Goal: Task Accomplishment & Management: Manage account settings

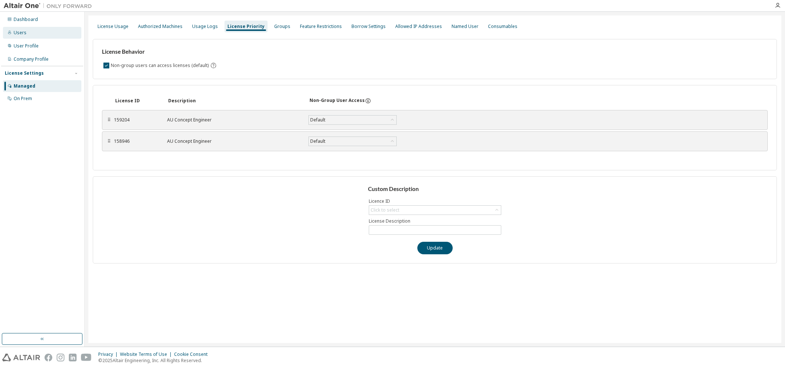
click at [17, 35] on div "Users" at bounding box center [20, 33] width 13 height 6
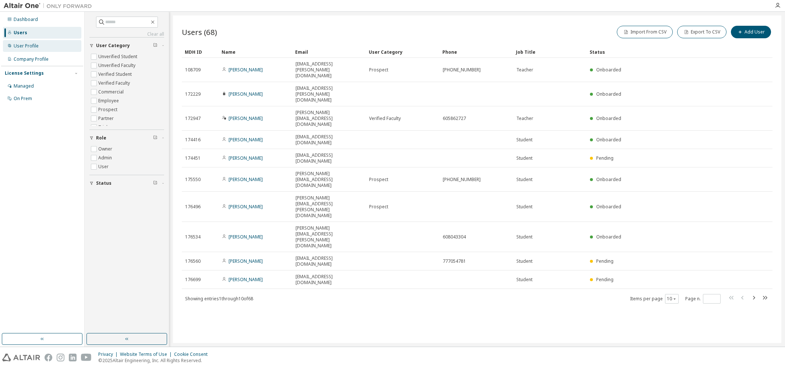
click at [29, 43] on div "User Profile" at bounding box center [26, 46] width 25 height 6
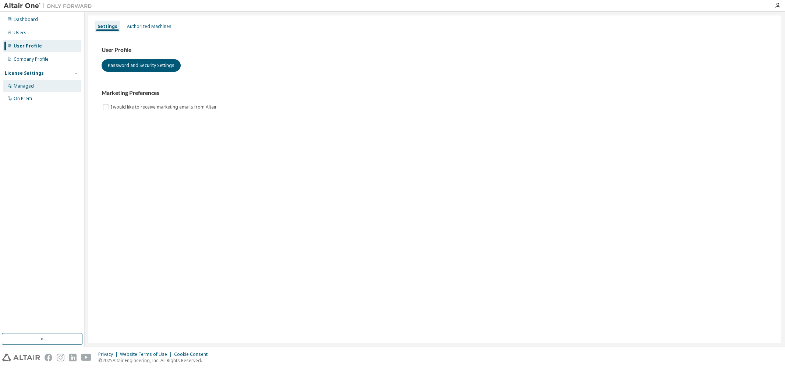
click at [25, 87] on div "Managed" at bounding box center [24, 86] width 20 height 6
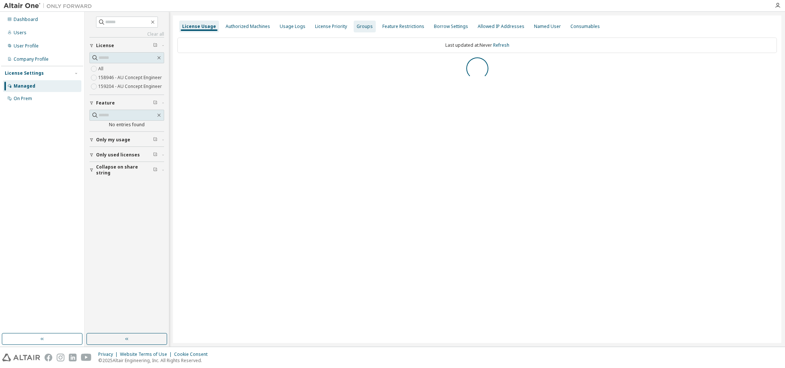
click at [364, 26] on div "Groups" at bounding box center [365, 27] width 16 height 6
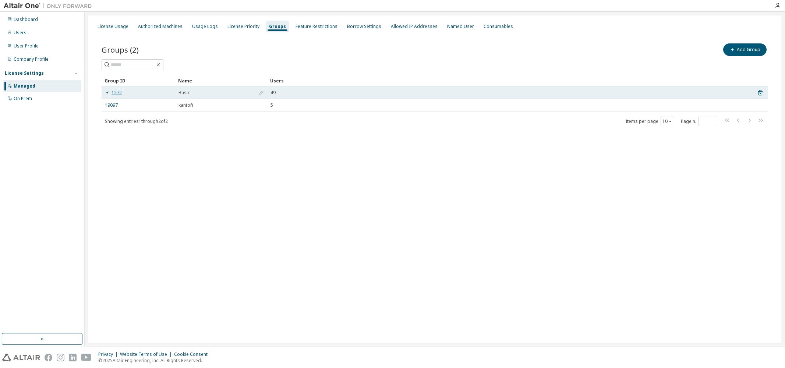
click at [117, 92] on link "1272" at bounding box center [113, 93] width 17 height 6
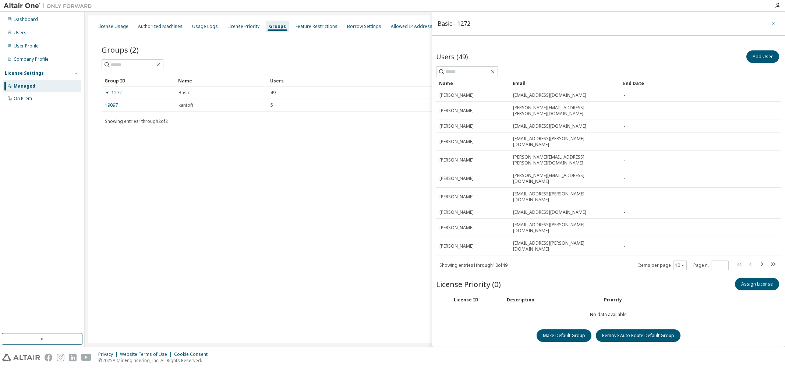
click at [774, 23] on icon "button" at bounding box center [773, 23] width 3 height 3
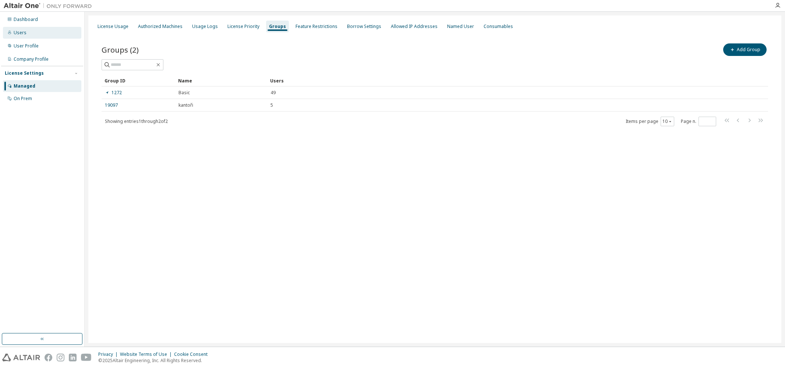
click at [21, 34] on div "Users" at bounding box center [20, 33] width 13 height 6
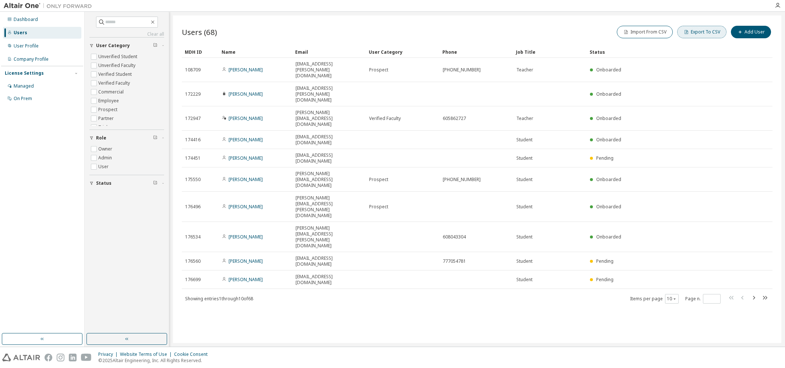
click at [698, 34] on button "Export To CSV" at bounding box center [701, 32] width 49 height 13
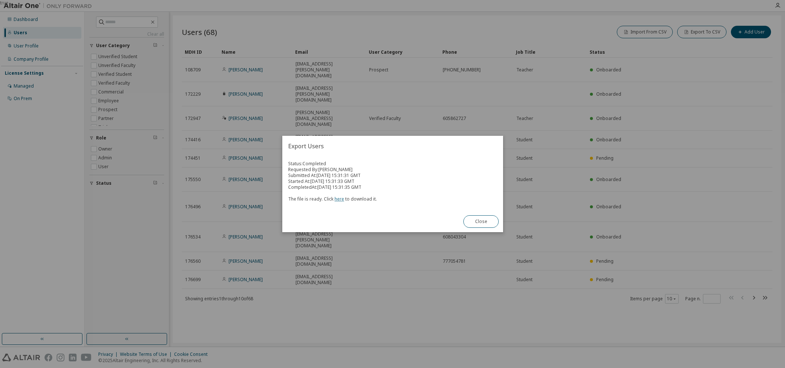
click at [339, 200] on link "here" at bounding box center [340, 199] width 10 height 6
click at [489, 219] on button "Close" at bounding box center [481, 221] width 35 height 13
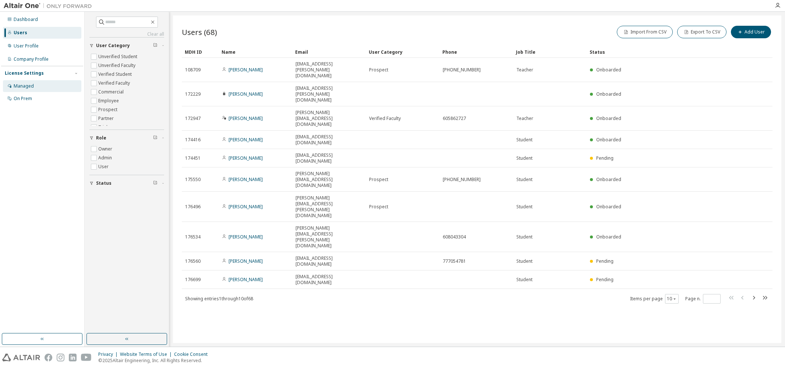
click at [25, 89] on div "Managed" at bounding box center [24, 86] width 20 height 6
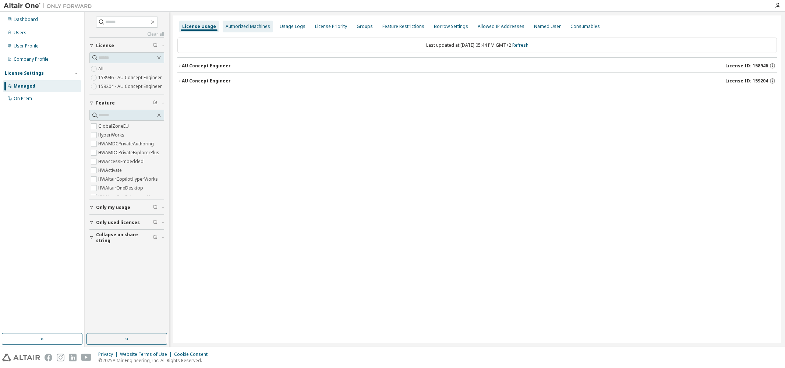
click at [254, 27] on div "Authorized Machines" at bounding box center [248, 27] width 45 height 6
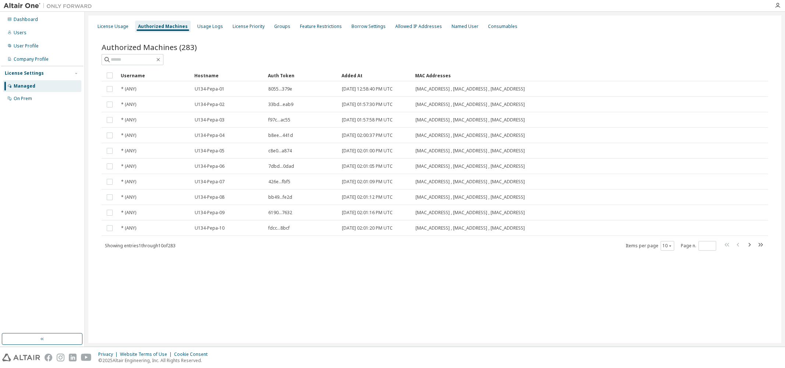
click at [614, 68] on div "Authorized Machines (283) Clear Load Save Save As Field Operator Value Select f…" at bounding box center [435, 146] width 667 height 209
click at [115, 60] on input "text" at bounding box center [133, 59] width 44 height 7
type input "****"
click at [673, 244] on icon "button" at bounding box center [670, 246] width 4 height 4
click at [667, 271] on div "30" at bounding box center [690, 273] width 59 height 9
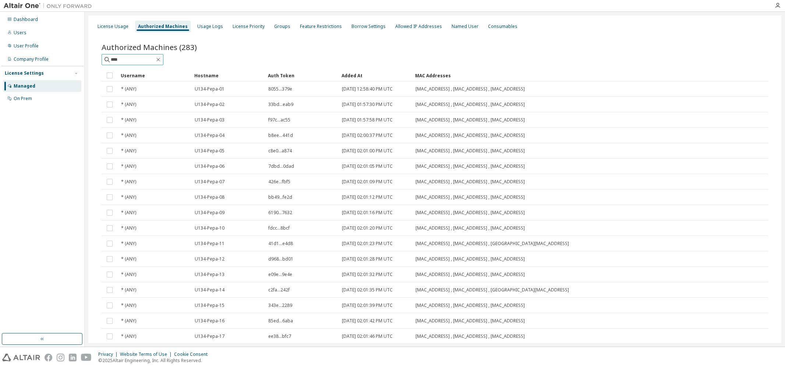
click at [140, 58] on input "****" at bounding box center [133, 59] width 44 height 7
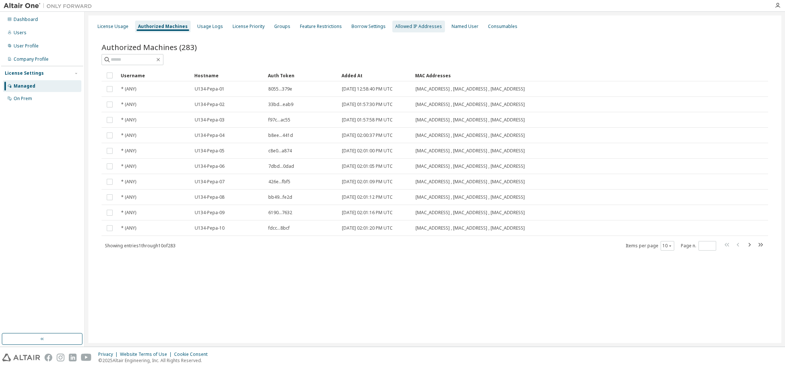
click at [425, 27] on div "Allowed IP Addresses" at bounding box center [418, 27] width 47 height 6
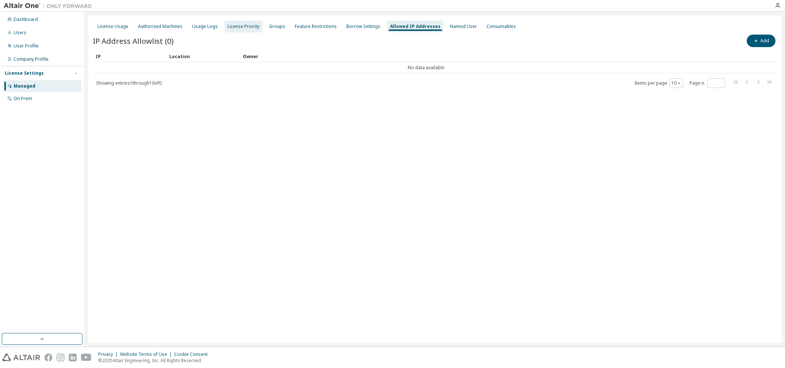
click at [233, 25] on div "License Priority" at bounding box center [244, 27] width 32 height 6
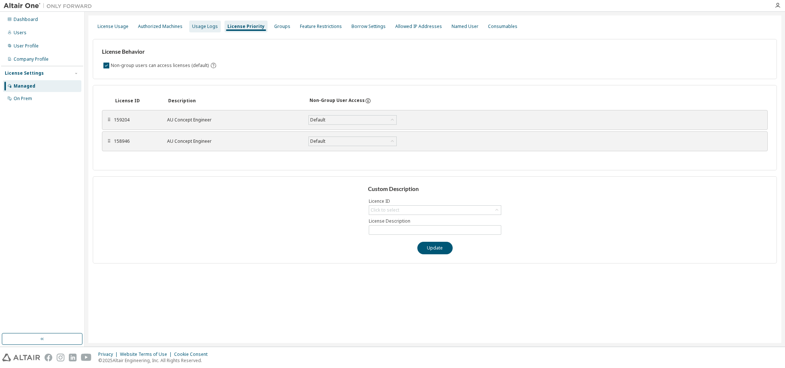
click at [205, 25] on div "Usage Logs" at bounding box center [205, 27] width 26 height 6
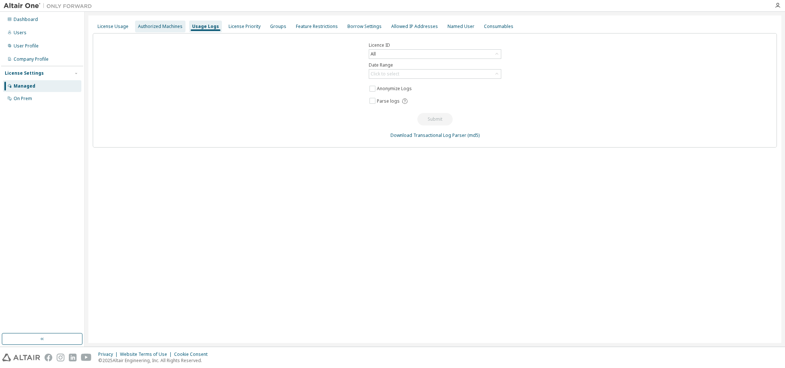
click at [162, 28] on div "Authorized Machines" at bounding box center [160, 27] width 45 height 6
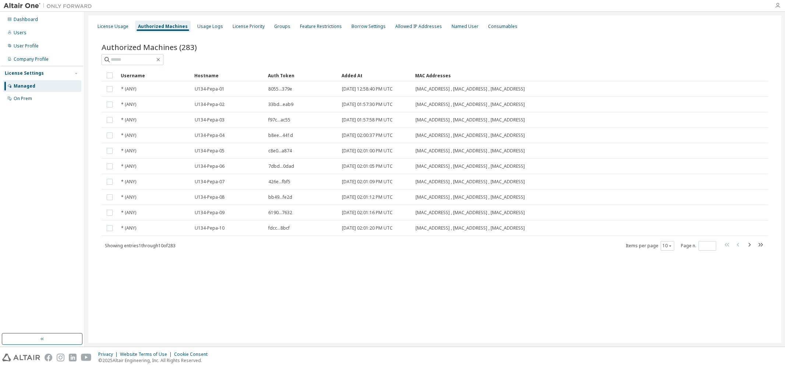
click at [777, 7] on icon "button" at bounding box center [778, 6] width 6 height 6
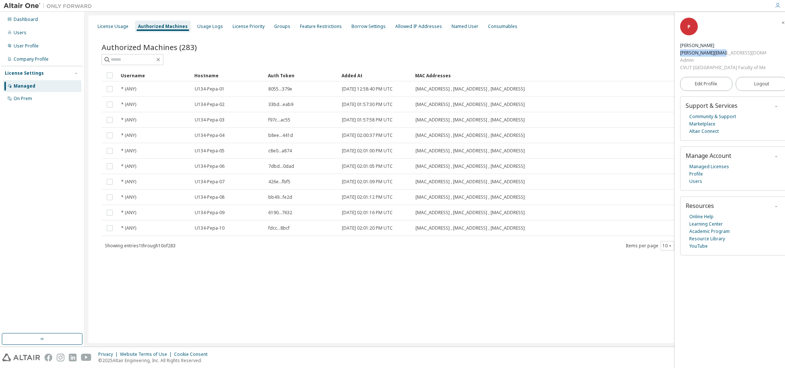
drag, startPoint x: 719, startPoint y: 54, endPoint x: 680, endPoint y: 55, distance: 39.0
click at [680, 55] on div "p.novak@fs.cvut.cz" at bounding box center [723, 52] width 86 height 7
click at [700, 174] on link "Profile" at bounding box center [697, 173] width 14 height 7
click at [21, 49] on div "User Profile" at bounding box center [26, 46] width 25 height 6
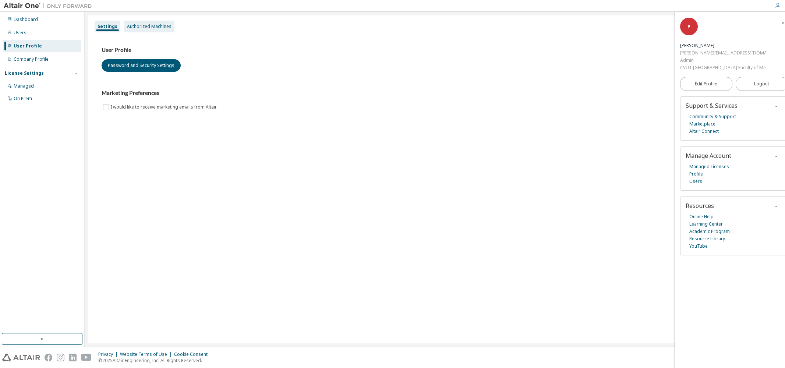
click at [142, 27] on div "Authorized Machines" at bounding box center [149, 27] width 45 height 6
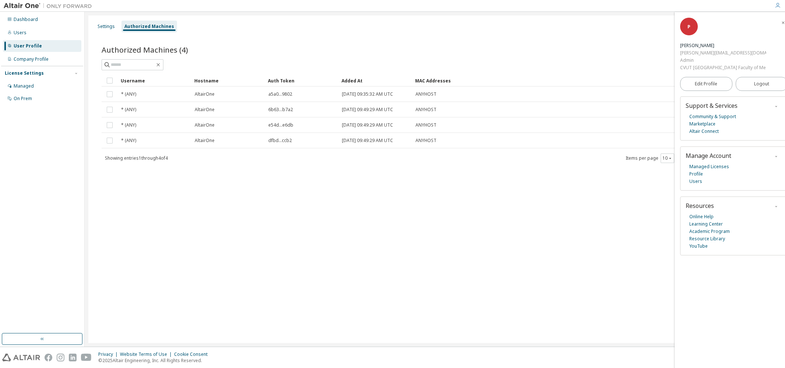
click at [771, 27] on div "P Pavel Novak p.novak@fs.cvut.cz Admin CVUT Czech Technical University Faculty …" at bounding box center [734, 45] width 108 height 54
click at [599, 60] on div at bounding box center [435, 64] width 667 height 11
click at [589, 59] on div "Authorized Machines (4) Generate Auth Code" at bounding box center [435, 56] width 667 height 28
click at [643, 64] on div at bounding box center [435, 64] width 667 height 11
click at [779, 7] on icon "button" at bounding box center [778, 6] width 6 height 6
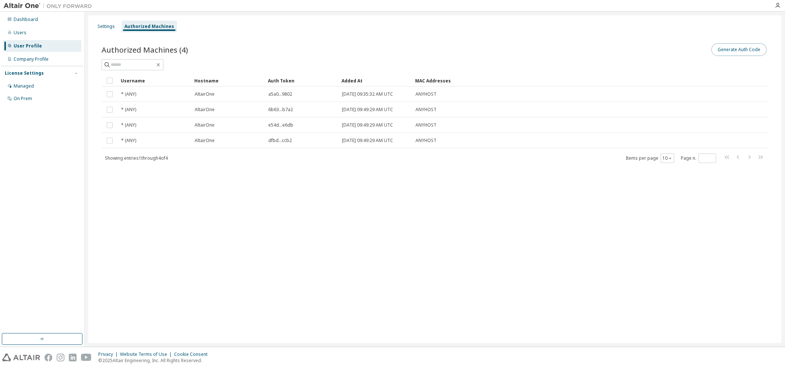
click at [748, 54] on button "Generate Auth Code" at bounding box center [739, 49] width 55 height 13
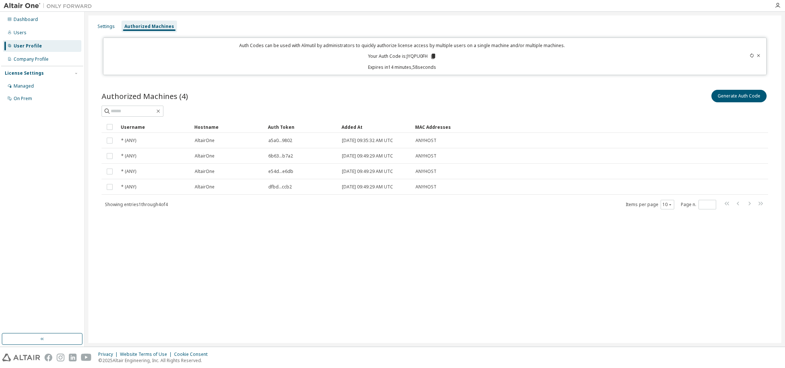
click at [412, 57] on p "Your Auth Code is: JYQPU0FH" at bounding box center [402, 56] width 68 height 7
click at [434, 55] on icon at bounding box center [433, 56] width 4 height 5
click at [615, 105] on div "Authorized Machines (4) Generate Auth Code" at bounding box center [435, 102] width 667 height 28
click at [758, 54] on icon at bounding box center [759, 55] width 4 height 4
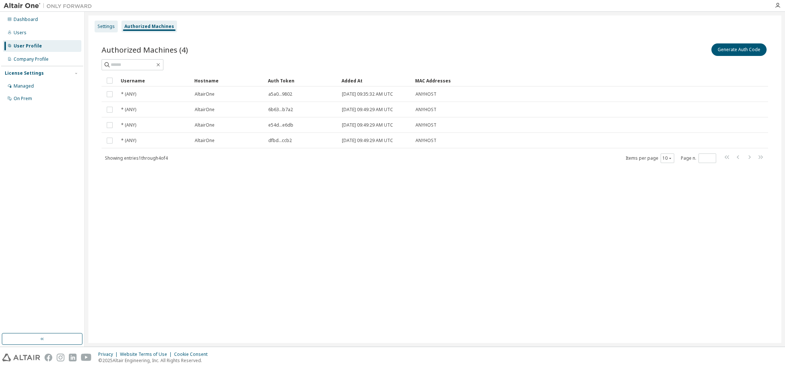
click at [111, 25] on div "Settings" at bounding box center [106, 27] width 17 height 6
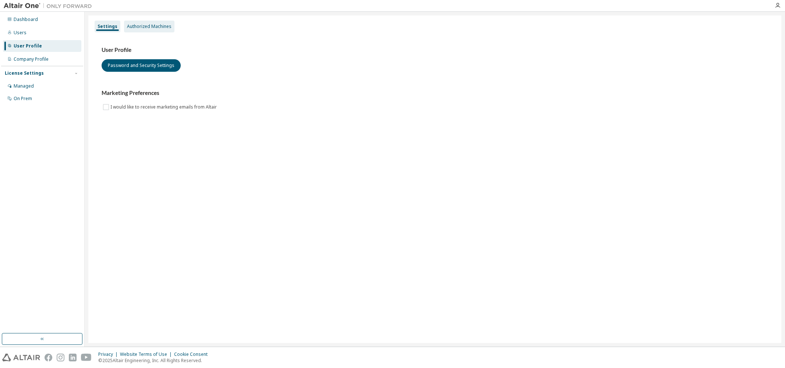
click at [139, 25] on div "Authorized Machines" at bounding box center [149, 27] width 45 height 6
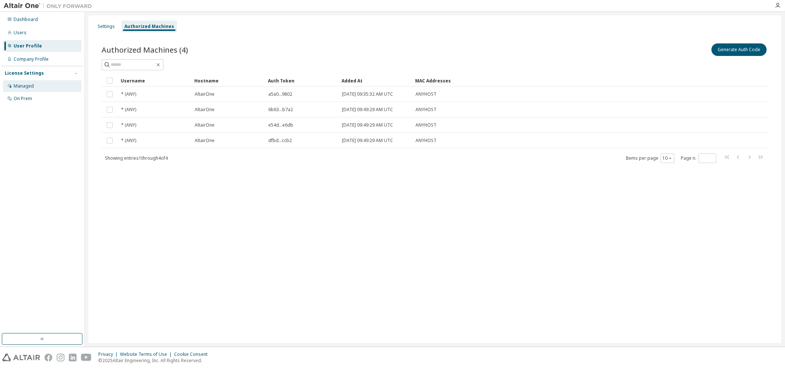
click at [22, 87] on div "Managed" at bounding box center [24, 86] width 20 height 6
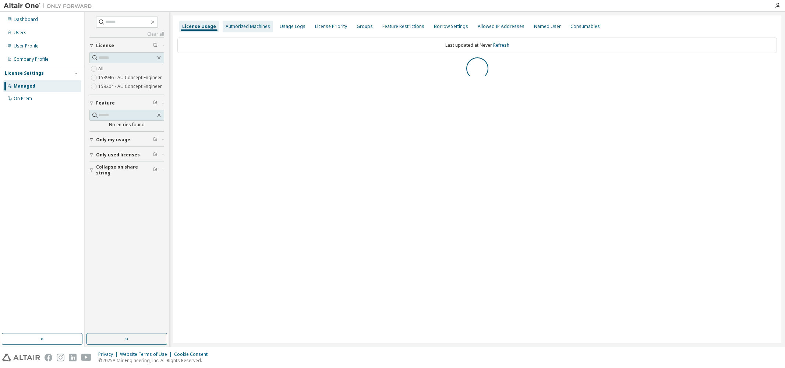
click at [240, 24] on div "Authorized Machines" at bounding box center [248, 27] width 45 height 6
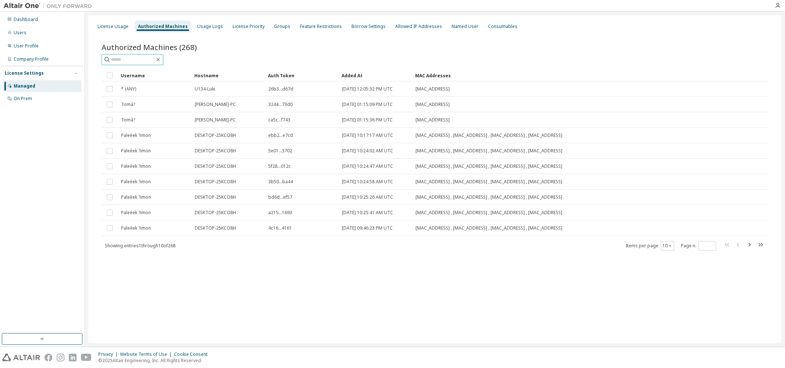
click at [140, 60] on input "text" at bounding box center [133, 59] width 44 height 7
type input "****"
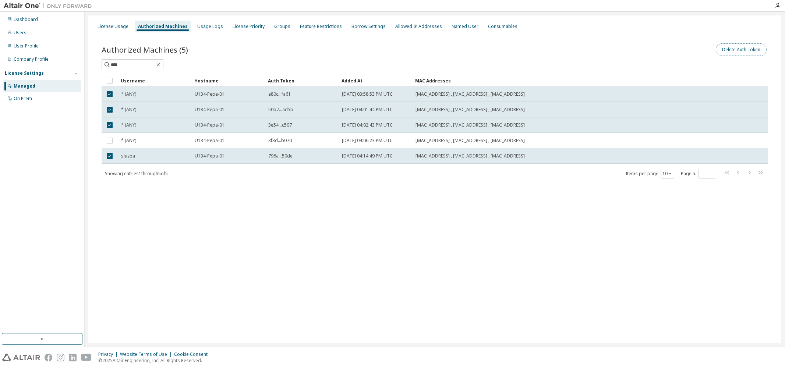
click at [730, 53] on button "Delete Auth Token" at bounding box center [741, 49] width 51 height 13
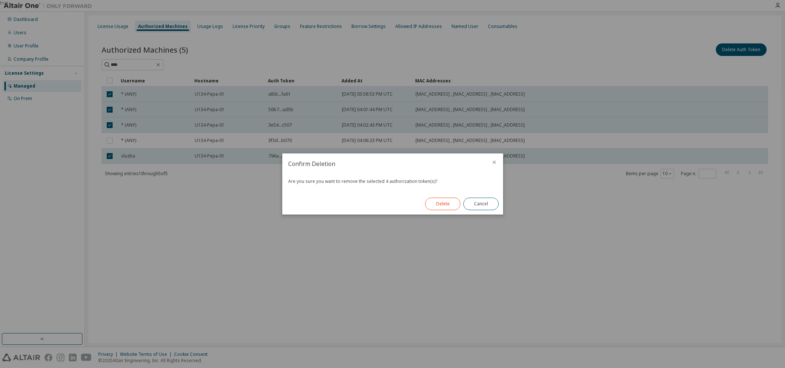
click at [444, 202] on button "Delete" at bounding box center [442, 204] width 35 height 13
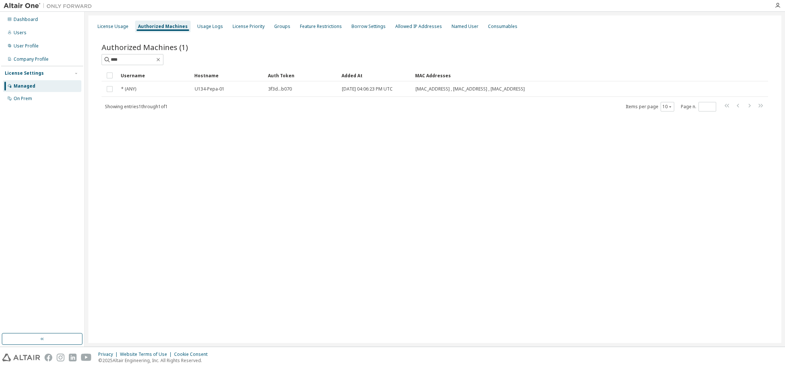
click at [669, 198] on div "License Usage Authorized Machines Usage Logs License Priority Groups Feature Re…" at bounding box center [434, 179] width 693 height 328
click at [112, 29] on div "License Usage" at bounding box center [113, 27] width 31 height 6
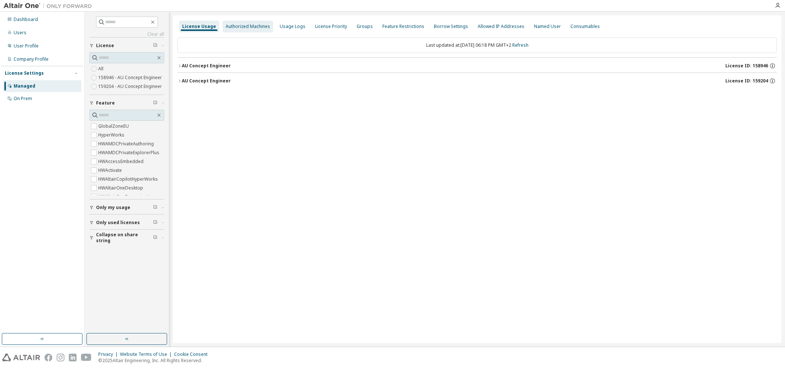
click at [252, 27] on div "Authorized Machines" at bounding box center [248, 27] width 45 height 6
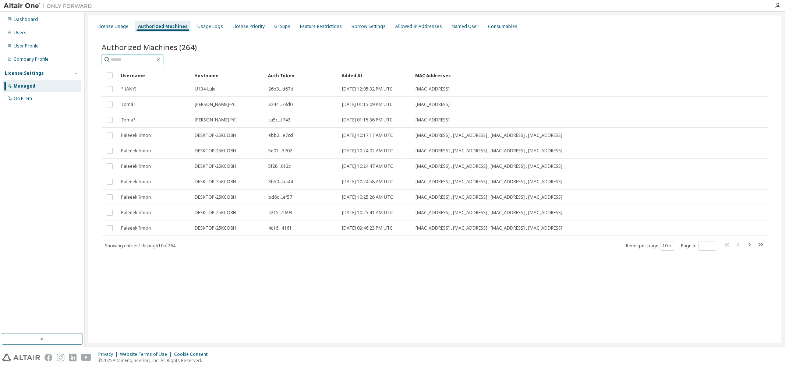
click at [146, 55] on span at bounding box center [133, 59] width 62 height 11
click at [142, 59] on input "text" at bounding box center [133, 59] width 44 height 7
type input "****"
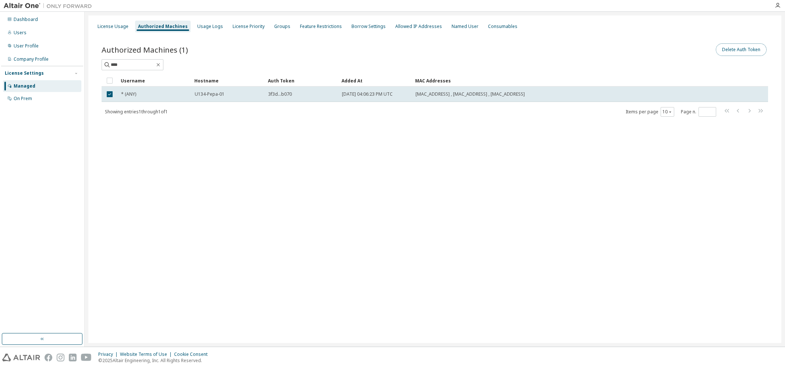
click at [746, 46] on button "Delete Auth Token" at bounding box center [741, 49] width 51 height 13
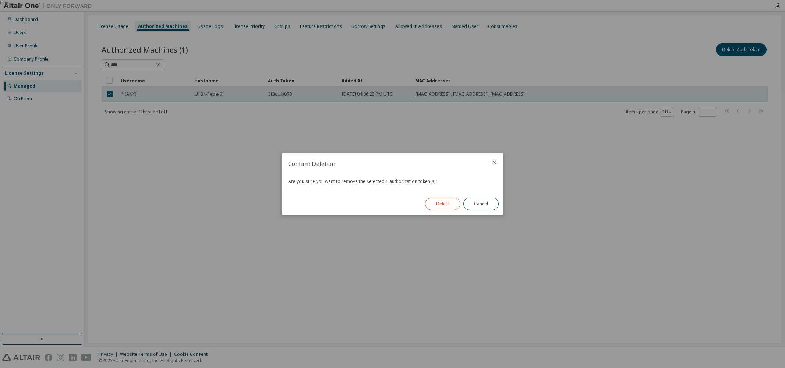
click at [443, 204] on button "Delete" at bounding box center [442, 204] width 35 height 13
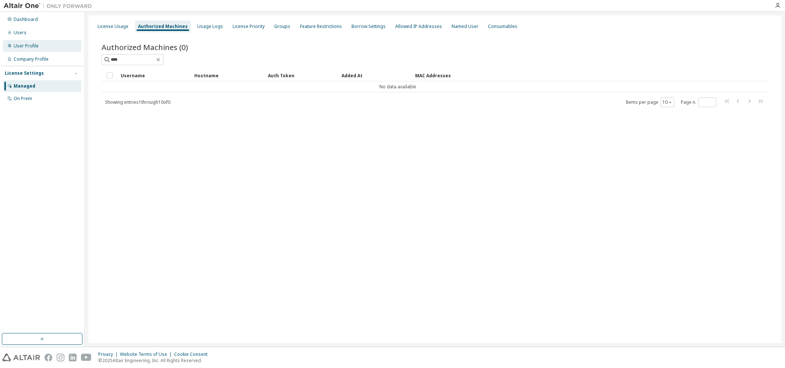
click at [25, 49] on div "User Profile" at bounding box center [42, 46] width 78 height 12
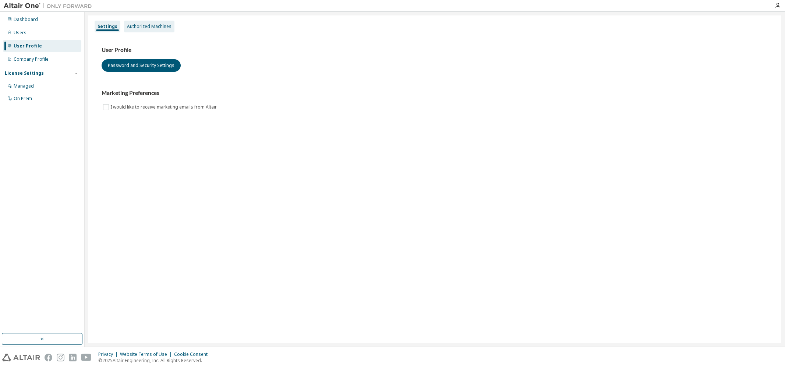
click at [133, 28] on div "Authorized Machines" at bounding box center [149, 27] width 45 height 6
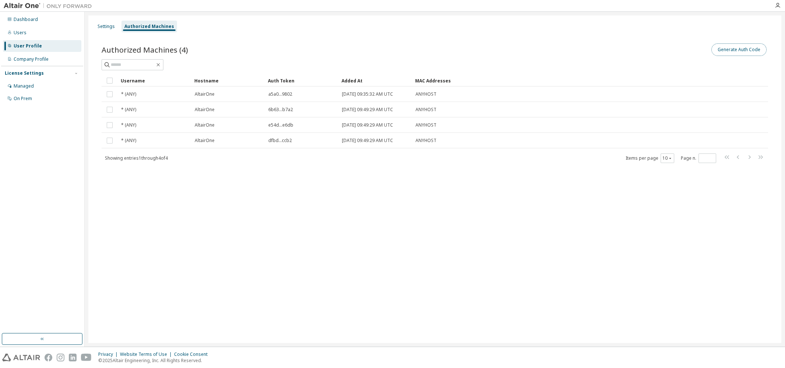
click at [745, 49] on button "Generate Auth Code" at bounding box center [739, 49] width 55 height 13
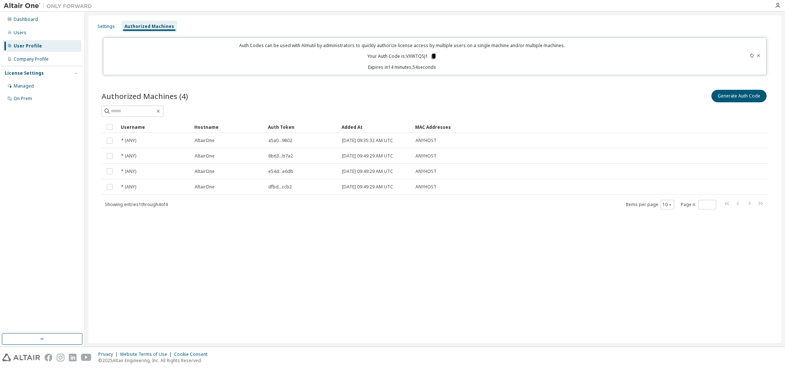
click at [434, 56] on icon at bounding box center [434, 56] width 4 height 5
click at [34, 63] on div "Company Profile" at bounding box center [42, 59] width 78 height 12
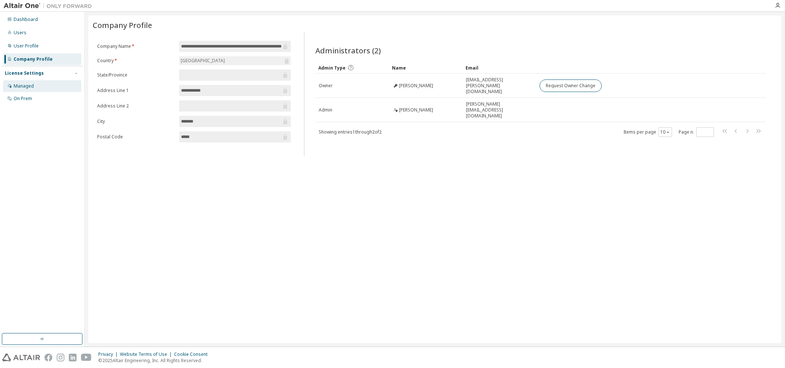
click at [21, 90] on div "Managed" at bounding box center [42, 86] width 78 height 12
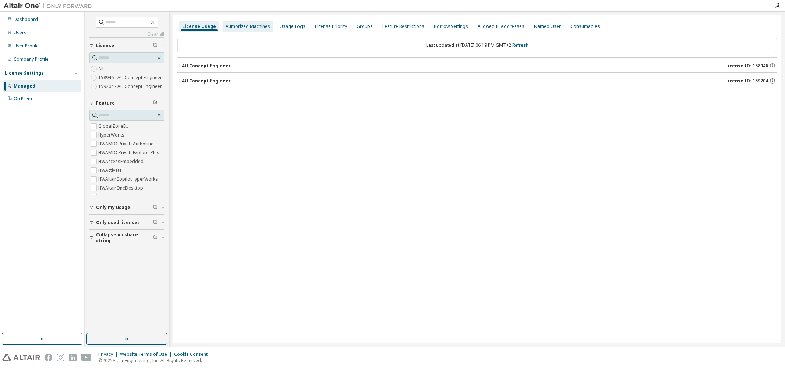
click at [247, 27] on div "Authorized Machines" at bounding box center [248, 27] width 45 height 6
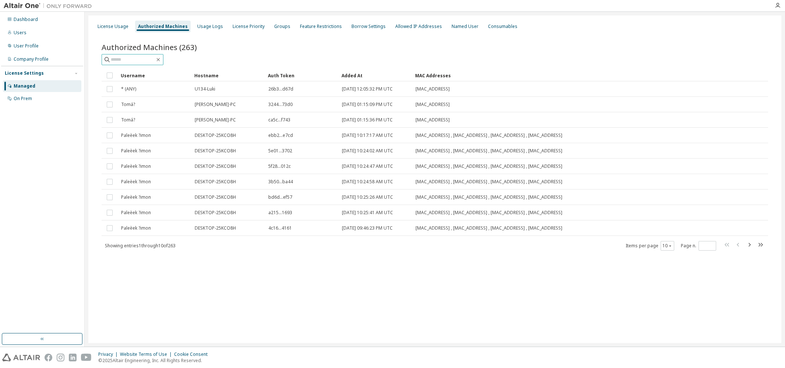
click at [144, 59] on input "text" at bounding box center [133, 59] width 44 height 7
type input "****"
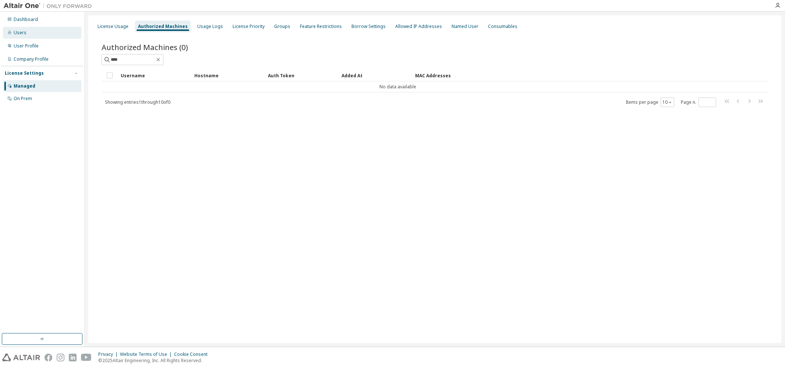
click at [22, 32] on div "Users" at bounding box center [20, 33] width 13 height 6
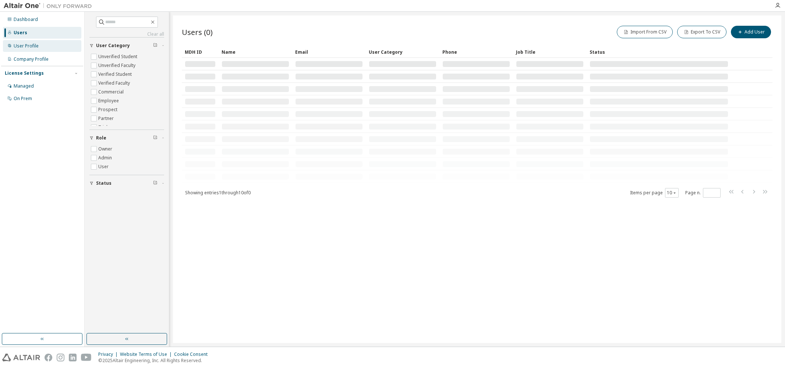
click at [22, 45] on div "User Profile" at bounding box center [26, 46] width 25 height 6
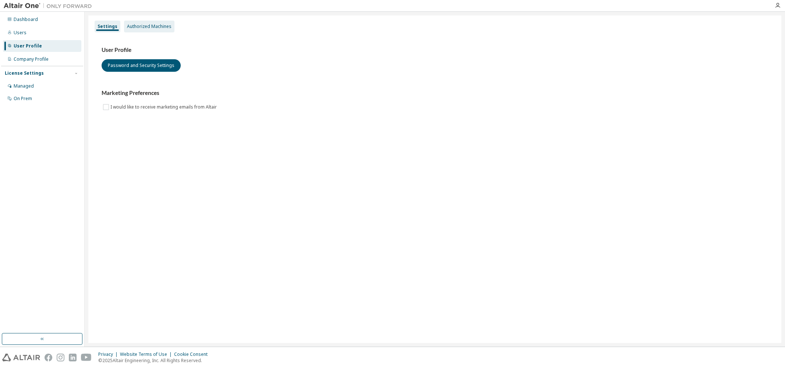
click at [153, 28] on div "Authorized Machines" at bounding box center [149, 27] width 45 height 6
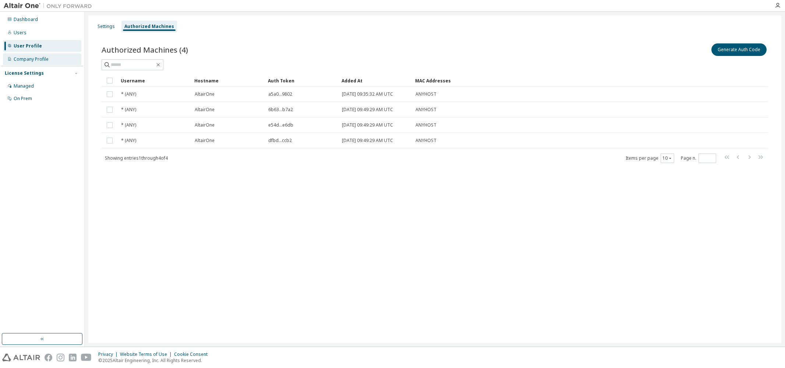
click at [19, 62] on div "Company Profile" at bounding box center [31, 59] width 35 height 6
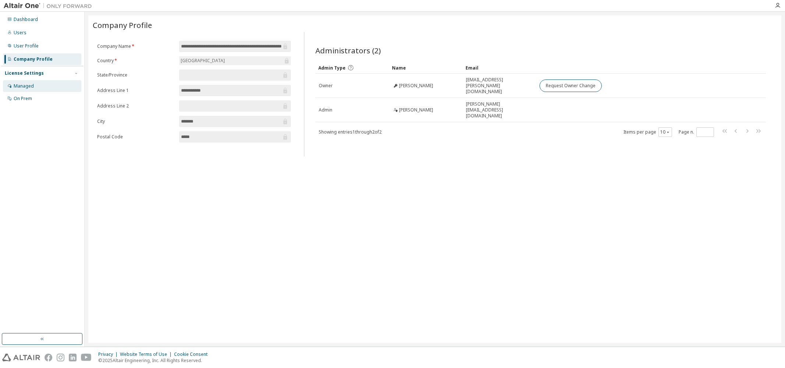
click at [19, 84] on div "Managed" at bounding box center [24, 86] width 20 height 6
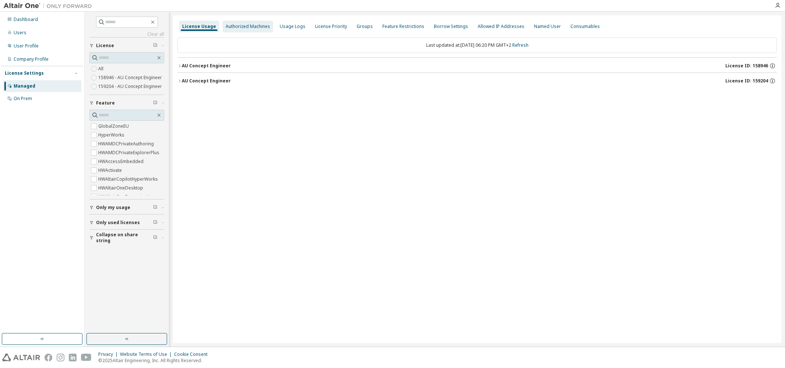
click at [244, 27] on div "Authorized Machines" at bounding box center [248, 27] width 45 height 6
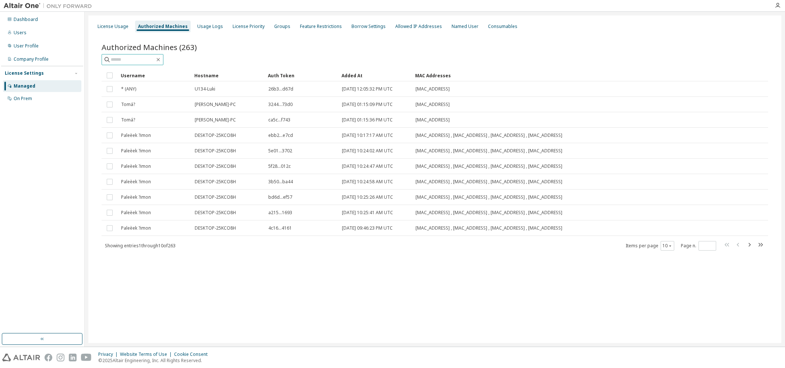
click at [149, 60] on input "text" at bounding box center [133, 59] width 44 height 7
type input "****"
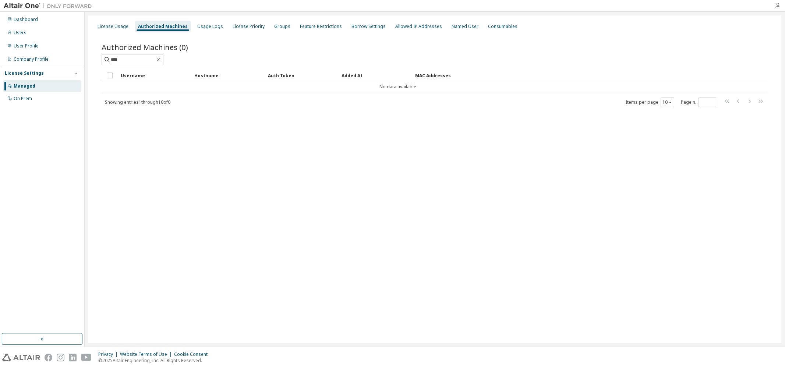
click at [779, 8] on icon "button" at bounding box center [778, 6] width 6 height 6
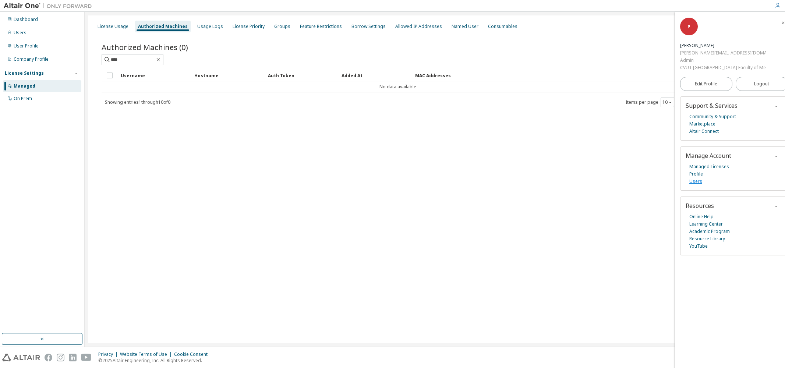
click at [697, 181] on link "Users" at bounding box center [696, 181] width 13 height 7
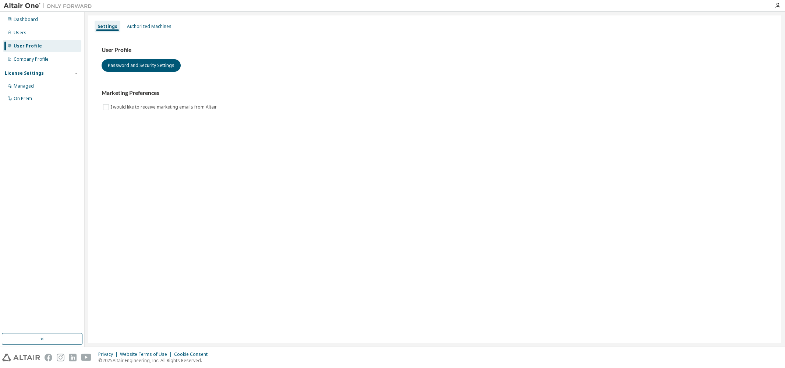
click at [21, 47] on div "User Profile" at bounding box center [28, 46] width 28 height 6
click at [134, 28] on div "Authorized Machines" at bounding box center [149, 27] width 45 height 6
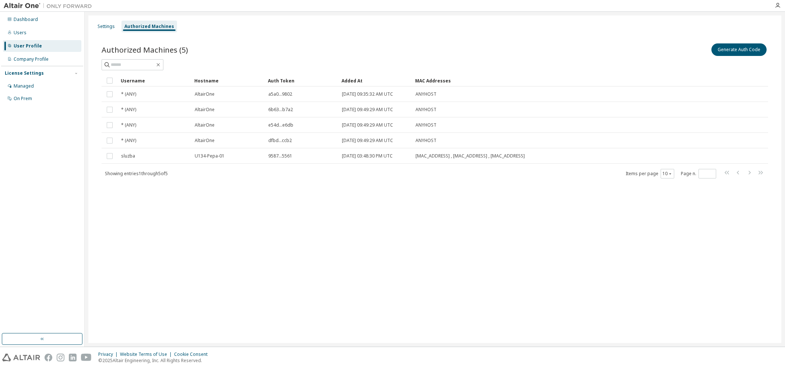
click at [672, 232] on div "Settings Authorized Machines Authorized Machines (5) Generate Auth Code Clear L…" at bounding box center [434, 179] width 693 height 328
click at [17, 84] on div "Managed" at bounding box center [24, 86] width 20 height 6
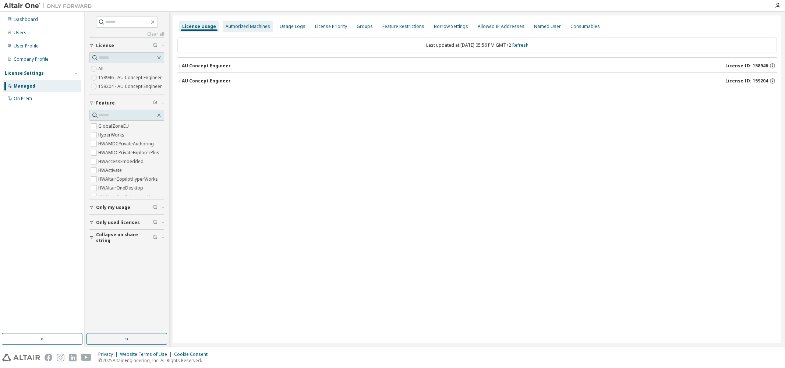
click at [238, 27] on div "Authorized Machines" at bounding box center [248, 27] width 45 height 6
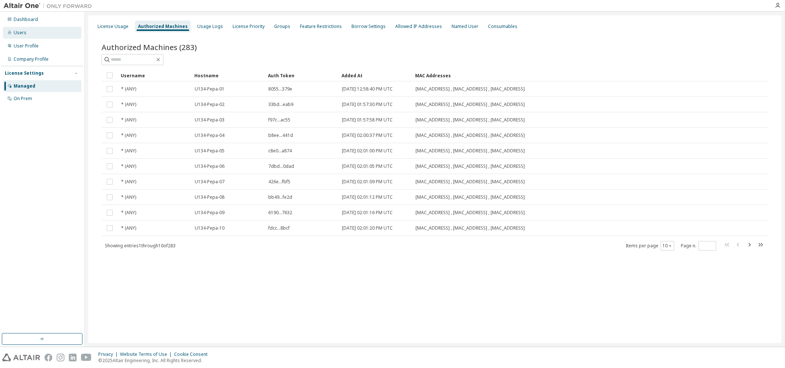
click at [20, 34] on div "Users" at bounding box center [20, 33] width 13 height 6
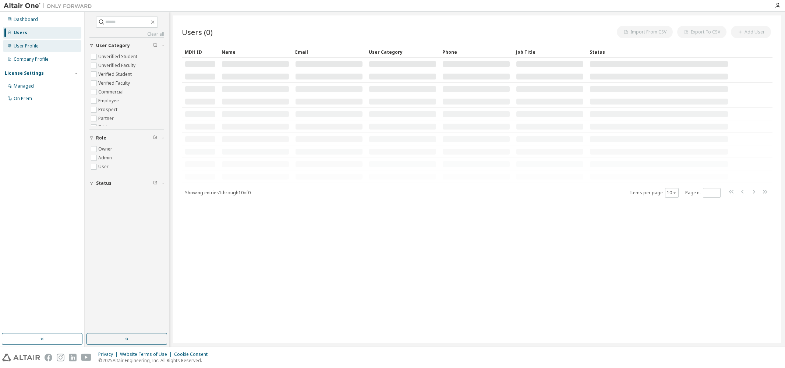
click at [21, 46] on div "User Profile" at bounding box center [26, 46] width 25 height 6
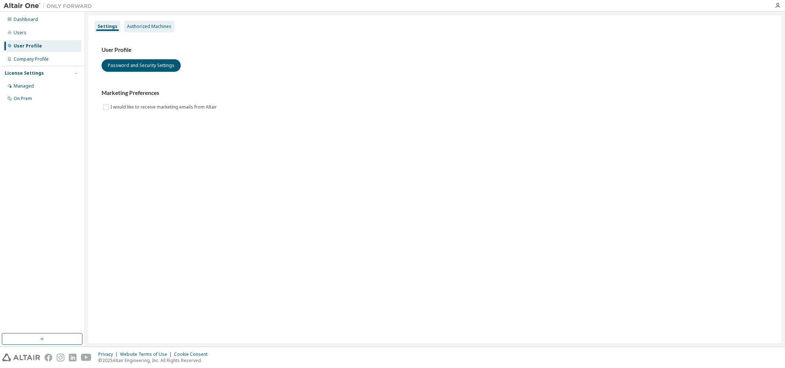
click at [137, 25] on div "Authorized Machines" at bounding box center [149, 27] width 45 height 6
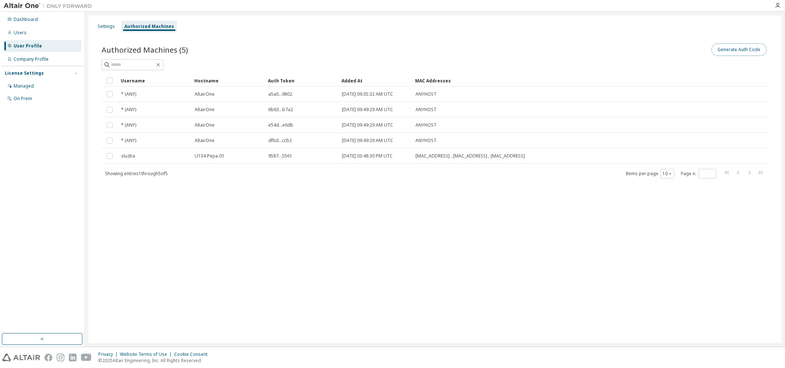
click at [752, 50] on button "Generate Auth Code" at bounding box center [739, 49] width 55 height 13
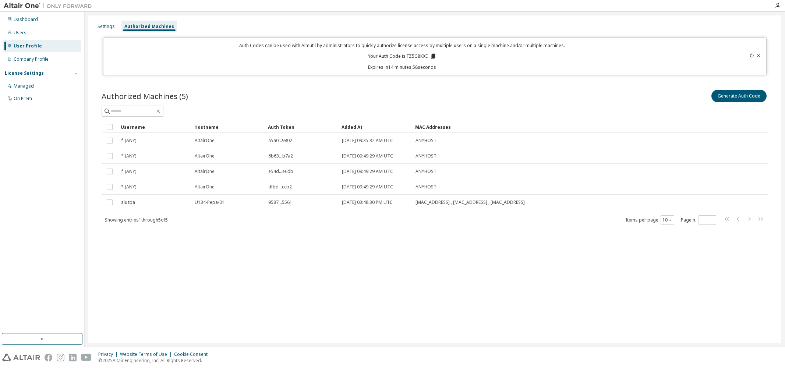
click at [416, 57] on p "Your Auth Code is: FZ5G8KXE" at bounding box center [402, 56] width 68 height 7
copy p "FZ5G8KXE"
click at [667, 21] on div "Settings Authorized Machines" at bounding box center [435, 26] width 684 height 13
click at [415, 55] on p "Your Auth Code is: FZ5G8KXE" at bounding box center [402, 56] width 68 height 7
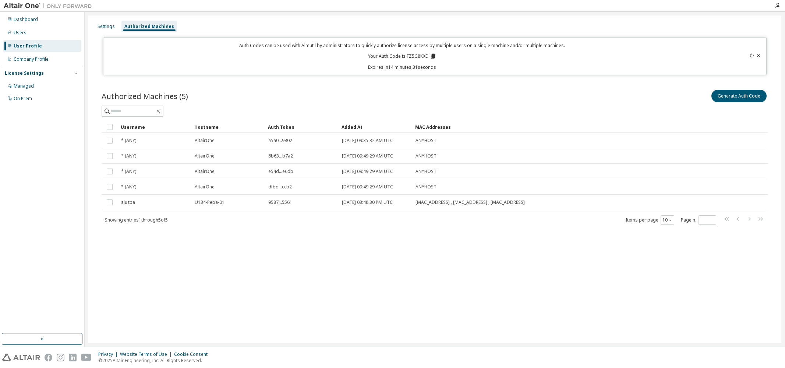
click at [415, 55] on p "Your Auth Code is: FZ5G8KXE" at bounding box center [402, 56] width 68 height 7
copy p "FZ5G8KXE"
click at [658, 46] on p "Auth Codes can be used with Almutil by administrators to quickly authorize lice…" at bounding box center [402, 45] width 589 height 6
click at [418, 54] on p "Your Auth Code is: FZ5G8KXE" at bounding box center [402, 56] width 68 height 7
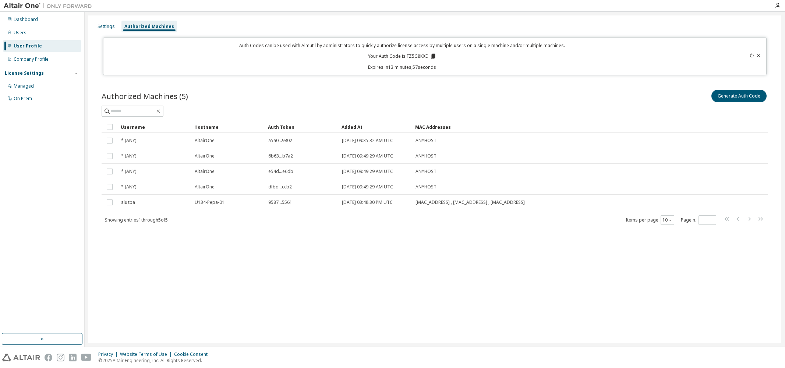
click at [434, 57] on icon at bounding box center [433, 56] width 4 height 5
click at [695, 255] on div "Settings Authorized Machines Auth Codes can be used with Almutil by administrat…" at bounding box center [434, 179] width 693 height 328
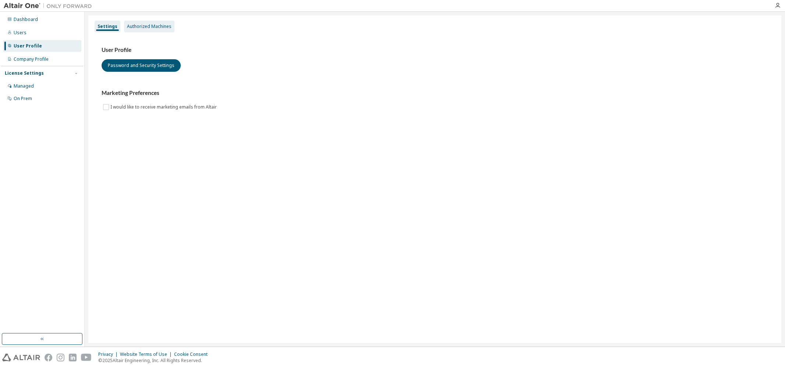
click at [148, 22] on div "Authorized Machines" at bounding box center [149, 27] width 50 height 12
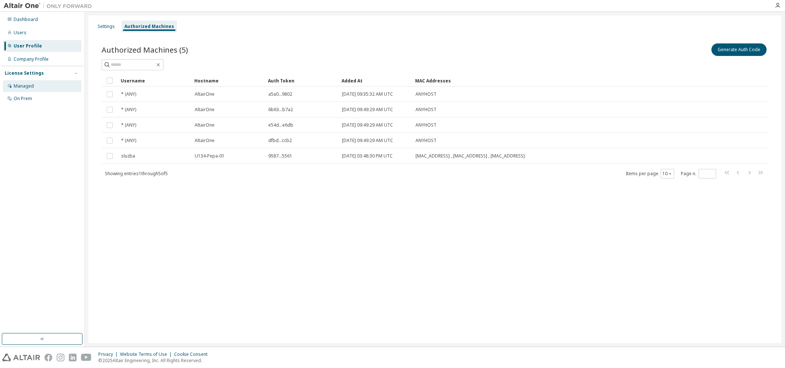
click at [23, 90] on div "Managed" at bounding box center [42, 86] width 78 height 12
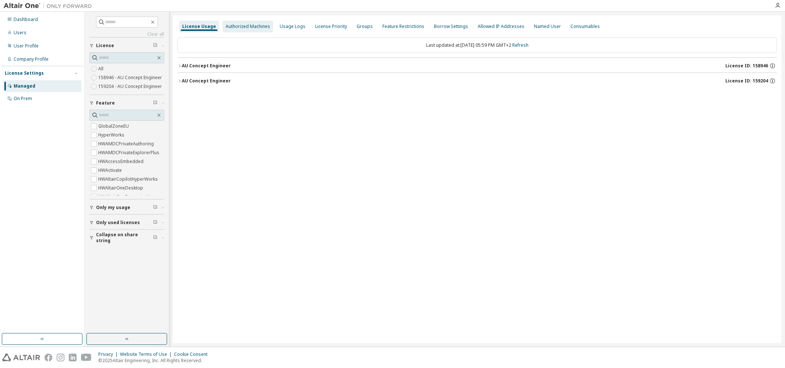
click at [245, 26] on div "Authorized Machines" at bounding box center [248, 27] width 45 height 6
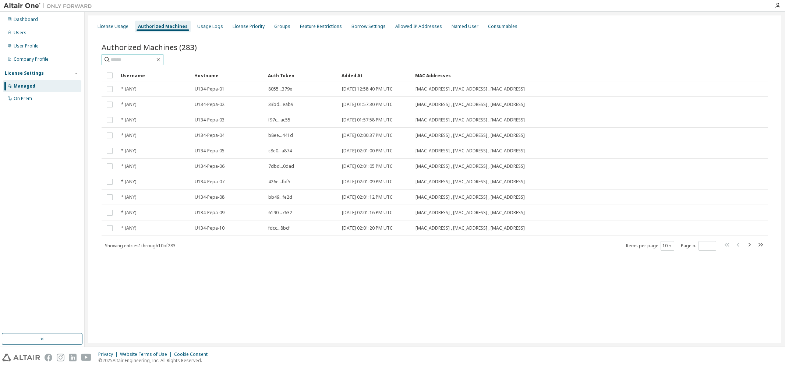
click at [146, 59] on input "text" at bounding box center [133, 59] width 44 height 7
type input "****"
click at [21, 45] on div "User Profile" at bounding box center [26, 46] width 25 height 6
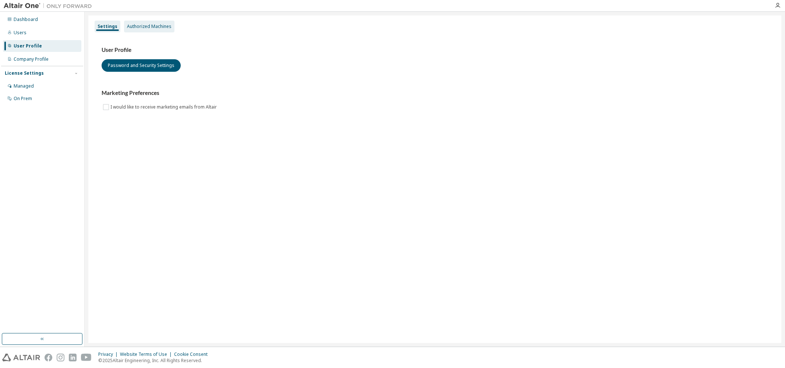
click at [134, 26] on div "Authorized Machines" at bounding box center [149, 27] width 45 height 6
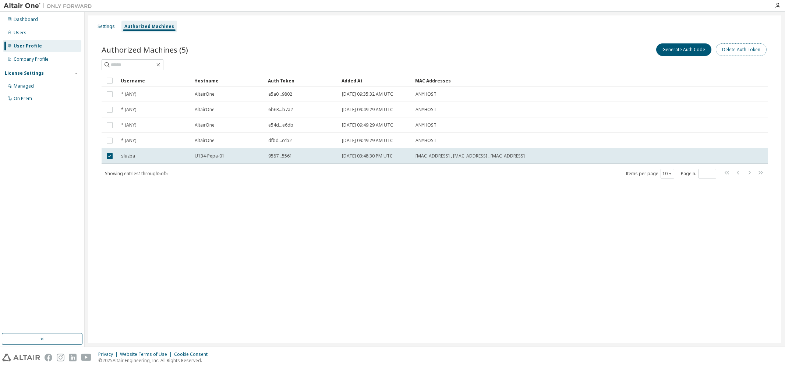
click at [733, 49] on button "Delete Auth Token" at bounding box center [741, 49] width 51 height 13
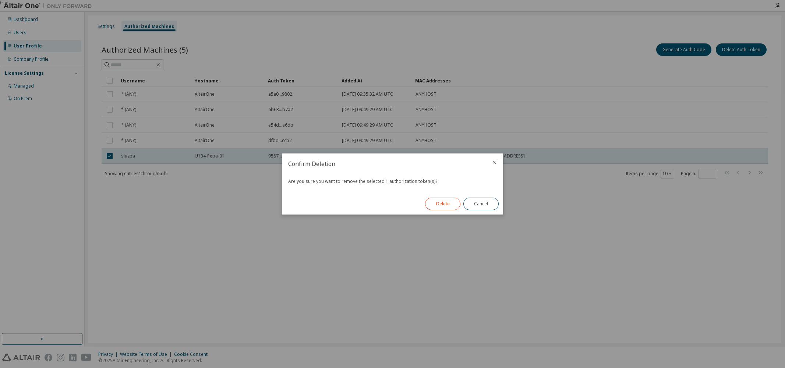
click at [441, 205] on button "Delete" at bounding box center [442, 204] width 35 height 13
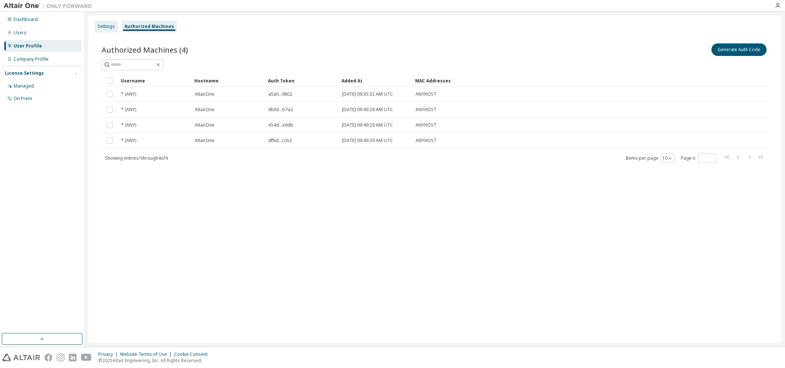
click at [103, 28] on div "Settings" at bounding box center [106, 27] width 17 height 6
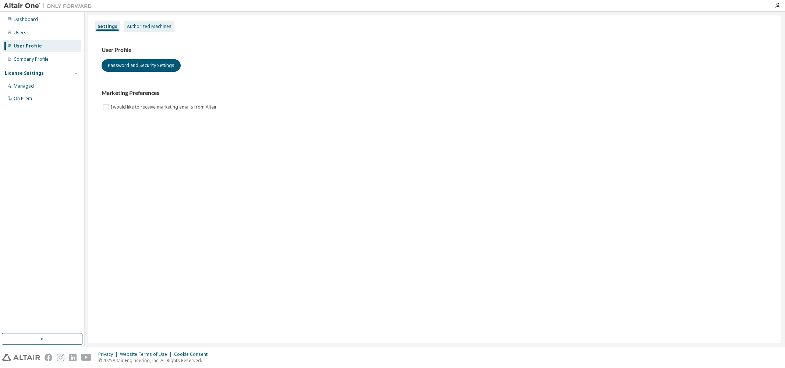
click at [137, 29] on div "Authorized Machines" at bounding box center [149, 27] width 45 height 6
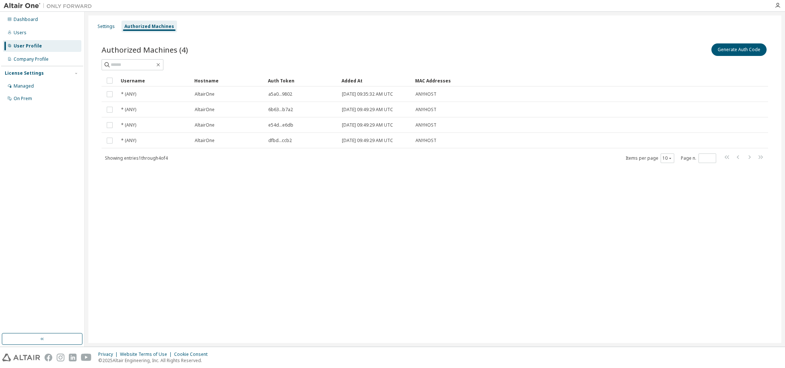
click at [137, 29] on div "Authorized Machines" at bounding box center [150, 27] width 56 height 12
click at [27, 58] on div "Company Profile" at bounding box center [31, 59] width 35 height 6
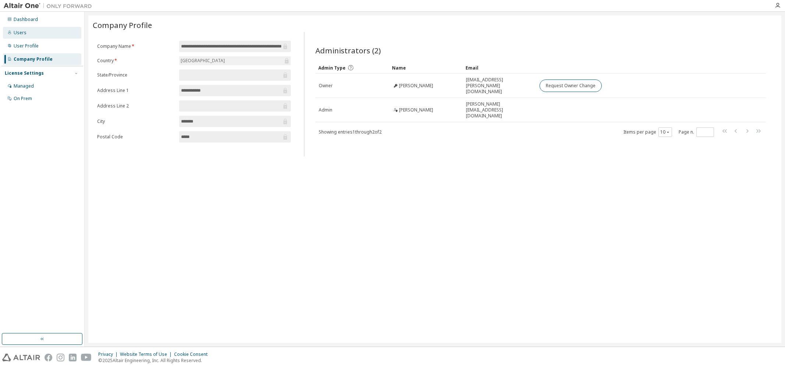
click at [20, 34] on div "Users" at bounding box center [20, 33] width 13 height 6
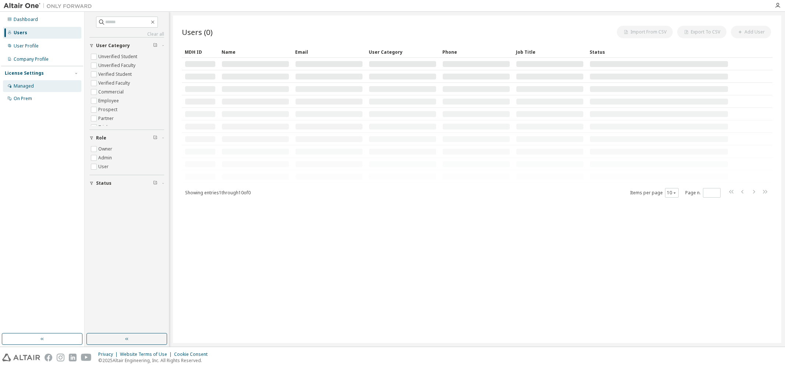
click at [25, 91] on div "Managed" at bounding box center [42, 86] width 78 height 12
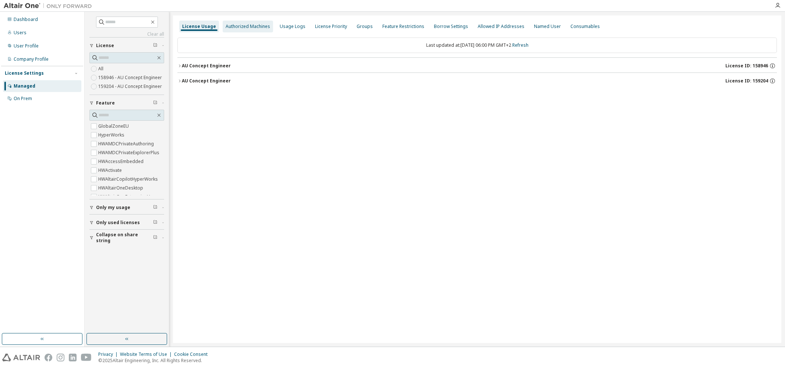
click at [246, 29] on div "Authorized Machines" at bounding box center [248, 27] width 45 height 6
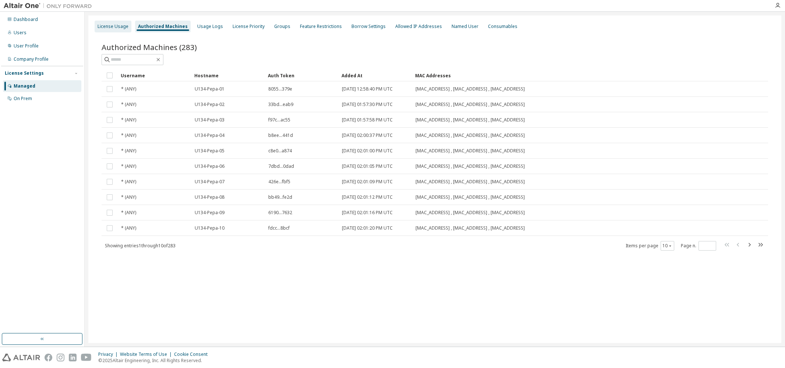
click at [112, 28] on div "License Usage" at bounding box center [113, 27] width 31 height 6
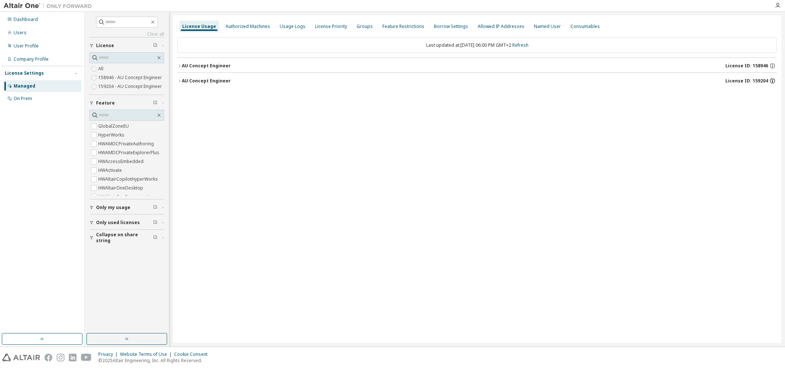
click at [773, 80] on icon "button" at bounding box center [773, 81] width 7 height 7
click at [772, 65] on icon "button" at bounding box center [772, 64] width 1 height 1
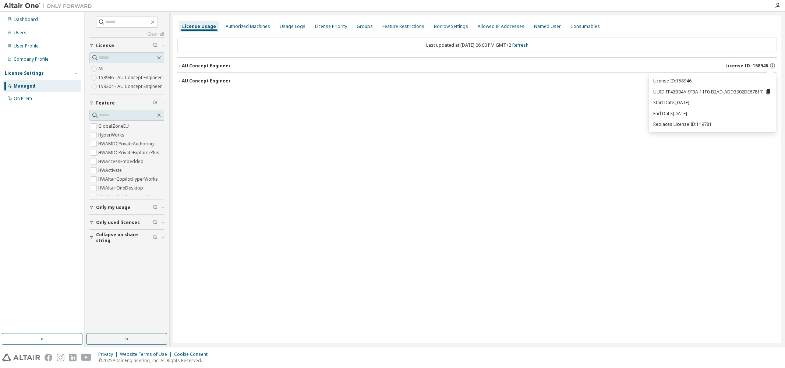
click at [682, 188] on div "License Usage Authorized Machines Usage Logs License Priority Groups Feature Re…" at bounding box center [477, 179] width 609 height 328
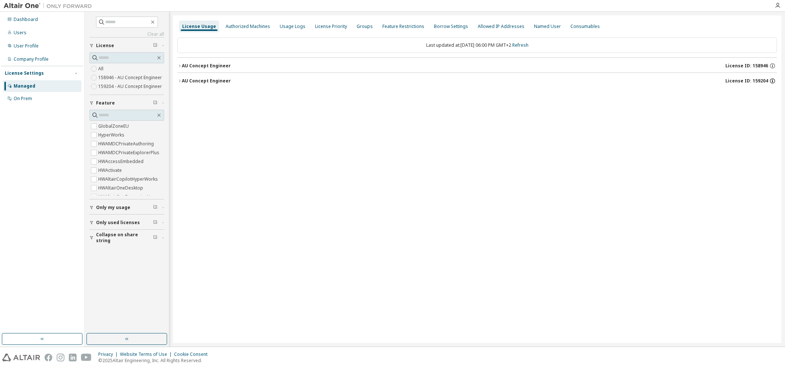
click at [771, 80] on icon "button" at bounding box center [772, 80] width 5 height 5
click at [709, 190] on div "License Usage Authorized Machines Usage Logs License Priority Groups Feature Re…" at bounding box center [477, 179] width 609 height 328
click at [243, 26] on div "Authorized Machines" at bounding box center [248, 27] width 45 height 6
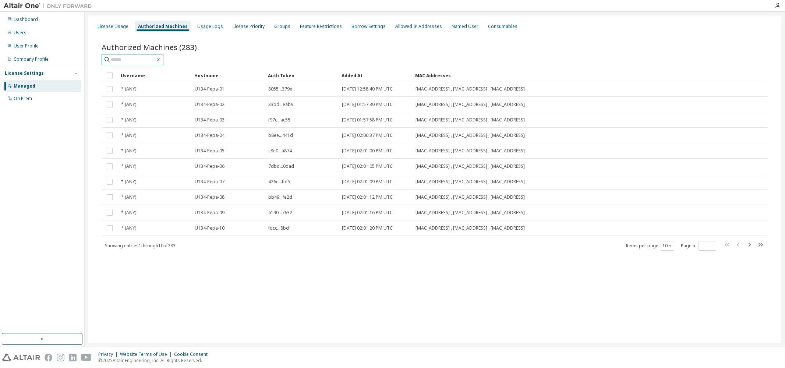
click at [127, 57] on input "text" at bounding box center [133, 59] width 44 height 7
click at [670, 244] on icon "button" at bounding box center [670, 246] width 4 height 4
click at [671, 274] on div "30" at bounding box center [690, 273] width 59 height 9
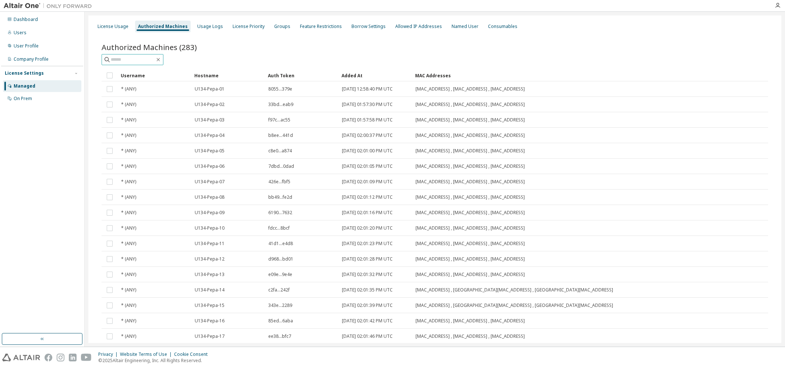
click at [117, 59] on input "text" at bounding box center [133, 59] width 44 height 7
type input "****"
click at [23, 46] on div "User Profile" at bounding box center [26, 46] width 25 height 6
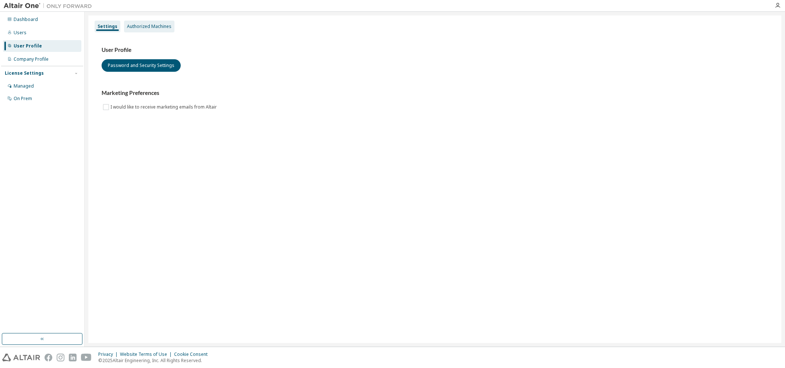
click at [132, 29] on div "Authorized Machines" at bounding box center [149, 27] width 45 height 6
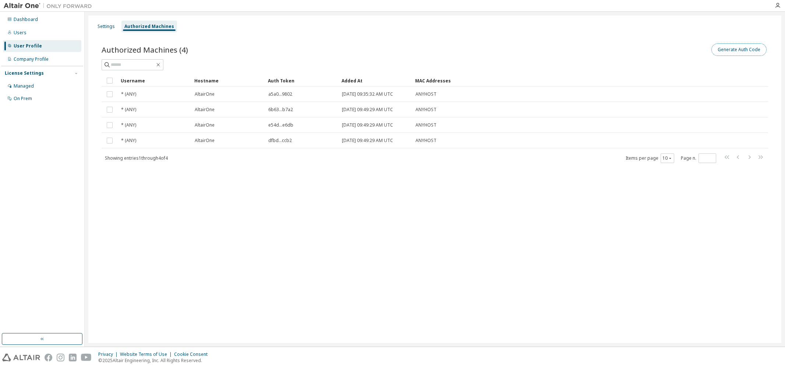
click at [728, 52] on button "Generate Auth Code" at bounding box center [739, 49] width 55 height 13
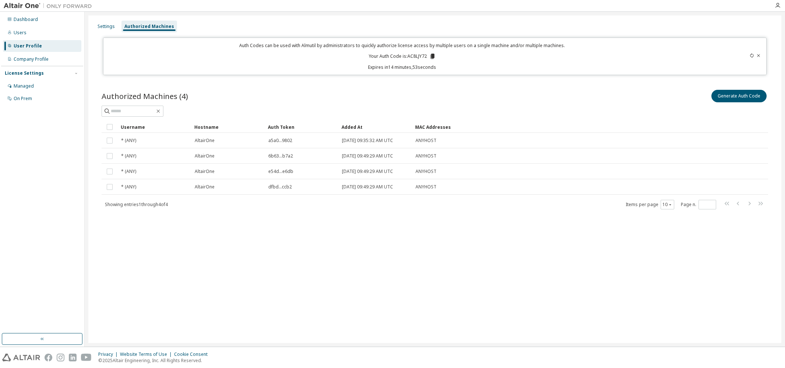
click at [432, 56] on icon at bounding box center [432, 56] width 4 height 5
click at [439, 101] on div "Generate Auth Code" at bounding box center [602, 95] width 334 height 15
click at [446, 260] on div "Settings Authorized Machines Auth Codes can be used with Almutil by administrat…" at bounding box center [434, 179] width 693 height 328
click at [253, 249] on div "Settings Authorized Machines Auth Codes can be used with Almutil by administrat…" at bounding box center [434, 179] width 693 height 328
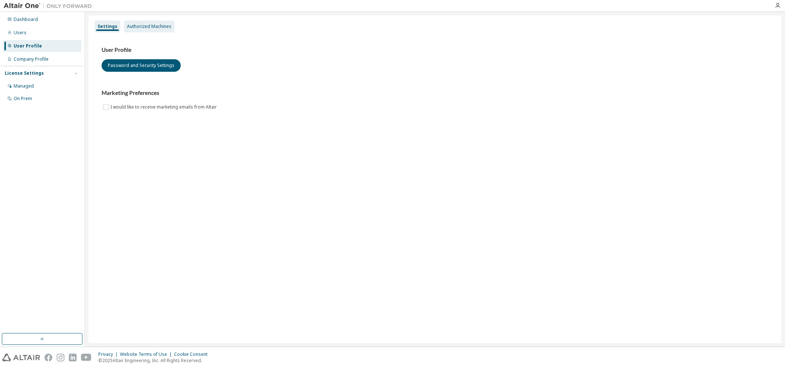
click at [135, 25] on div "Authorized Machines" at bounding box center [149, 27] width 45 height 6
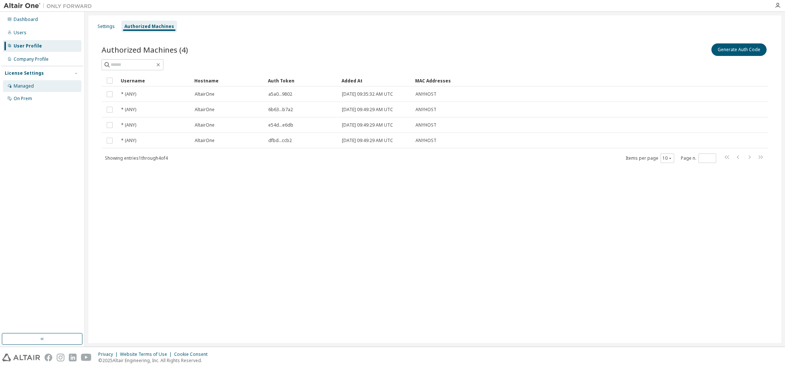
click at [23, 85] on div "Managed" at bounding box center [24, 86] width 20 height 6
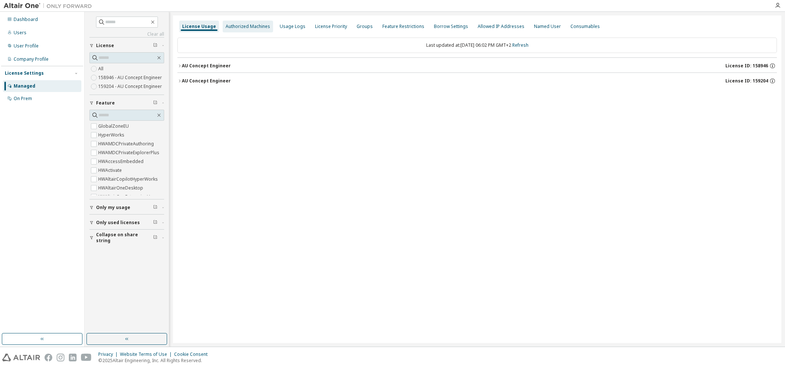
click at [258, 22] on div "Authorized Machines" at bounding box center [248, 27] width 50 height 12
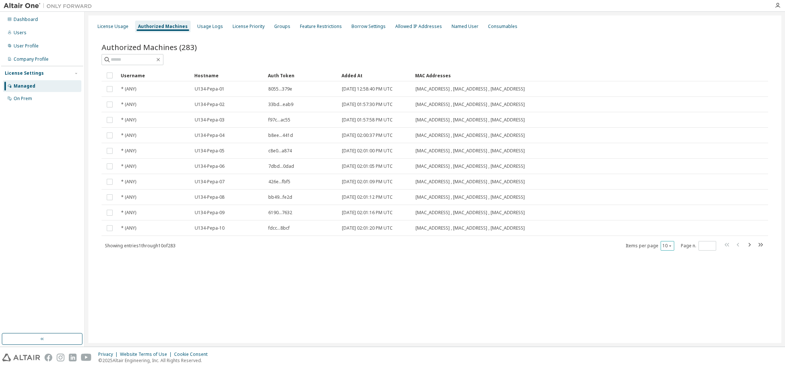
click at [671, 244] on icon "button" at bounding box center [670, 246] width 4 height 4
click at [672, 274] on div "30" at bounding box center [690, 273] width 59 height 9
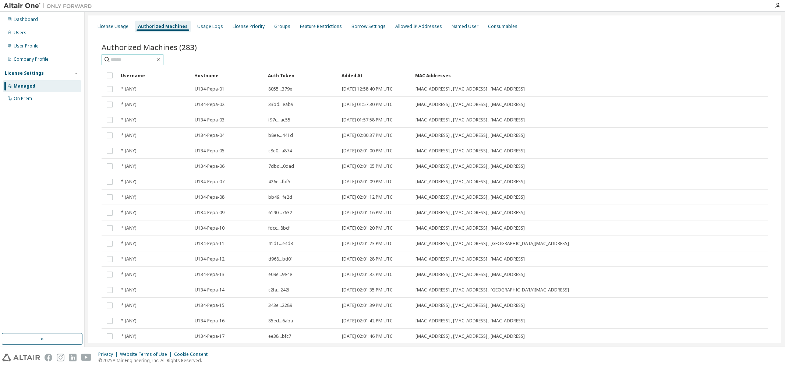
click at [128, 59] on input "text" at bounding box center [133, 59] width 44 height 7
type input "****"
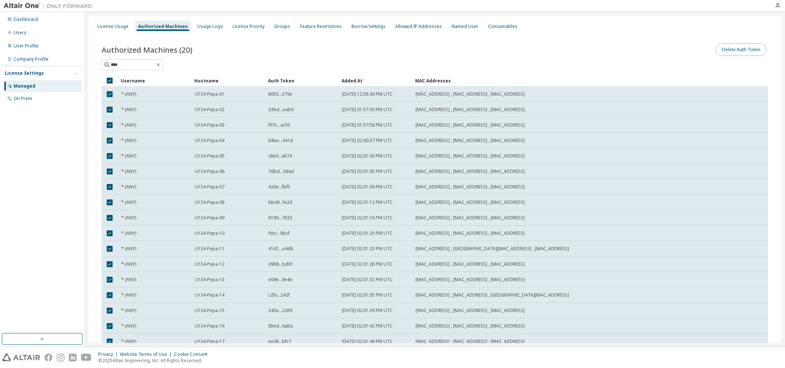
click at [727, 51] on button "Delete Auth Token" at bounding box center [741, 49] width 51 height 13
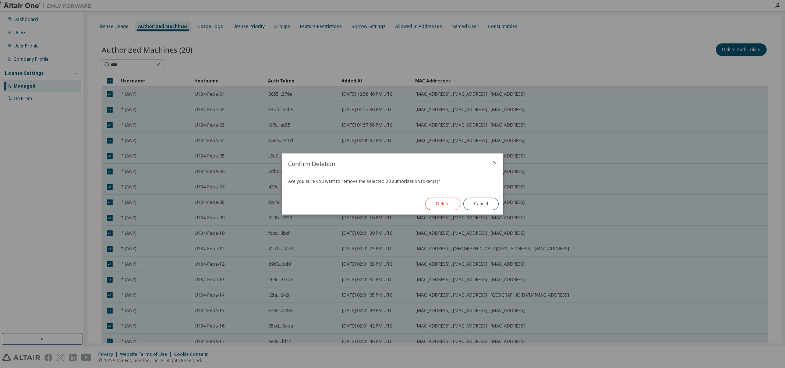
click at [440, 205] on button "Delete" at bounding box center [442, 204] width 35 height 13
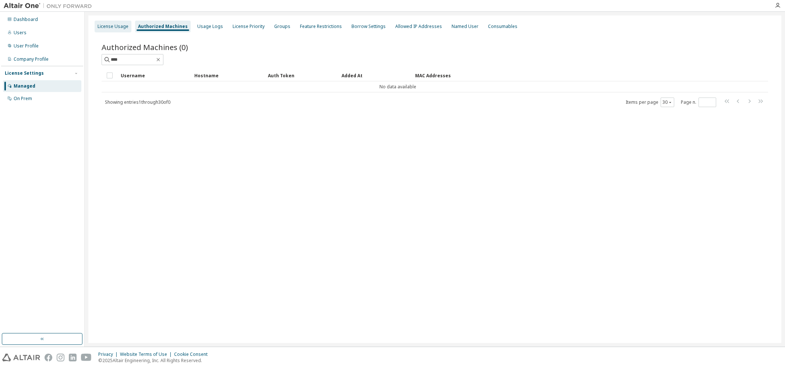
click at [117, 27] on div "License Usage" at bounding box center [113, 27] width 31 height 6
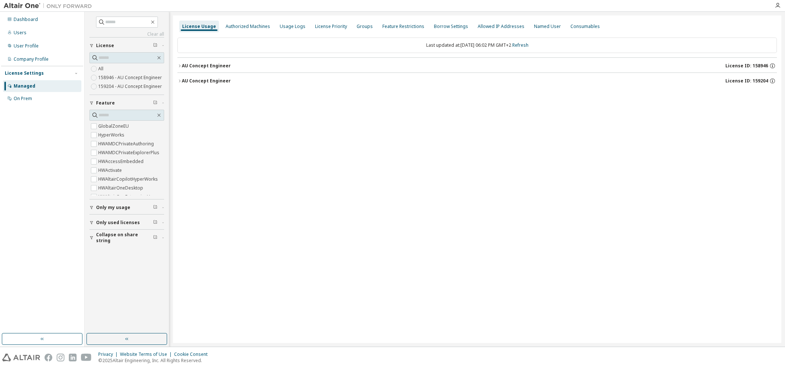
click at [248, 144] on div "License Usage Authorized Machines Usage Logs License Priority Groups Feature Re…" at bounding box center [477, 179] width 609 height 328
click at [252, 24] on div "Authorized Machines" at bounding box center [248, 27] width 45 height 6
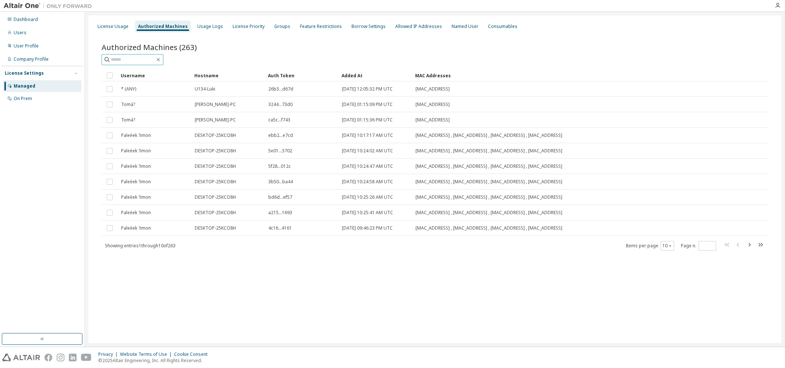
click at [140, 60] on input "text" at bounding box center [133, 59] width 44 height 7
type input "****"
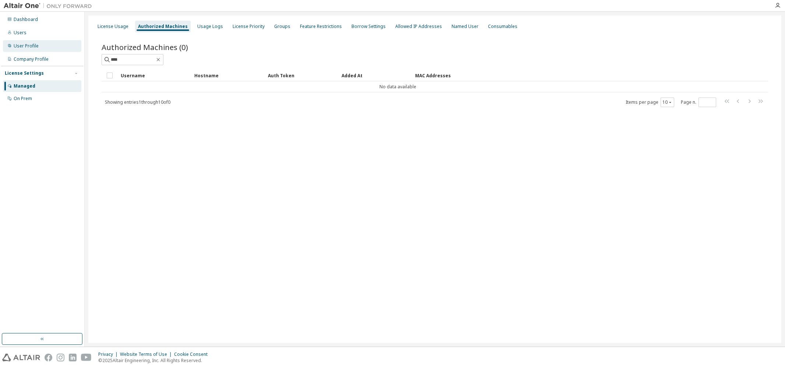
click at [23, 46] on div "User Profile" at bounding box center [26, 46] width 25 height 6
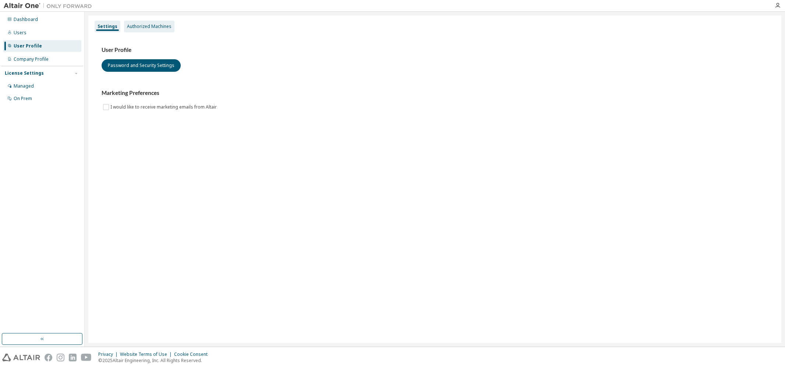
click at [145, 21] on div "Authorized Machines" at bounding box center [149, 27] width 50 height 12
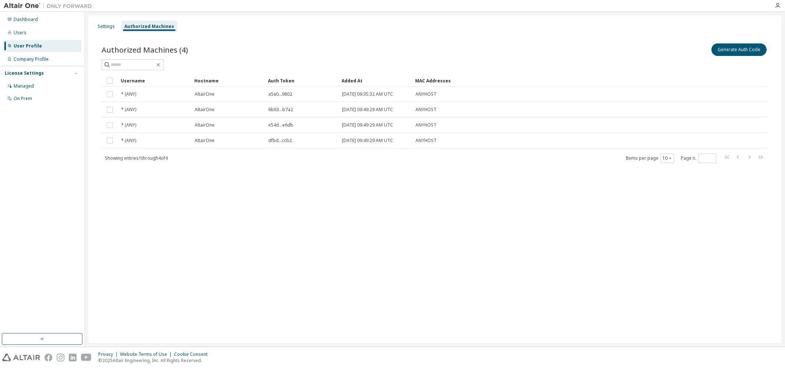
click at [501, 235] on div "Settings Authorized Machines Authorized Machines (4) Generate Auth Code Clear L…" at bounding box center [434, 179] width 693 height 328
click at [106, 25] on div "Settings" at bounding box center [106, 27] width 17 height 6
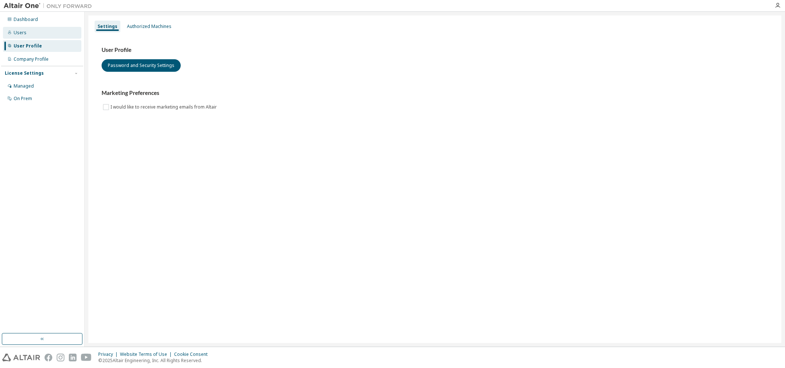
click at [20, 34] on div "Users" at bounding box center [20, 33] width 13 height 6
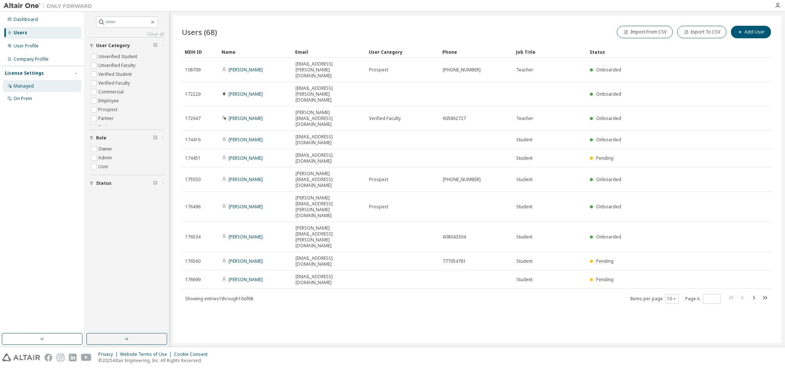
click at [18, 87] on div "Managed" at bounding box center [24, 86] width 20 height 6
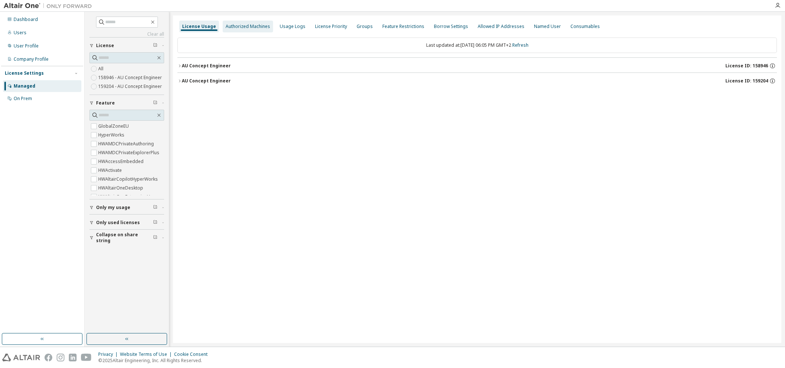
click at [239, 24] on div "Authorized Machines" at bounding box center [248, 27] width 45 height 6
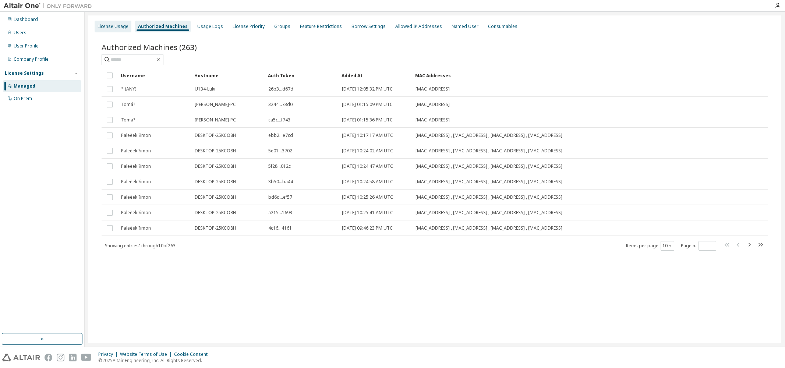
click at [112, 27] on div "License Usage" at bounding box center [113, 27] width 31 height 6
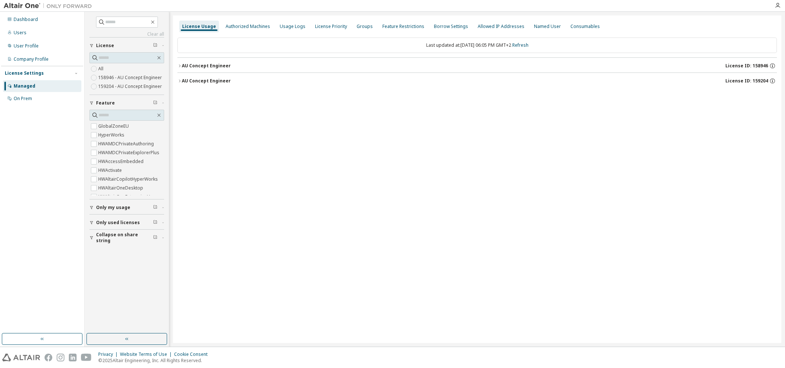
click at [198, 81] on div "AU Concept Engineer" at bounding box center [206, 81] width 49 height 6
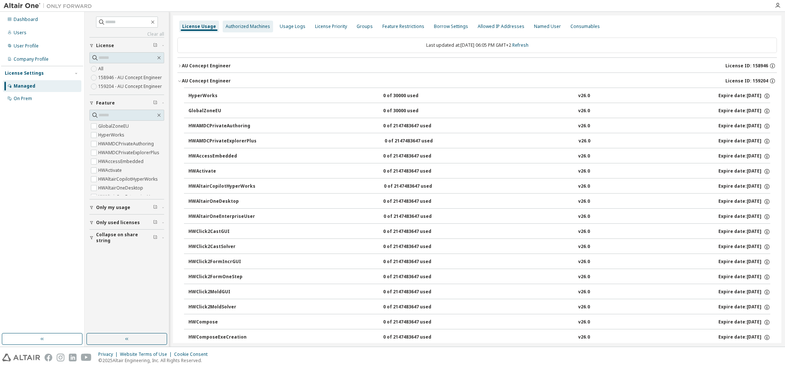
click at [237, 25] on div "Authorized Machines" at bounding box center [248, 27] width 45 height 6
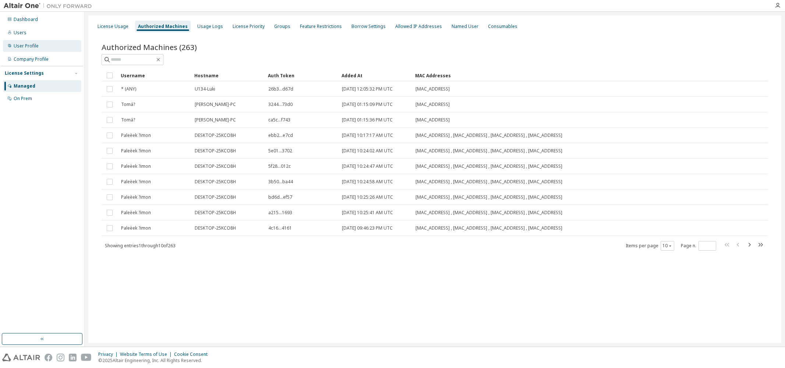
click at [28, 45] on div "User Profile" at bounding box center [26, 46] width 25 height 6
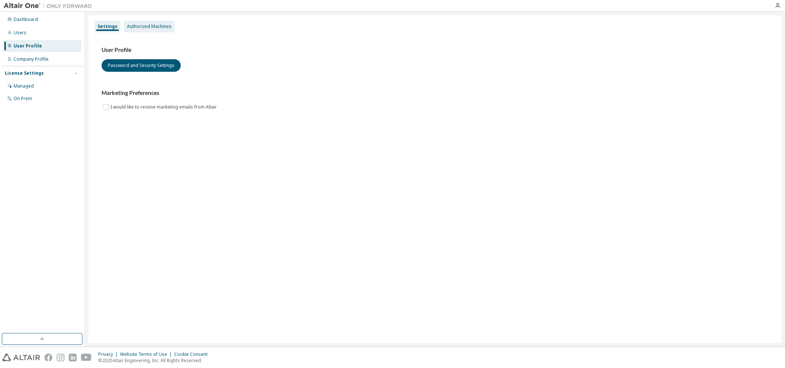
click at [142, 27] on div "Authorized Machines" at bounding box center [149, 27] width 45 height 6
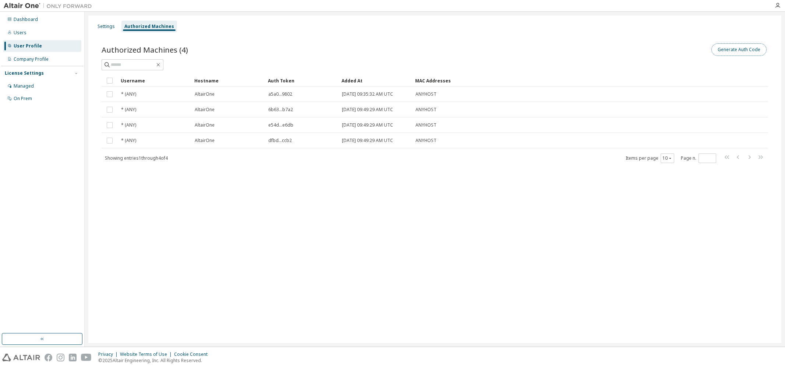
click at [745, 49] on button "Generate Auth Code" at bounding box center [739, 49] width 55 height 13
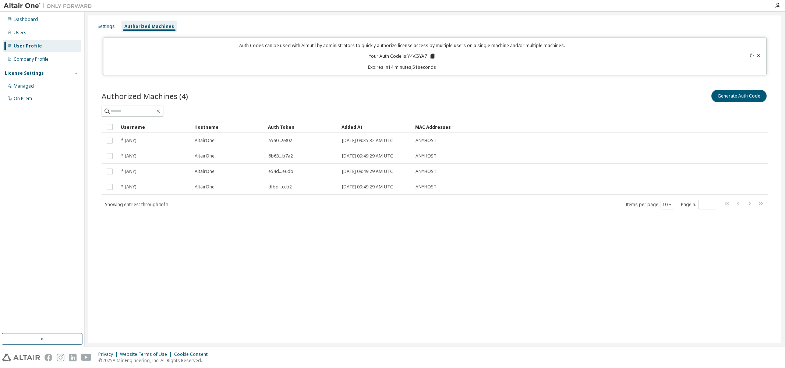
click at [433, 56] on icon at bounding box center [432, 56] width 4 height 5
click at [759, 56] on icon at bounding box center [758, 55] width 3 height 3
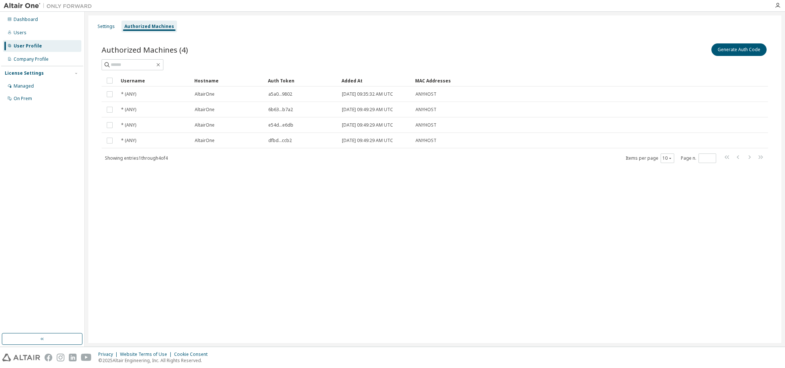
click at [133, 27] on div "Authorized Machines" at bounding box center [149, 27] width 50 height 6
click at [105, 25] on div "Settings" at bounding box center [106, 27] width 17 height 6
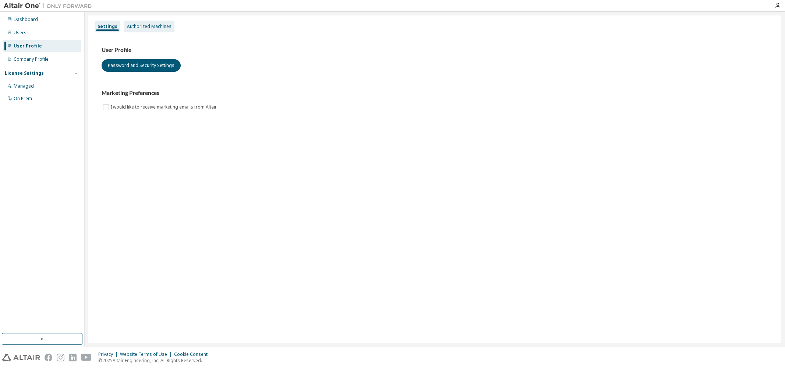
click at [143, 27] on div "Authorized Machines" at bounding box center [149, 27] width 45 height 6
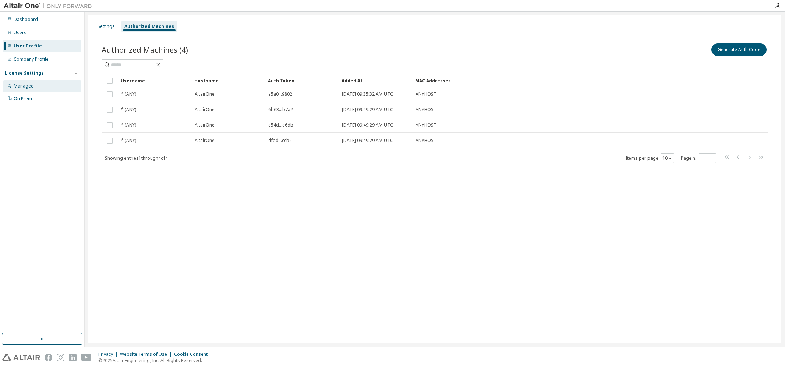
click at [23, 85] on div "Managed" at bounding box center [24, 86] width 20 height 6
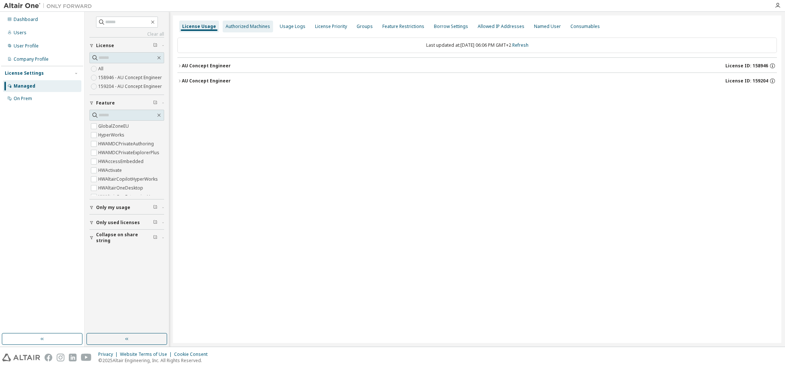
click at [240, 27] on div "Authorized Machines" at bounding box center [248, 27] width 45 height 6
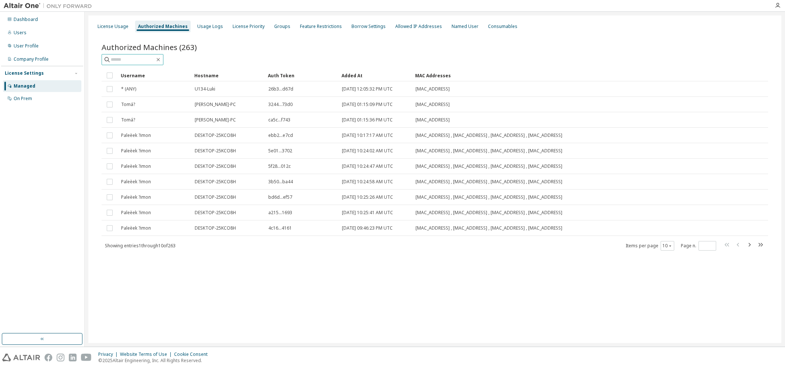
click at [123, 59] on input "text" at bounding box center [133, 59] width 44 height 7
type input "****"
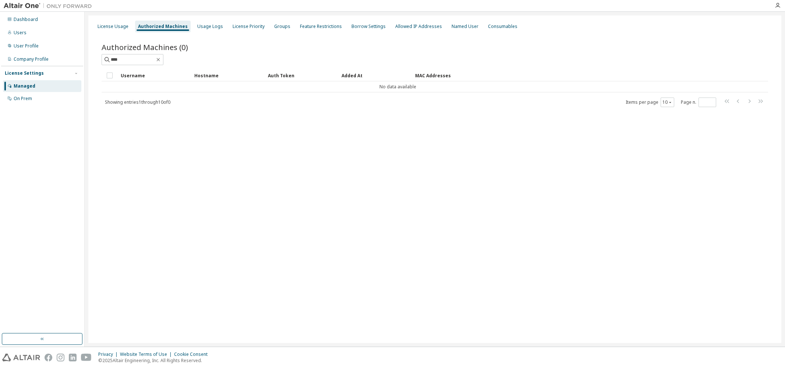
click at [278, 78] on div "Auth Token" at bounding box center [302, 76] width 68 height 12
click at [282, 75] on div "Auth Token" at bounding box center [302, 76] width 68 height 12
click at [141, 75] on div "Username" at bounding box center [155, 76] width 68 height 12
click at [217, 28] on div "Usage Logs" at bounding box center [210, 27] width 32 height 12
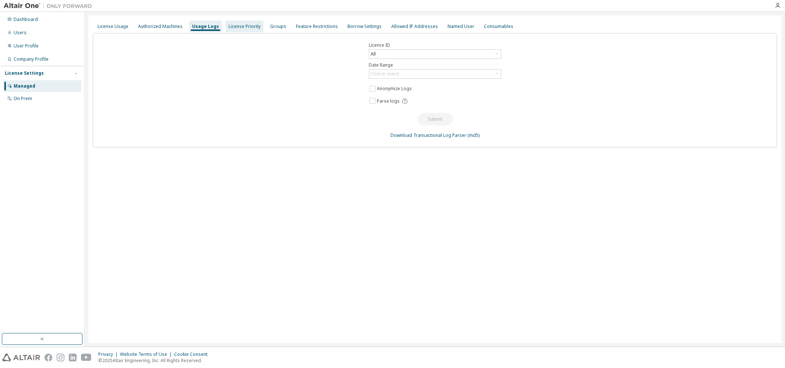
click at [252, 28] on div "License Priority" at bounding box center [245, 27] width 32 height 6
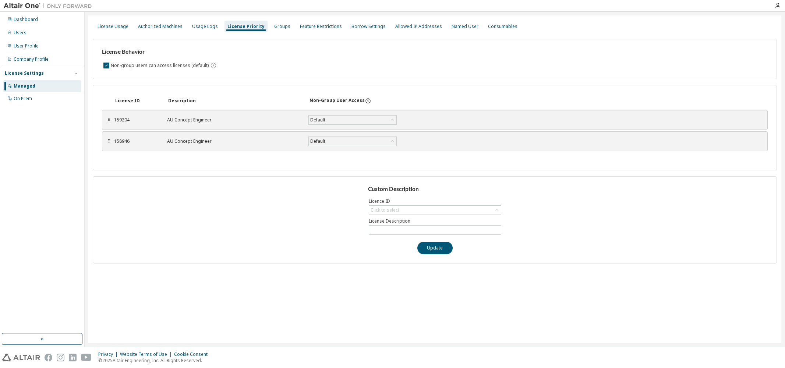
click at [289, 27] on div "License Usage Authorized Machines Usage Logs License Priority Groups Feature Re…" at bounding box center [435, 26] width 684 height 13
click at [274, 28] on div "Groups" at bounding box center [282, 27] width 16 height 6
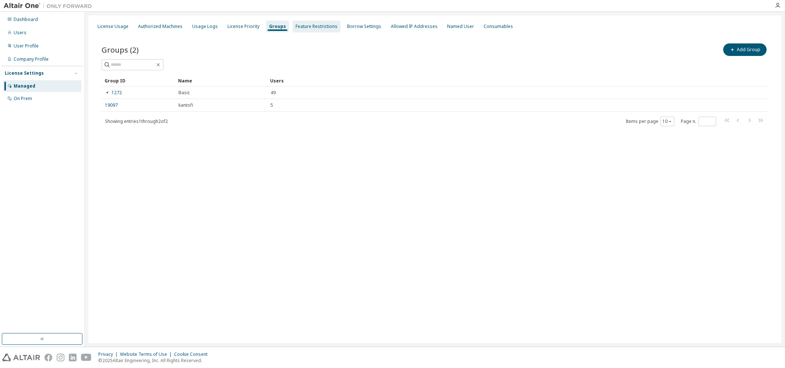
click at [303, 28] on div "Feature Restrictions" at bounding box center [317, 27] width 42 height 6
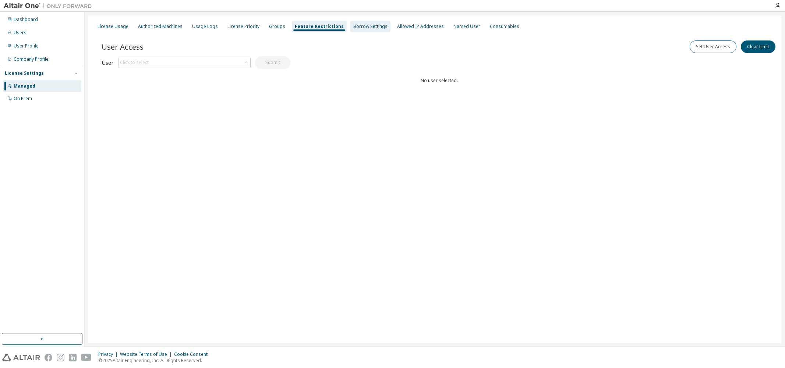
click at [360, 28] on div "Borrow Settings" at bounding box center [370, 27] width 34 height 6
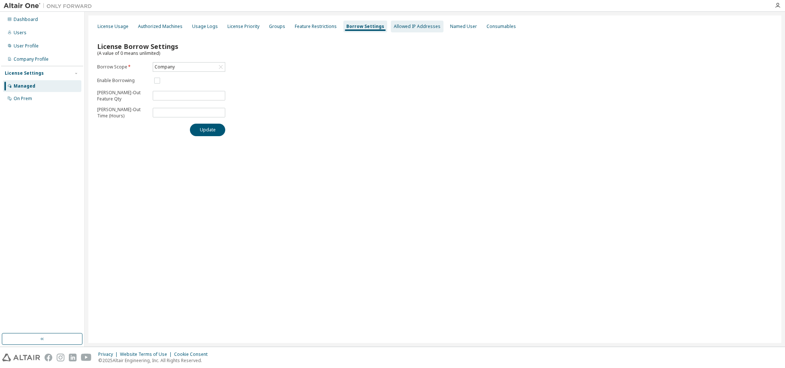
click at [402, 28] on div "Allowed IP Addresses" at bounding box center [417, 27] width 47 height 6
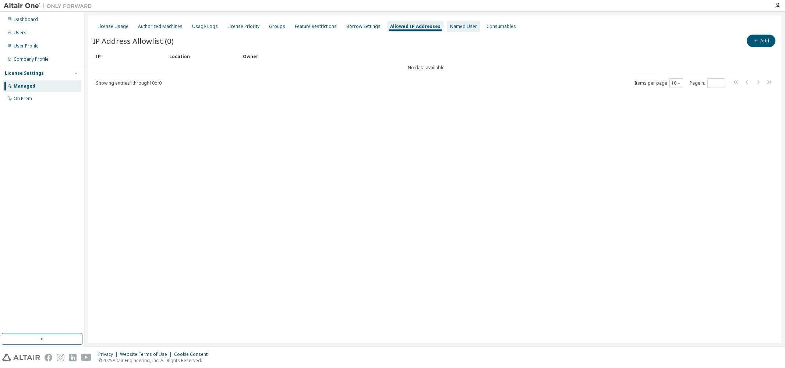
click at [453, 29] on div "Named User" at bounding box center [463, 27] width 27 height 6
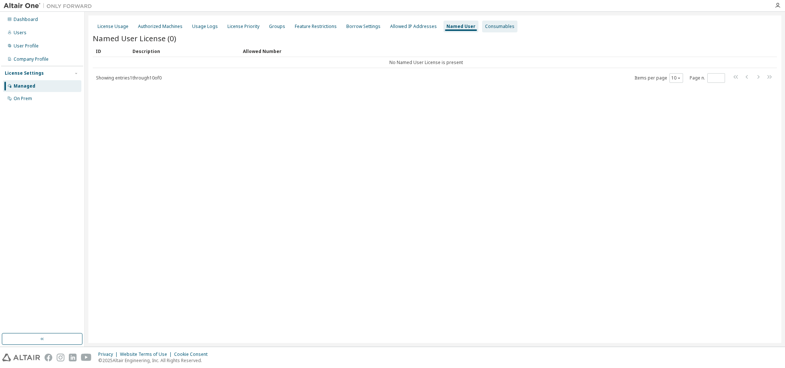
click at [485, 29] on div "Consumables" at bounding box center [499, 27] width 29 height 6
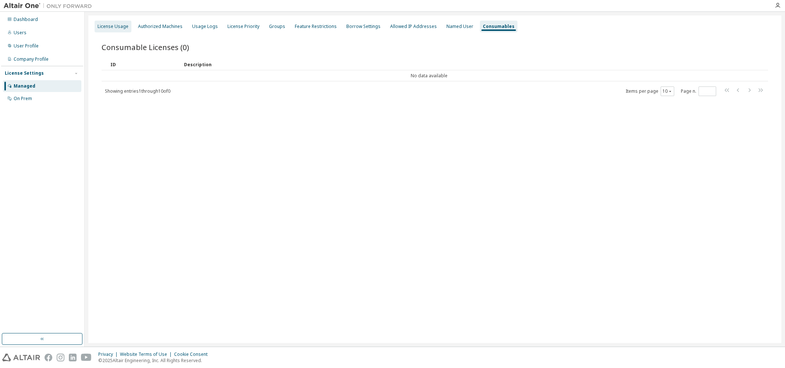
click at [113, 27] on div "License Usage" at bounding box center [113, 27] width 31 height 6
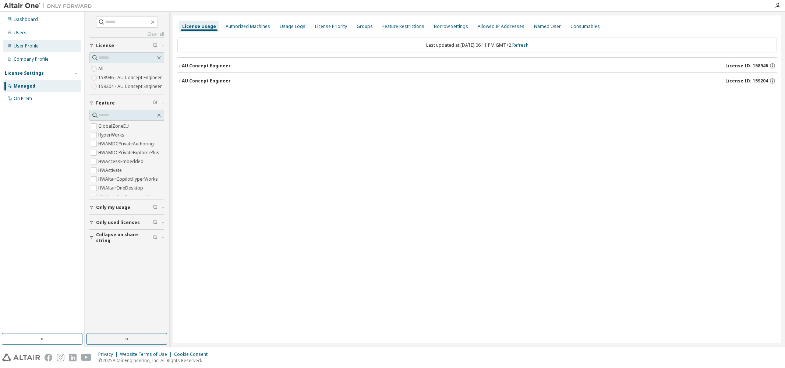
click at [31, 47] on div "User Profile" at bounding box center [26, 46] width 25 height 6
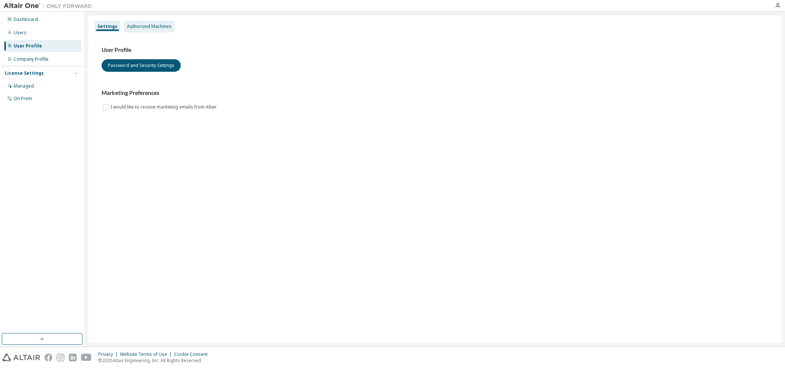
click at [141, 27] on div "Authorized Machines" at bounding box center [149, 27] width 45 height 6
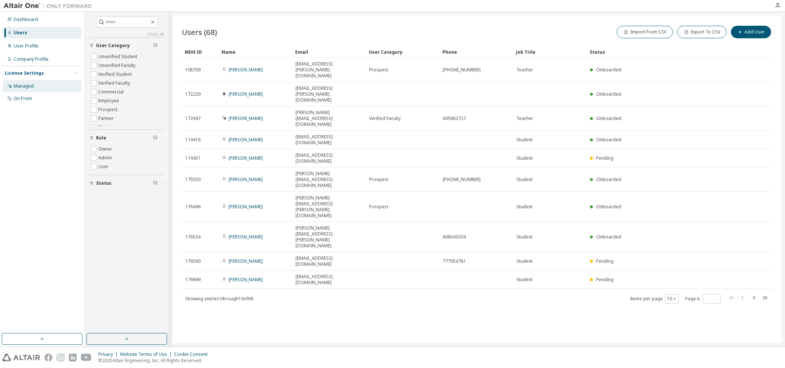
click at [21, 88] on div "Managed" at bounding box center [24, 86] width 20 height 6
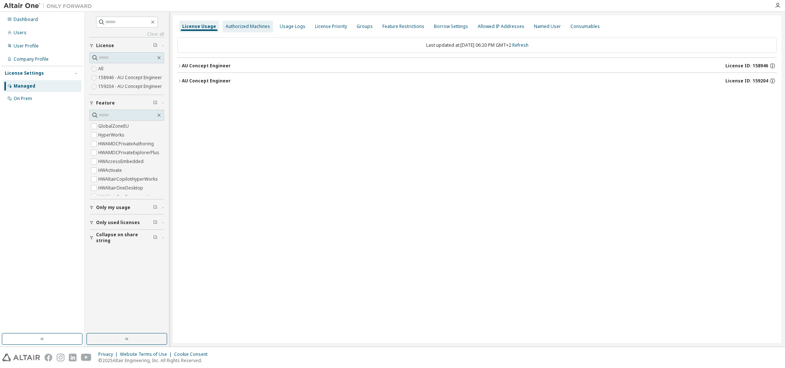
click at [261, 27] on div "Authorized Machines" at bounding box center [248, 27] width 45 height 6
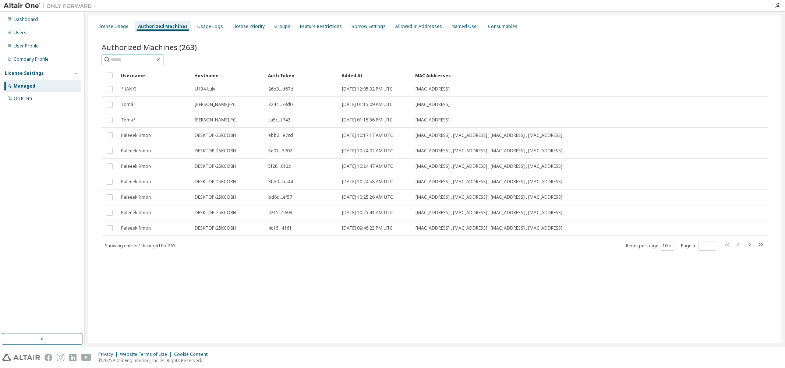
click at [137, 61] on input "text" at bounding box center [133, 59] width 44 height 7
type input "****"
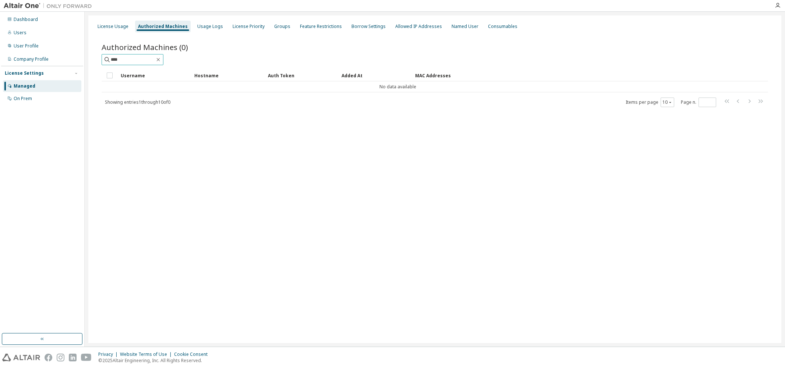
click at [149, 60] on input "****" at bounding box center [133, 59] width 44 height 7
click at [115, 30] on div "License Usage" at bounding box center [113, 27] width 37 height 12
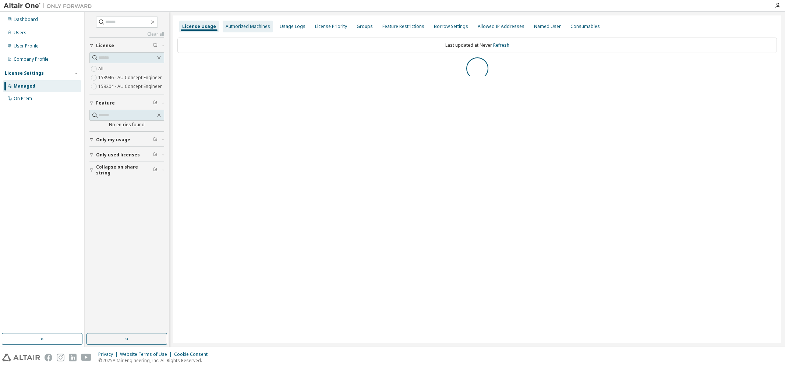
click at [237, 24] on div "Authorized Machines" at bounding box center [248, 27] width 45 height 6
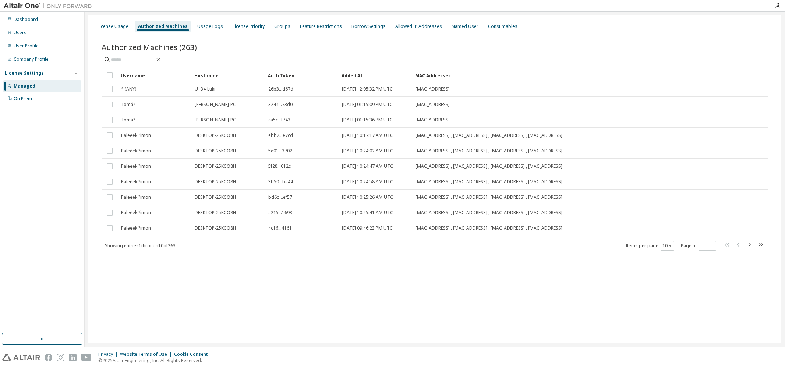
click at [145, 60] on input "text" at bounding box center [133, 59] width 44 height 7
type input "****"
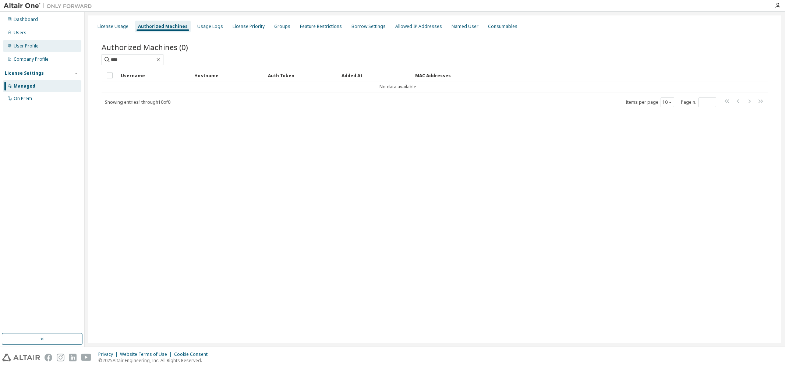
click at [23, 46] on div "User Profile" at bounding box center [26, 46] width 25 height 6
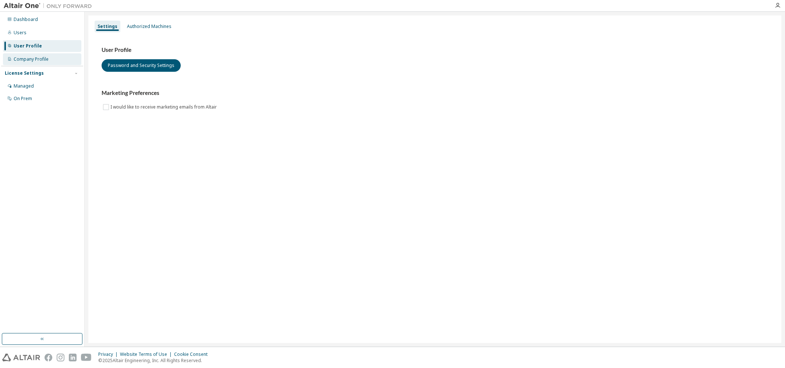
click at [24, 61] on div "Company Profile" at bounding box center [31, 59] width 35 height 6
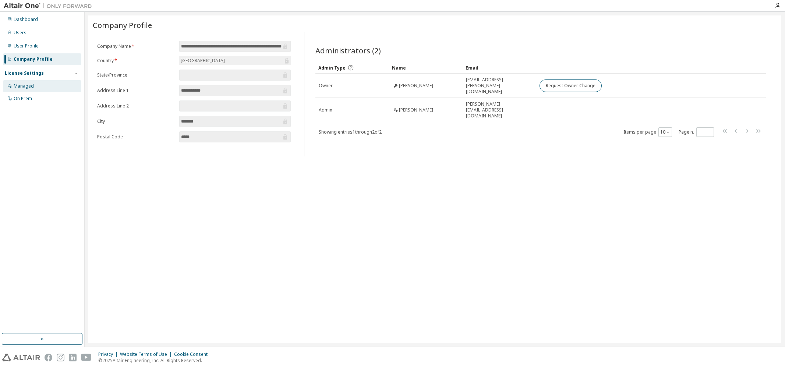
click at [26, 86] on div "Managed" at bounding box center [24, 86] width 20 height 6
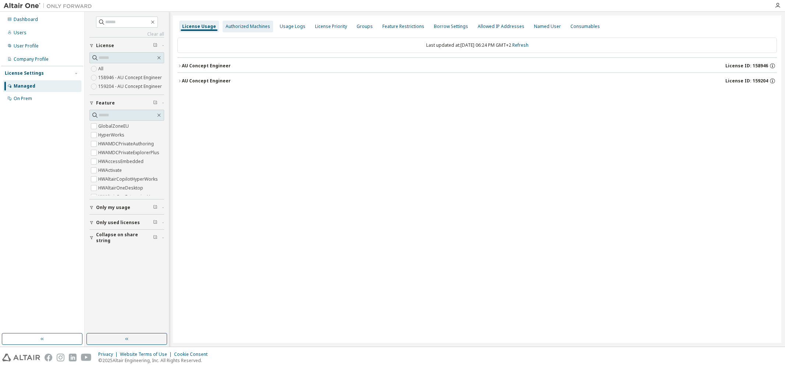
click at [243, 28] on div "Authorized Machines" at bounding box center [248, 27] width 45 height 6
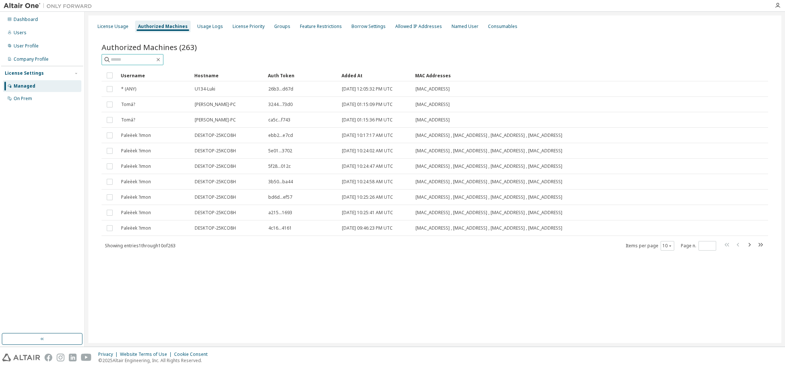
click at [137, 60] on input "text" at bounding box center [133, 59] width 44 height 7
type input "****"
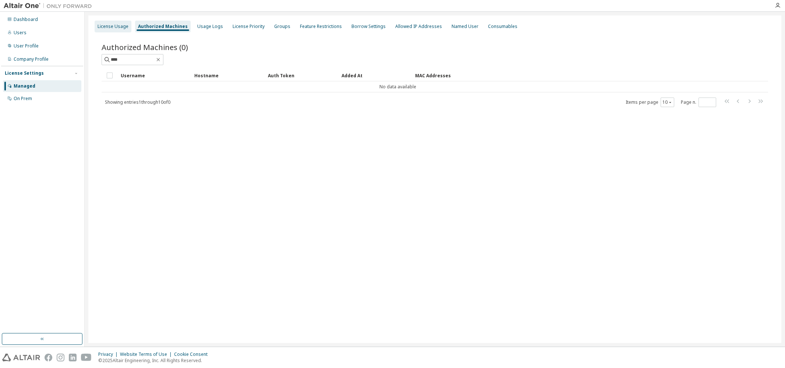
click at [114, 25] on div "License Usage" at bounding box center [113, 27] width 31 height 6
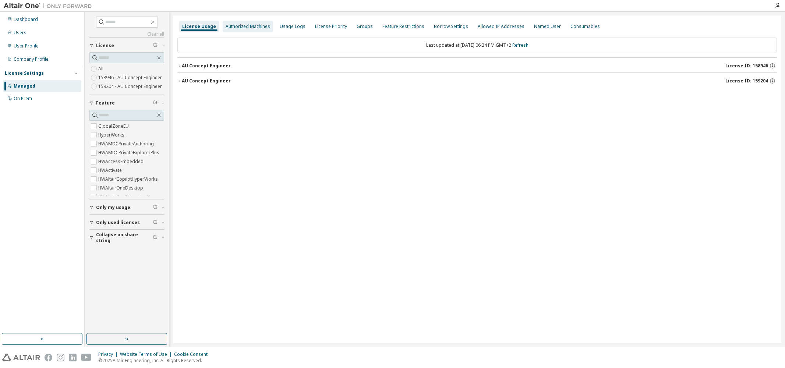
click at [247, 25] on div "Authorized Machines" at bounding box center [248, 27] width 45 height 6
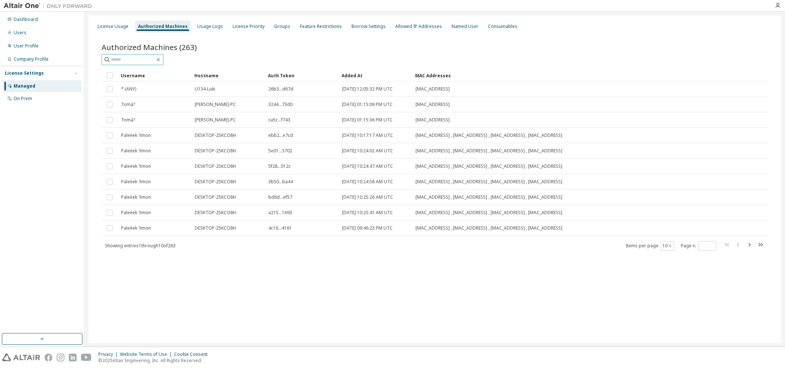
click at [144, 58] on input "text" at bounding box center [133, 59] width 44 height 7
type input "****"
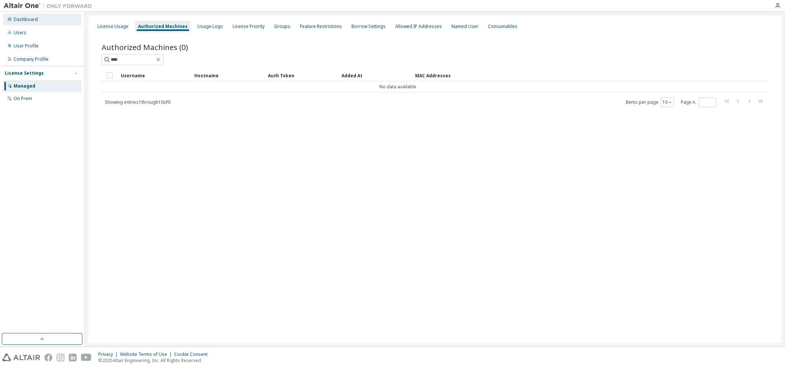
click at [25, 18] on div "Dashboard" at bounding box center [26, 20] width 24 height 6
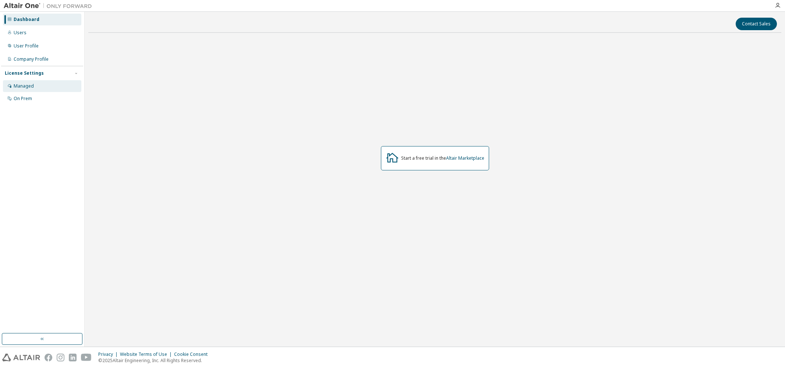
click at [24, 89] on div "Managed" at bounding box center [24, 86] width 20 height 6
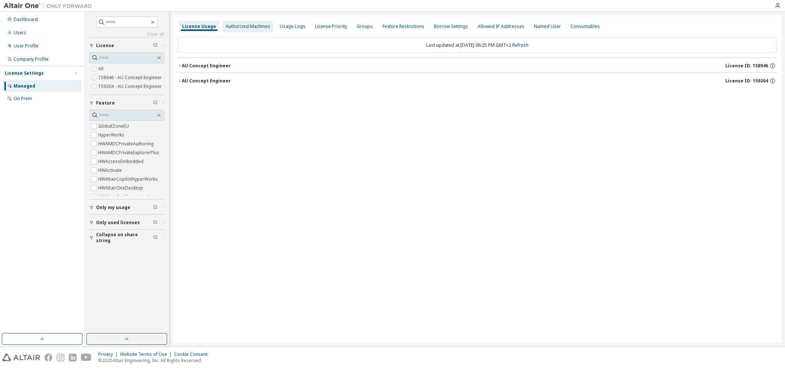
click at [251, 30] on div "Authorized Machines" at bounding box center [248, 27] width 50 height 12
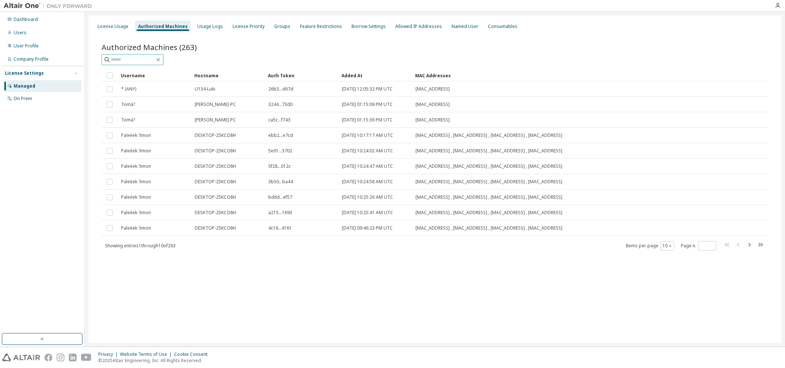
click at [151, 57] on input "text" at bounding box center [133, 59] width 44 height 7
type input "****"
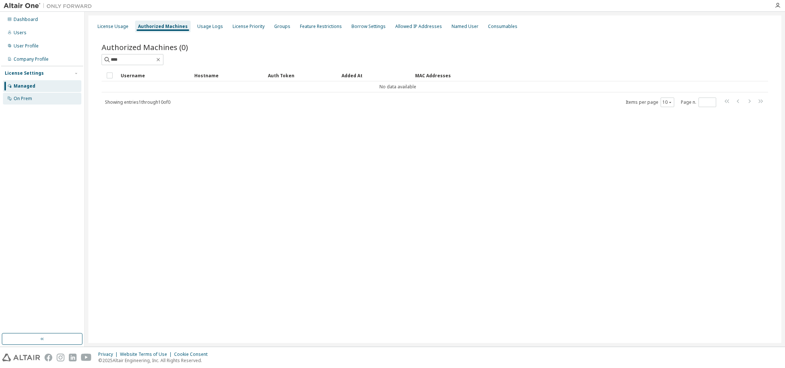
click at [25, 98] on div "On Prem" at bounding box center [23, 99] width 18 height 6
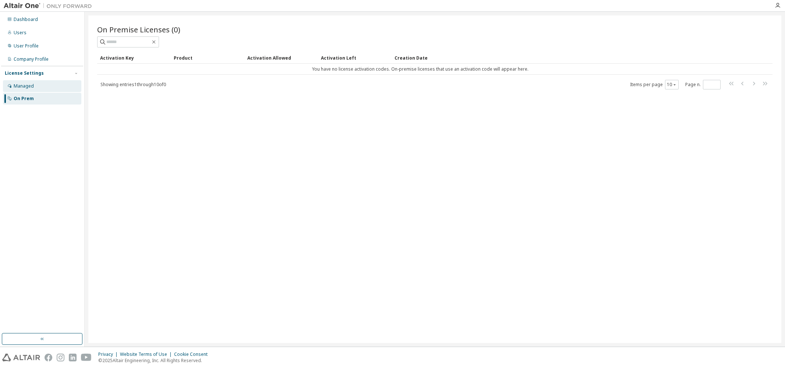
click at [22, 87] on div "Managed" at bounding box center [24, 86] width 20 height 6
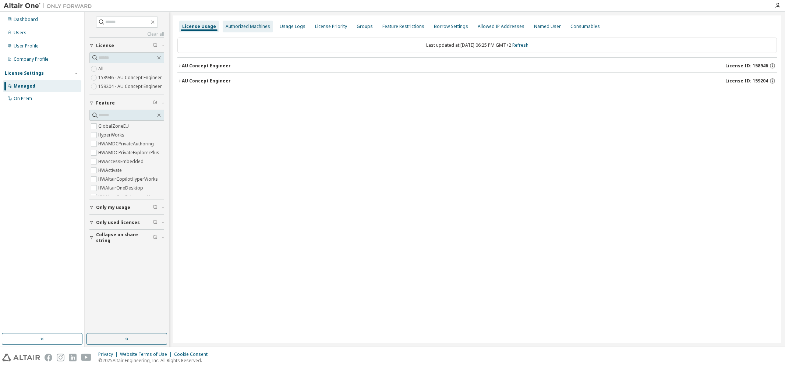
click at [243, 27] on div "Authorized Machines" at bounding box center [248, 27] width 45 height 6
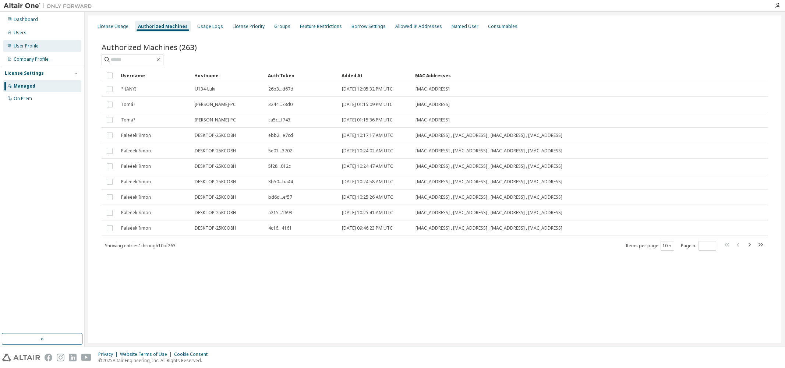
click at [36, 47] on div "User Profile" at bounding box center [26, 46] width 25 height 6
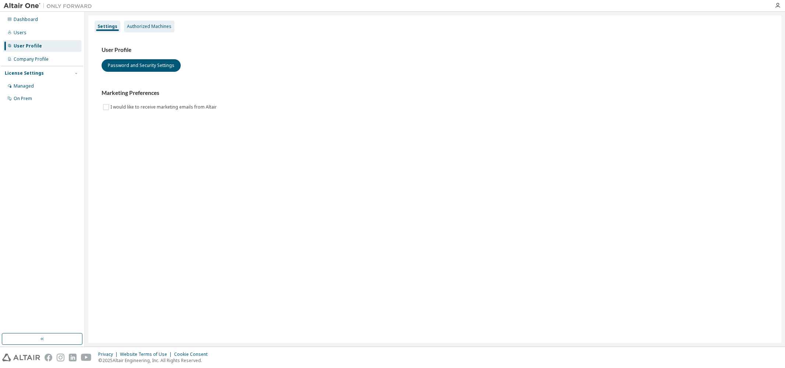
click at [146, 26] on div "Authorized Machines" at bounding box center [149, 27] width 45 height 6
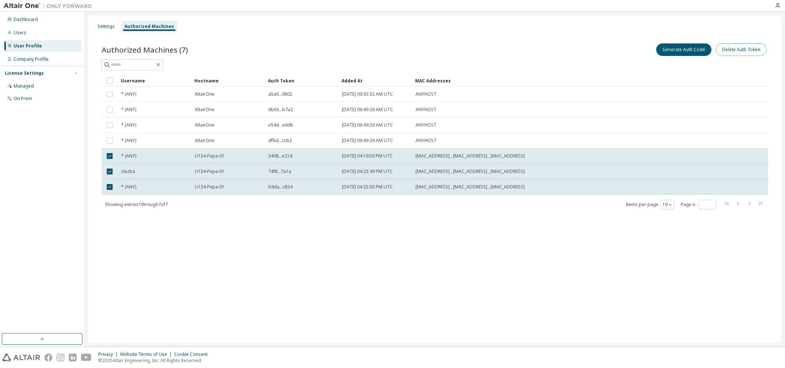
click at [728, 53] on button "Delete Auth Token" at bounding box center [741, 49] width 51 height 13
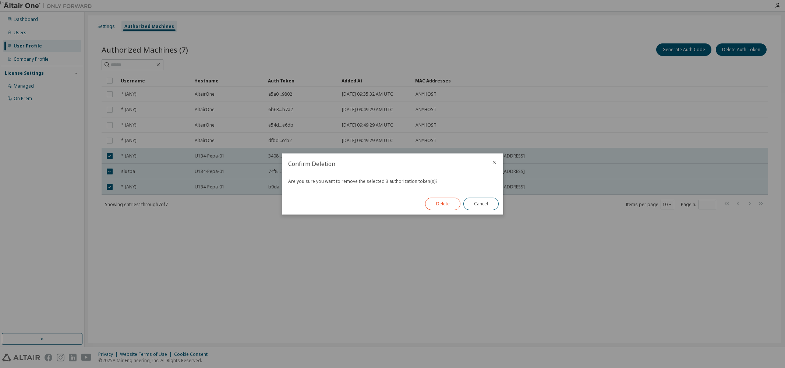
click at [443, 208] on button "Delete" at bounding box center [442, 204] width 35 height 13
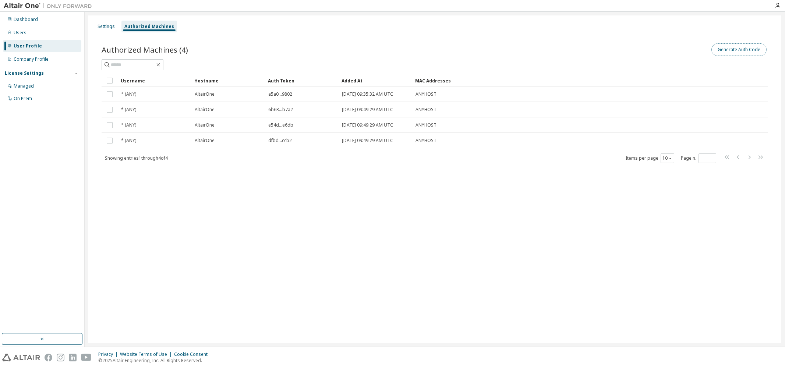
click at [734, 49] on button "Generate Auth Code" at bounding box center [739, 49] width 55 height 13
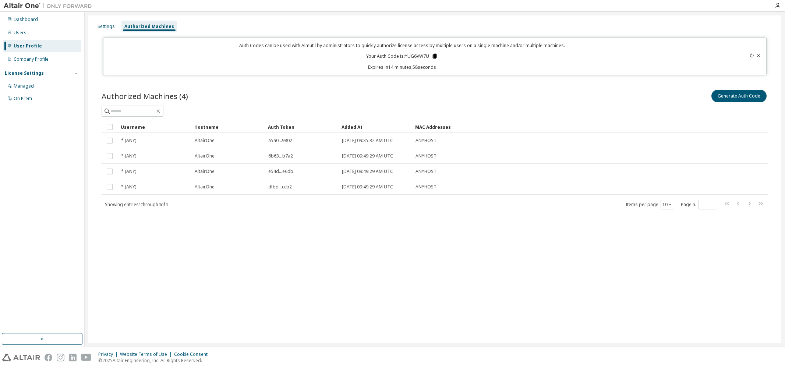
click at [435, 57] on icon at bounding box center [435, 56] width 4 height 5
click at [759, 56] on icon at bounding box center [758, 55] width 3 height 3
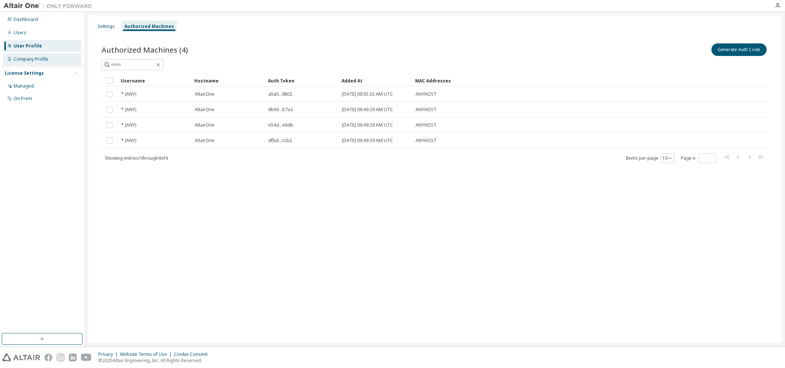
click at [36, 55] on div "Company Profile" at bounding box center [42, 59] width 78 height 12
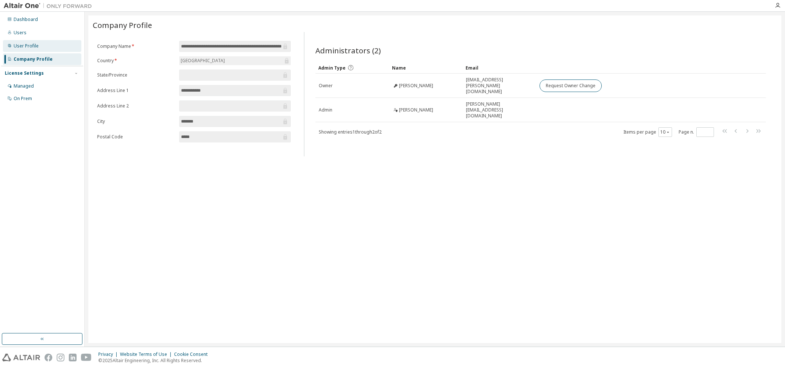
click at [29, 47] on div "User Profile" at bounding box center [26, 46] width 25 height 6
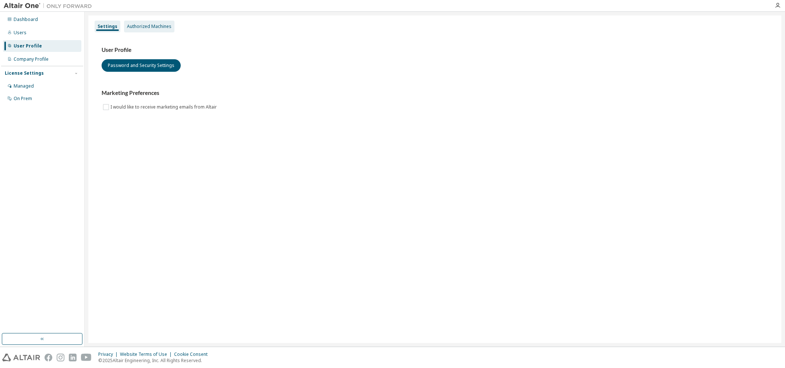
click at [134, 30] on div "Authorized Machines" at bounding box center [149, 27] width 50 height 12
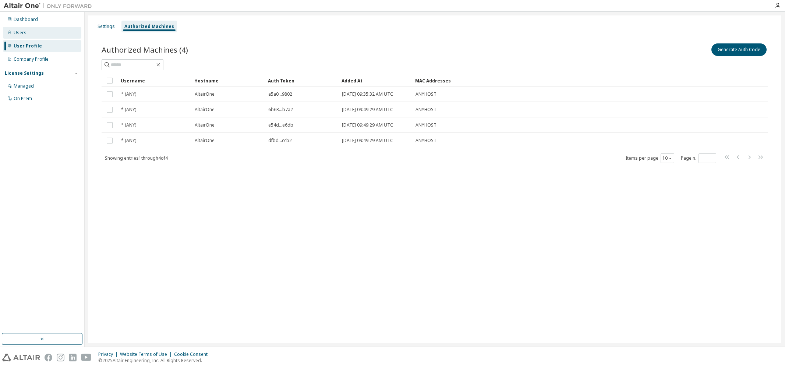
click at [19, 31] on div "Users" at bounding box center [20, 33] width 13 height 6
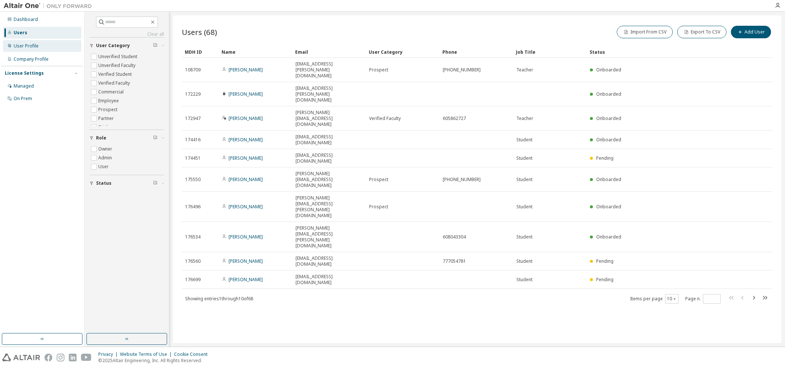
click at [27, 45] on div "User Profile" at bounding box center [26, 46] width 25 height 6
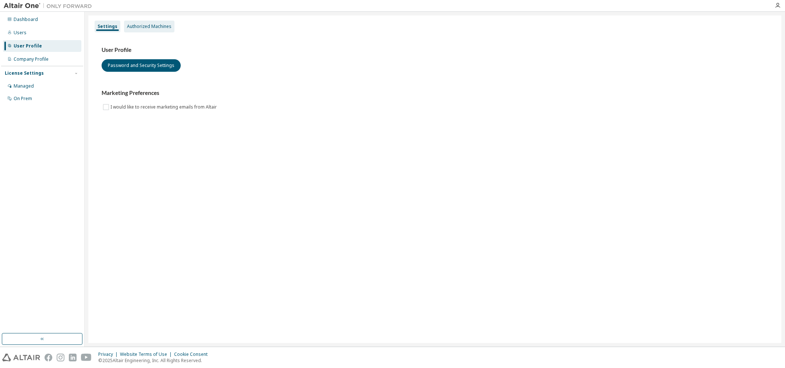
click at [138, 27] on div "Authorized Machines" at bounding box center [149, 27] width 45 height 6
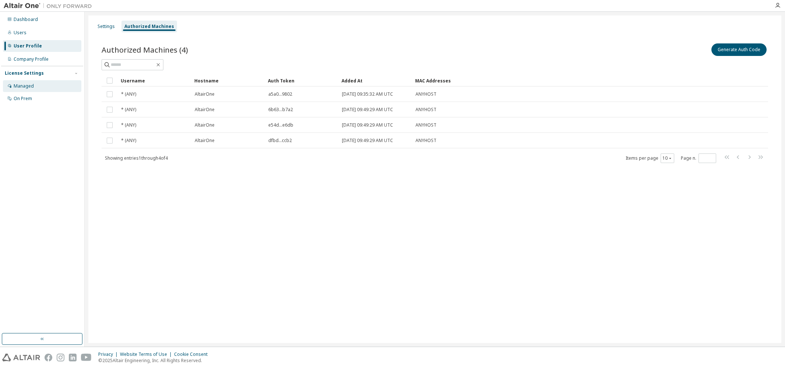
click at [24, 86] on div "Managed" at bounding box center [24, 86] width 20 height 6
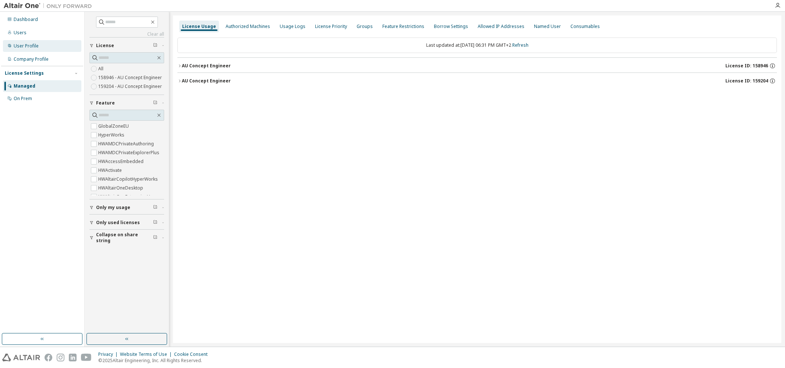
click at [22, 46] on div "User Profile" at bounding box center [26, 46] width 25 height 6
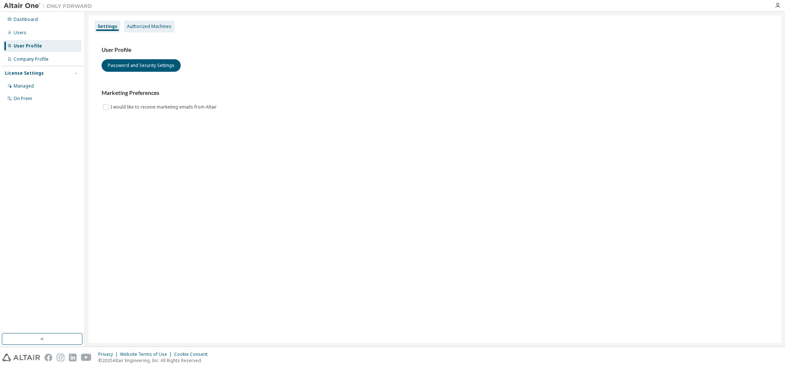
click at [132, 22] on div "Authorized Machines" at bounding box center [149, 27] width 50 height 12
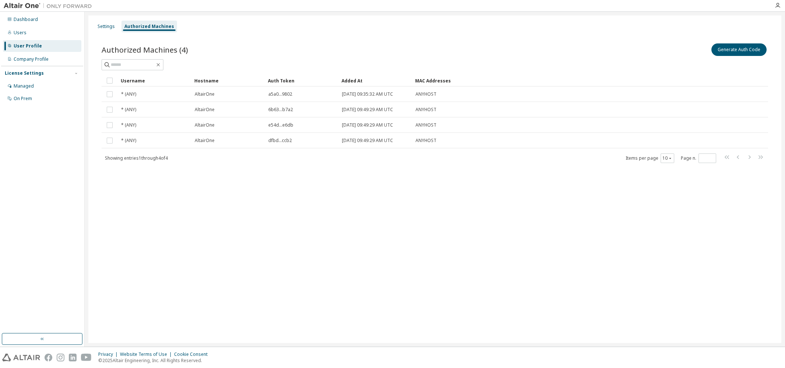
click at [559, 66] on div at bounding box center [435, 64] width 667 height 11
click at [518, 55] on div "Generate Auth Code" at bounding box center [602, 49] width 334 height 15
click at [459, 53] on div "Generate Auth Code" at bounding box center [602, 49] width 334 height 15
click at [19, 30] on div "Users" at bounding box center [20, 33] width 13 height 6
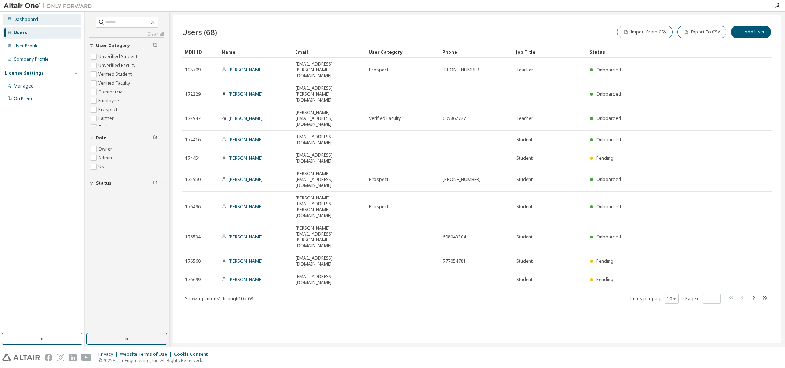
click at [19, 21] on div "Dashboard" at bounding box center [26, 20] width 24 height 6
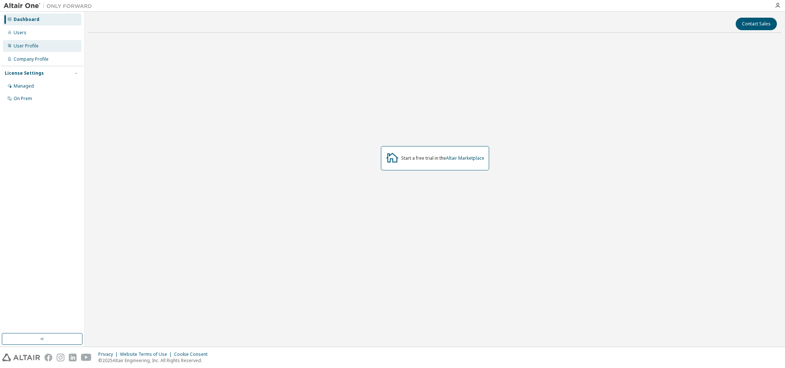
click at [20, 47] on div "User Profile" at bounding box center [26, 46] width 25 height 6
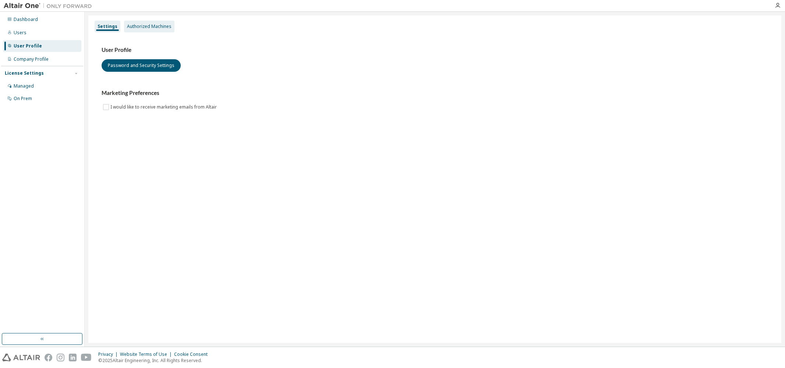
click at [135, 28] on div "Authorized Machines" at bounding box center [149, 27] width 45 height 6
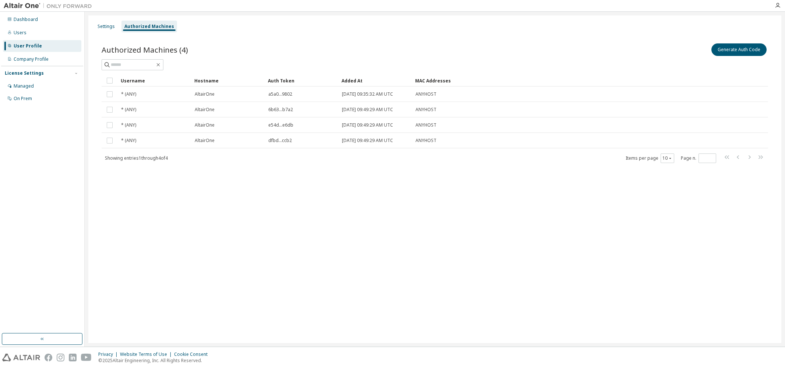
click at [247, 56] on div "Authorized Machines (4) Generate Auth Code" at bounding box center [435, 49] width 667 height 15
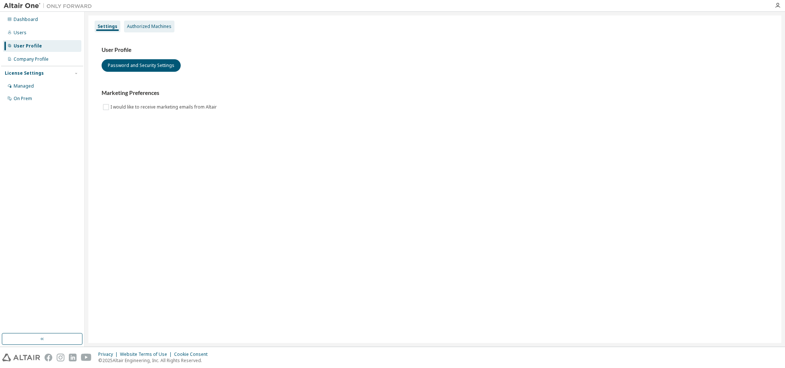
click at [148, 22] on div "Authorized Machines" at bounding box center [149, 27] width 50 height 12
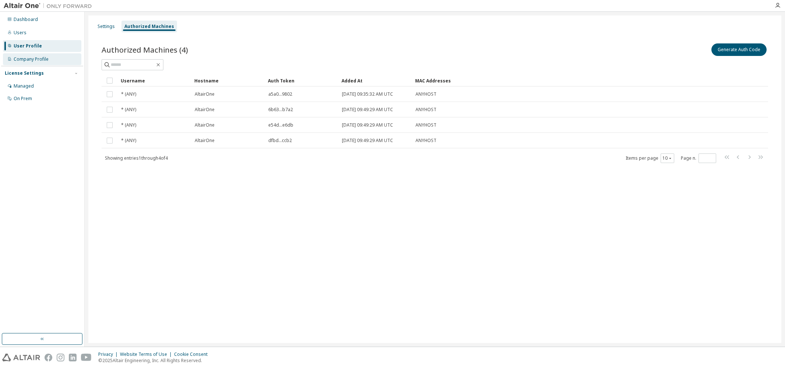
click at [24, 60] on div "Company Profile" at bounding box center [31, 59] width 35 height 6
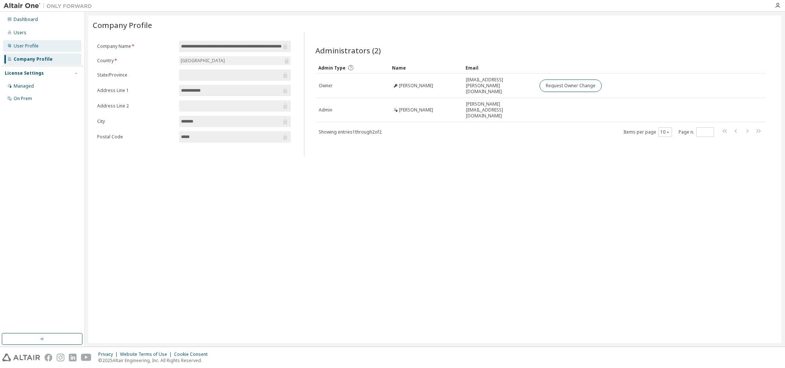
click at [24, 45] on div "User Profile" at bounding box center [26, 46] width 25 height 6
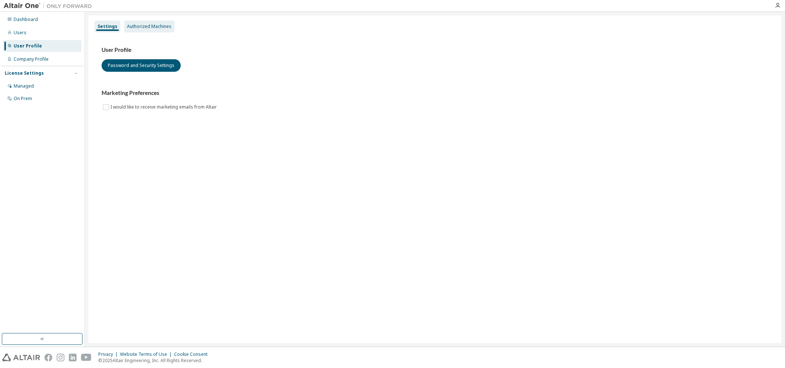
click at [140, 27] on div "Authorized Machines" at bounding box center [149, 27] width 45 height 6
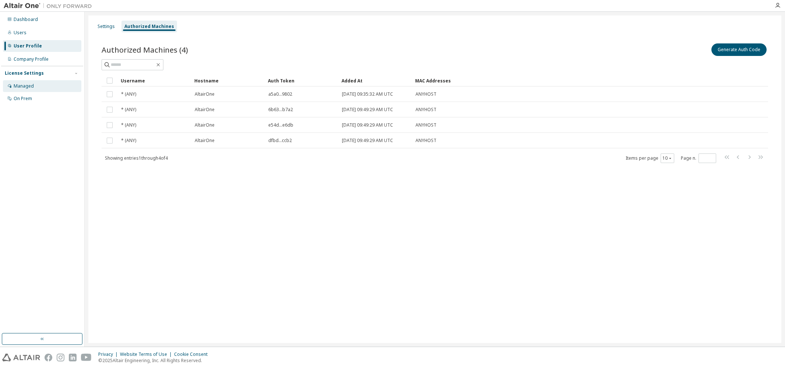
click at [21, 87] on div "Managed" at bounding box center [24, 86] width 20 height 6
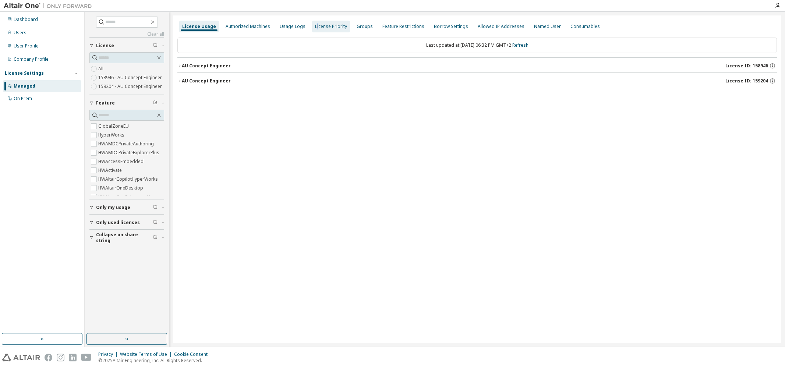
click at [315, 29] on div "License Priority" at bounding box center [331, 27] width 32 height 6
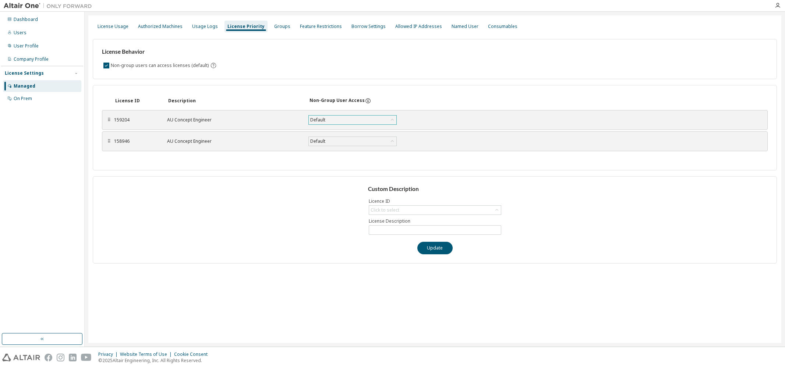
click at [393, 121] on icon at bounding box center [392, 119] width 7 height 7
click at [393, 120] on icon at bounding box center [392, 119] width 7 height 7
click at [407, 210] on div "Click to select" at bounding box center [435, 210] width 132 height 9
click at [456, 175] on div "License Behavior Non-group users can access licenses (default) License ID Descr…" at bounding box center [435, 148] width 684 height 230
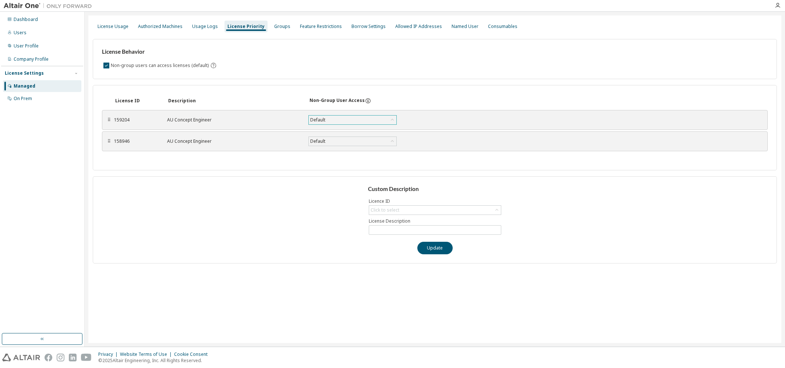
click at [449, 175] on div "License Behavior Non-group users can access licenses (default) License ID Descr…" at bounding box center [435, 148] width 684 height 230
click at [111, 28] on div "License Usage" at bounding box center [113, 27] width 31 height 6
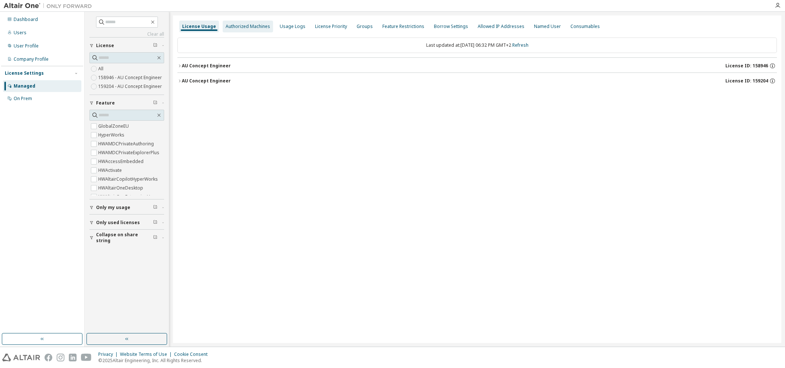
click at [229, 29] on div "Authorized Machines" at bounding box center [248, 27] width 45 height 6
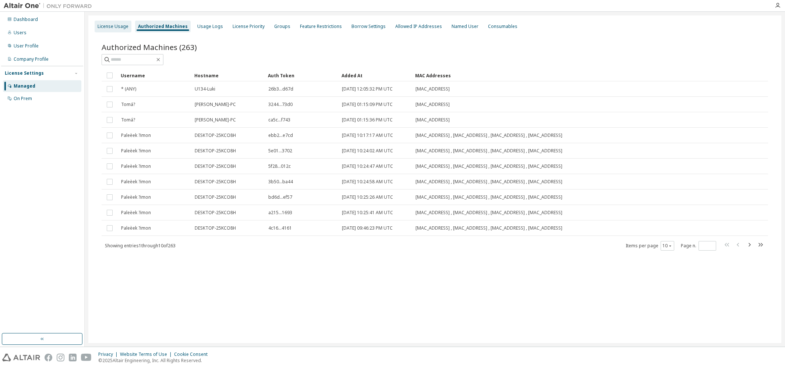
click at [110, 27] on div "License Usage" at bounding box center [113, 27] width 31 height 6
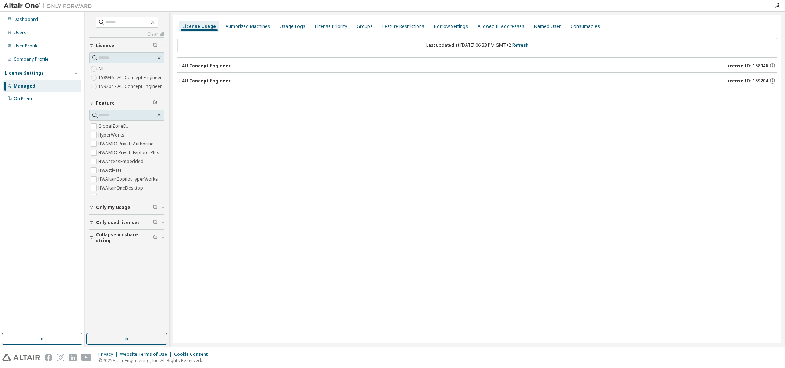
click at [102, 46] on span "License" at bounding box center [105, 46] width 18 height 6
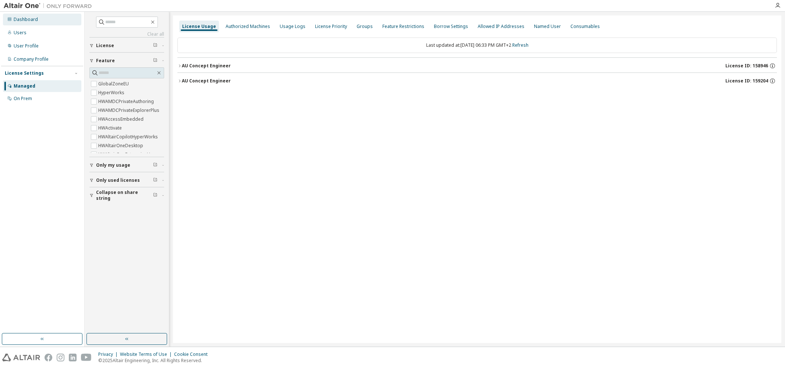
click at [23, 25] on div "Dashboard" at bounding box center [42, 20] width 78 height 12
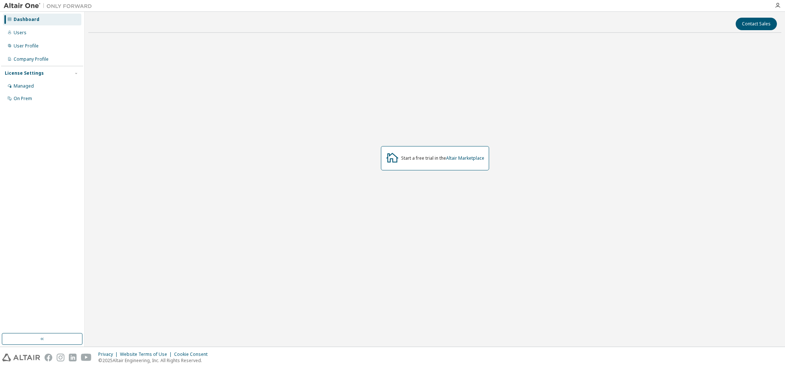
click at [15, 73] on div "License Settings" at bounding box center [24, 73] width 39 height 6
click at [15, 74] on div "License Settings" at bounding box center [24, 73] width 39 height 6
click at [21, 99] on div "On Prem" at bounding box center [23, 99] width 18 height 6
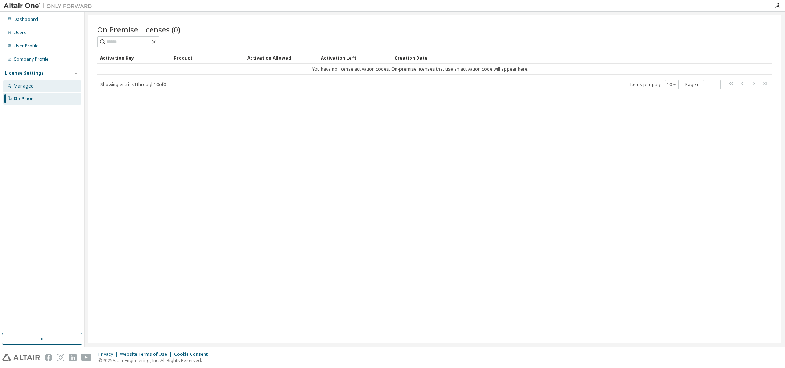
click at [25, 86] on div "Managed" at bounding box center [24, 86] width 20 height 6
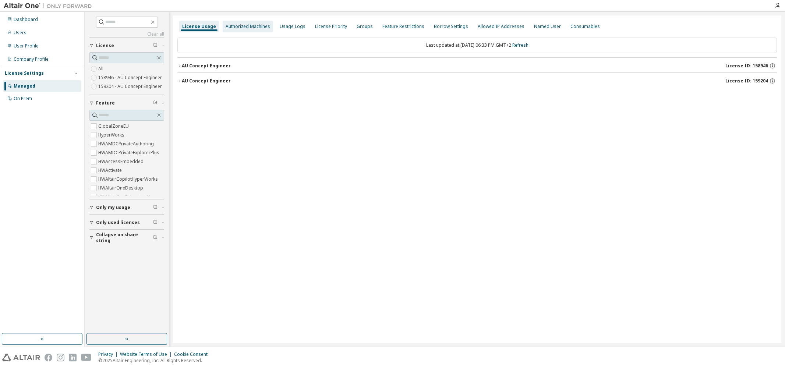
click at [236, 28] on div "Authorized Machines" at bounding box center [248, 27] width 45 height 6
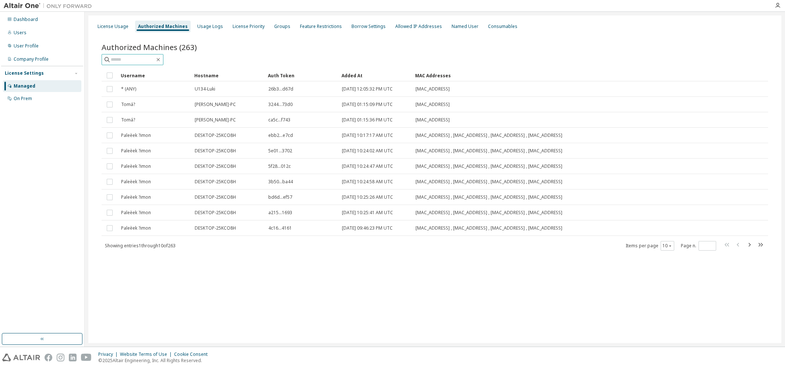
click at [141, 57] on input "text" at bounding box center [133, 59] width 44 height 7
type input "****"
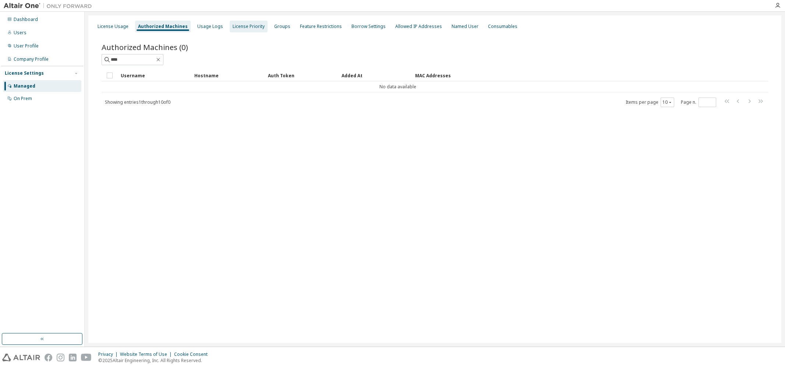
click at [236, 27] on div "License Priority" at bounding box center [249, 27] width 32 height 6
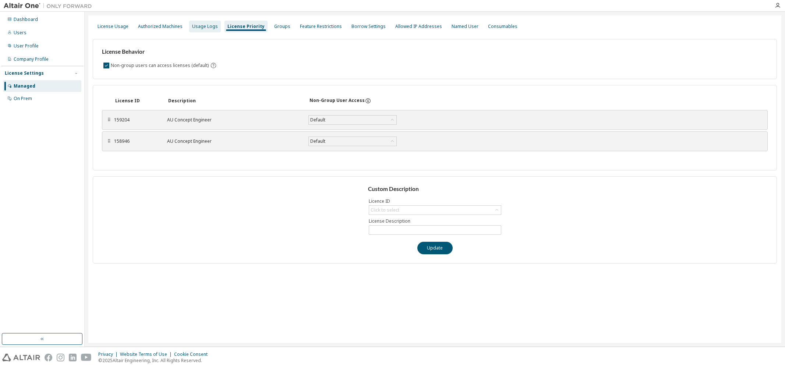
click at [199, 26] on div "Usage Logs" at bounding box center [205, 27] width 26 height 6
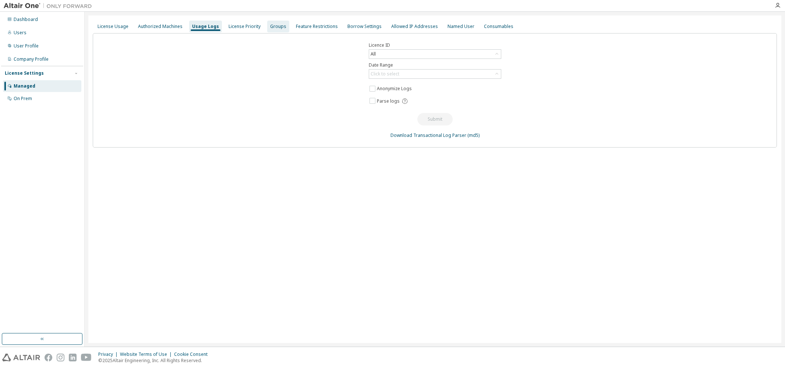
click at [272, 30] on div "Groups" at bounding box center [278, 27] width 22 height 12
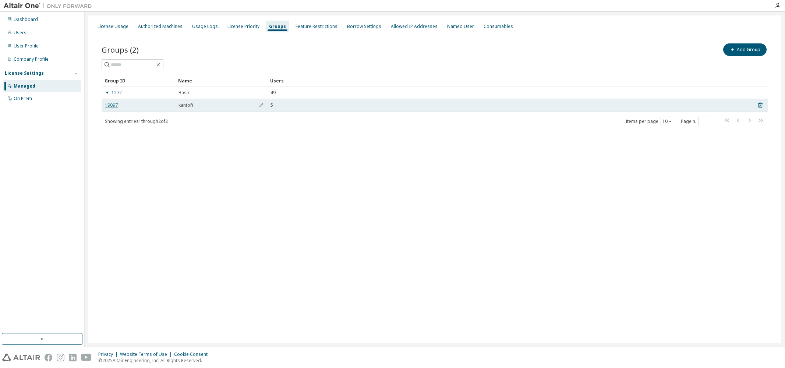
click at [111, 107] on link "19097" at bounding box center [111, 105] width 13 height 6
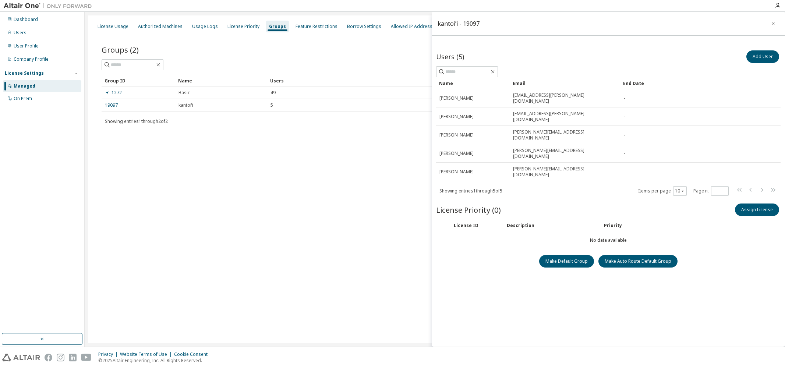
click at [455, 219] on div "License ID Description Priority" at bounding box center [608, 225] width 345 height 12
click at [466, 205] on span "License Priority (0)" at bounding box center [468, 210] width 65 height 10
click at [748, 204] on button "Assign License" at bounding box center [757, 210] width 44 height 13
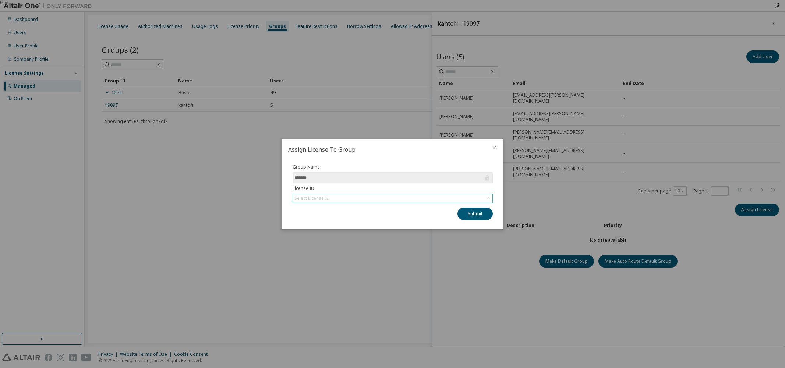
click at [491, 198] on icon at bounding box center [488, 198] width 7 height 7
click at [496, 146] on icon "close" at bounding box center [495, 148] width 6 height 6
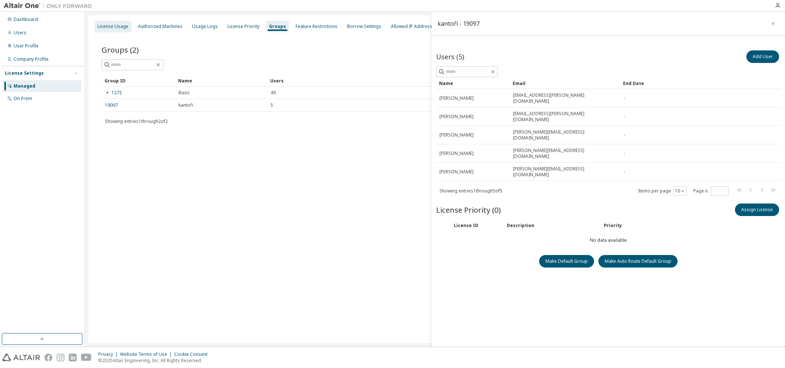
click at [115, 26] on div "License Usage" at bounding box center [113, 27] width 31 height 6
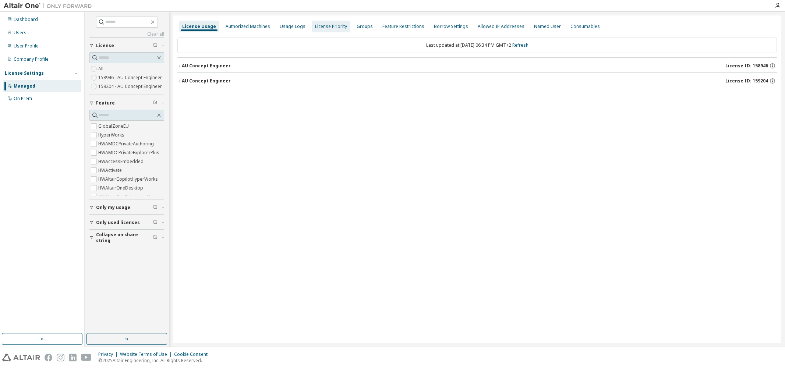
click at [328, 25] on div "License Priority" at bounding box center [331, 27] width 32 height 6
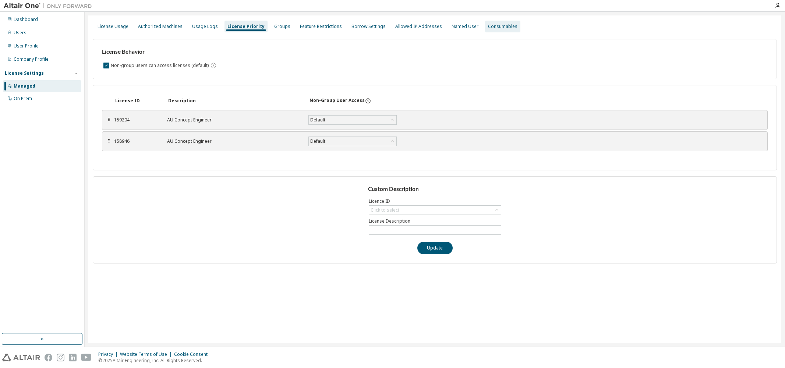
click at [488, 27] on div "Consumables" at bounding box center [502, 27] width 29 height 6
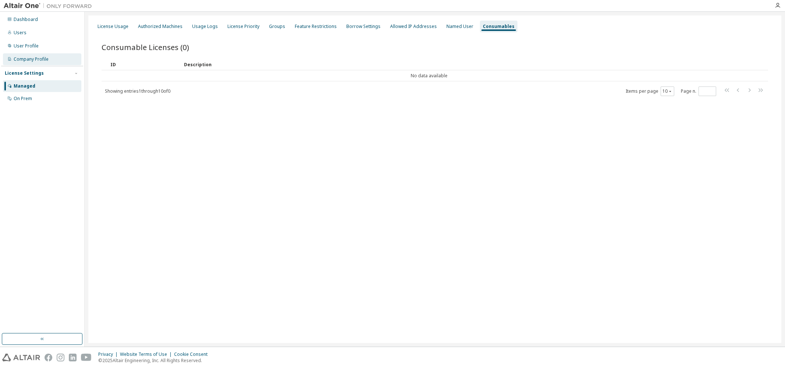
click at [21, 60] on div "Company Profile" at bounding box center [31, 59] width 35 height 6
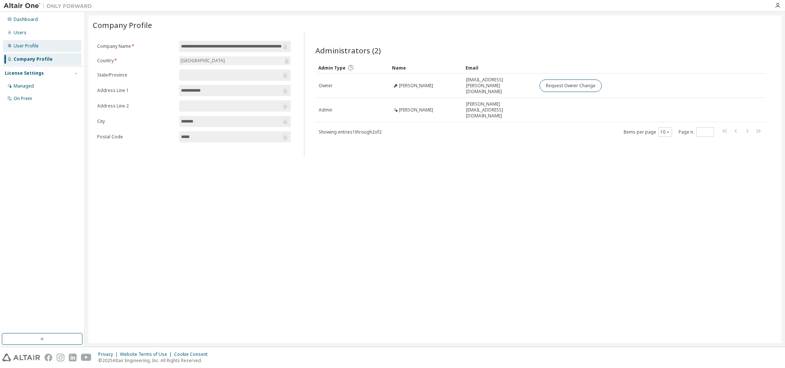
click at [20, 48] on div "User Profile" at bounding box center [26, 46] width 25 height 6
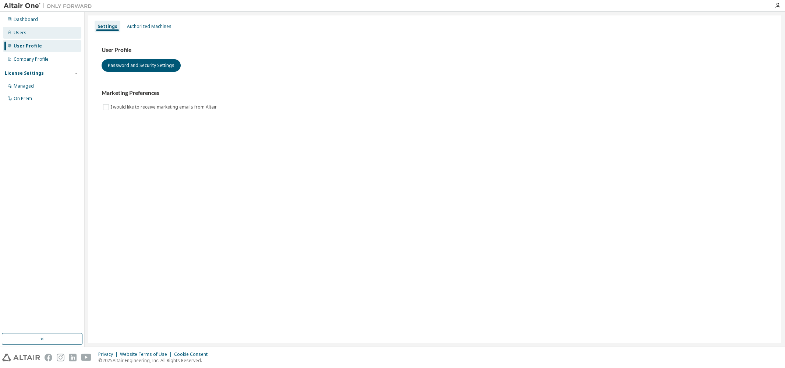
click at [20, 33] on div "Users" at bounding box center [20, 33] width 13 height 6
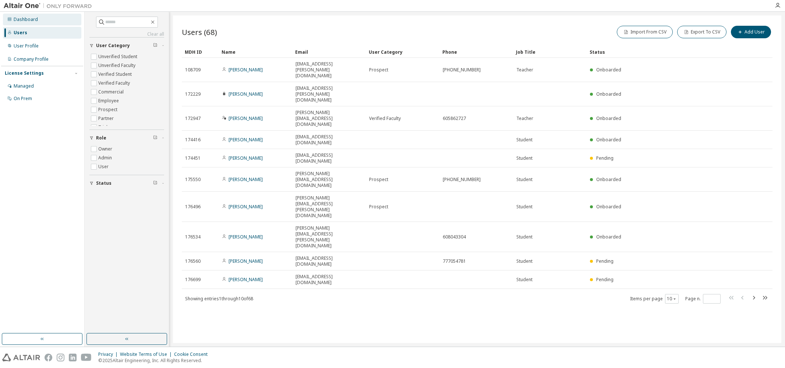
click at [20, 22] on div "Dashboard" at bounding box center [26, 20] width 24 height 6
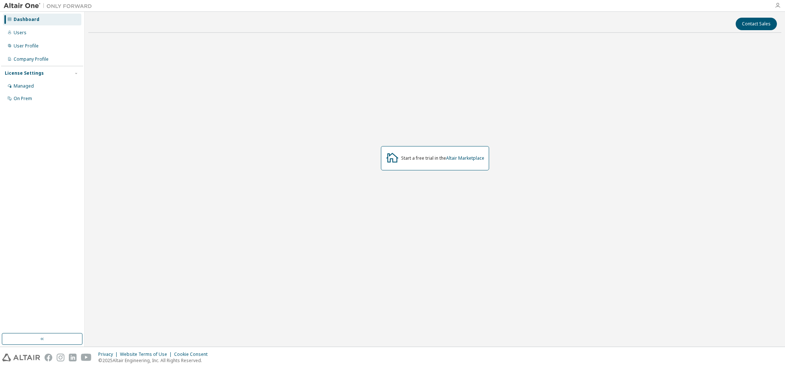
click at [777, 7] on icon "button" at bounding box center [778, 6] width 6 height 6
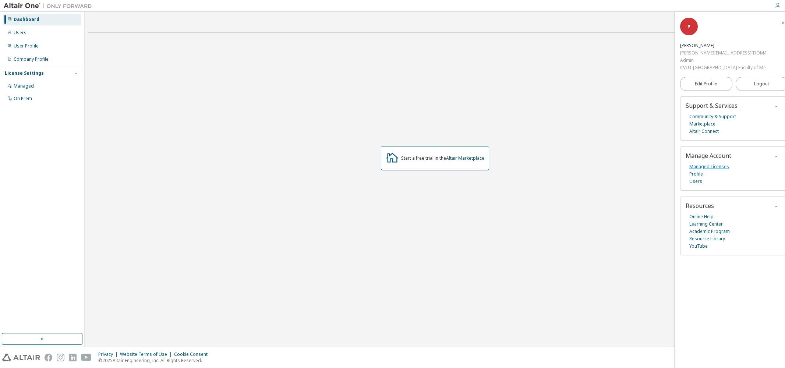
click at [696, 165] on link "Managed Licenses" at bounding box center [710, 166] width 40 height 7
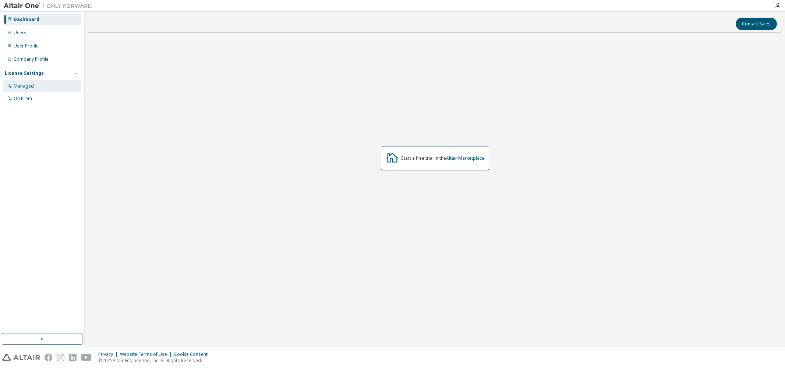
click at [22, 86] on div "Managed" at bounding box center [24, 86] width 20 height 6
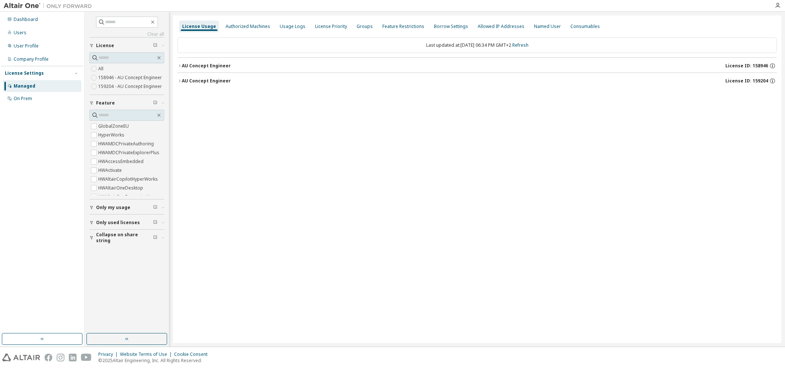
click at [208, 28] on div "License Usage" at bounding box center [199, 27] width 34 height 6
click at [238, 28] on div "Authorized Machines" at bounding box center [248, 27] width 45 height 6
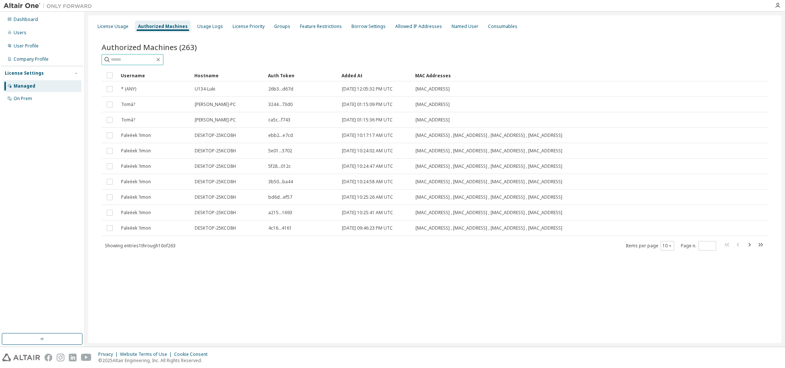
click at [155, 57] on input "text" at bounding box center [133, 59] width 44 height 7
type input "****"
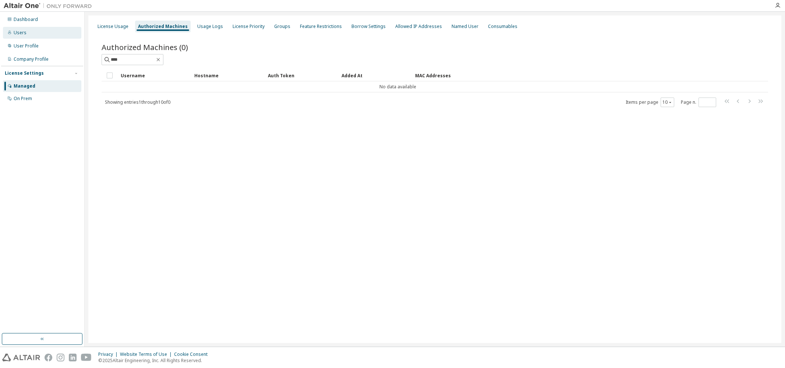
click at [18, 36] on div "Users" at bounding box center [20, 33] width 13 height 6
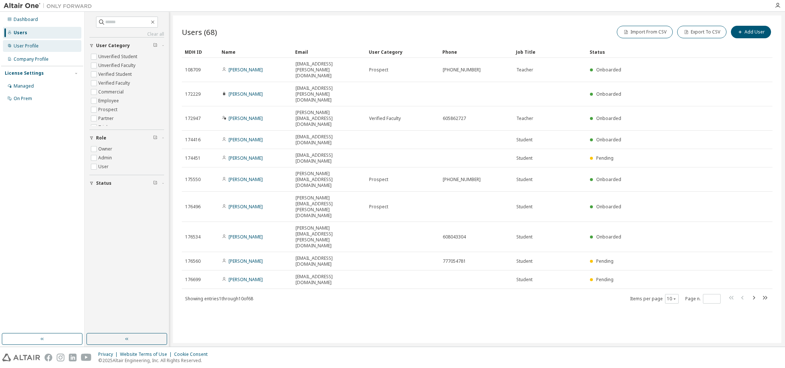
click at [20, 47] on div "User Profile" at bounding box center [26, 46] width 25 height 6
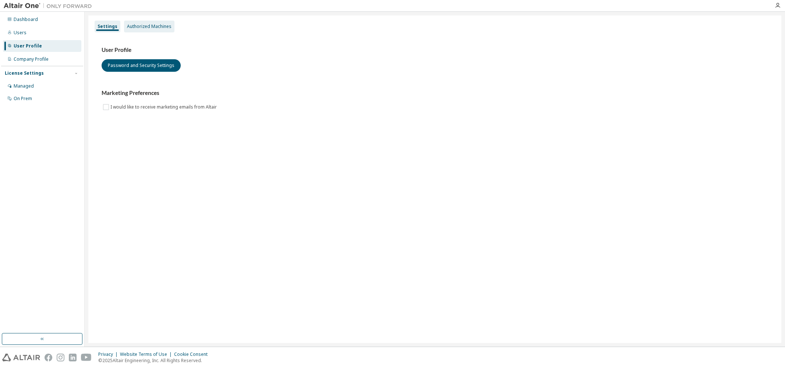
click at [136, 28] on div "Authorized Machines" at bounding box center [149, 27] width 45 height 6
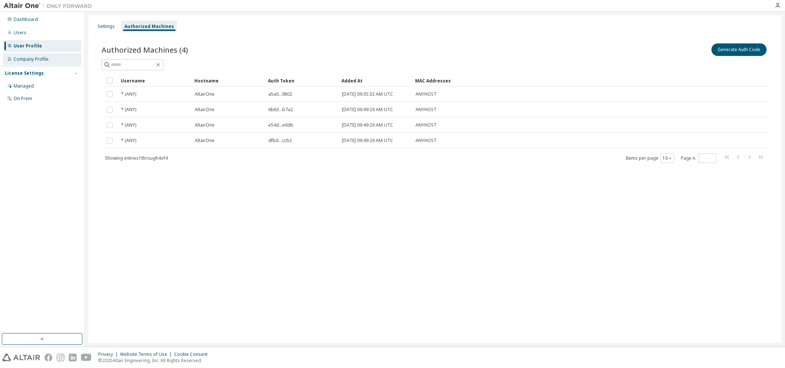
click at [16, 59] on div "Company Profile" at bounding box center [31, 59] width 35 height 6
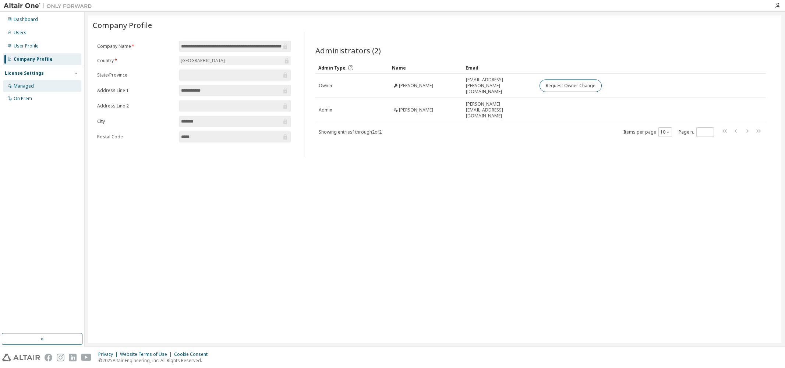
click at [13, 86] on div "Managed" at bounding box center [42, 86] width 78 height 12
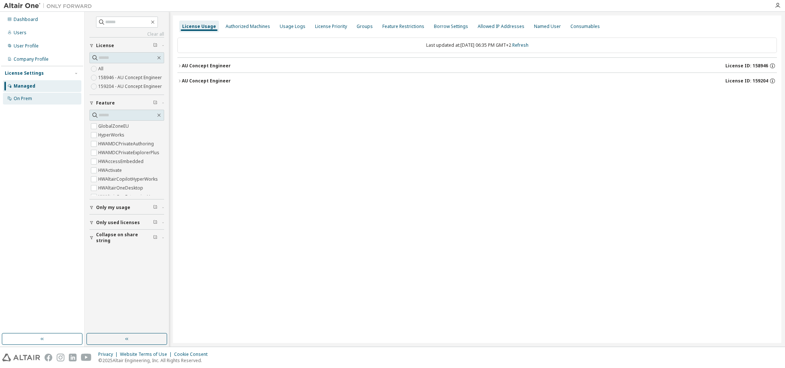
click at [20, 98] on div "On Prem" at bounding box center [23, 99] width 18 height 6
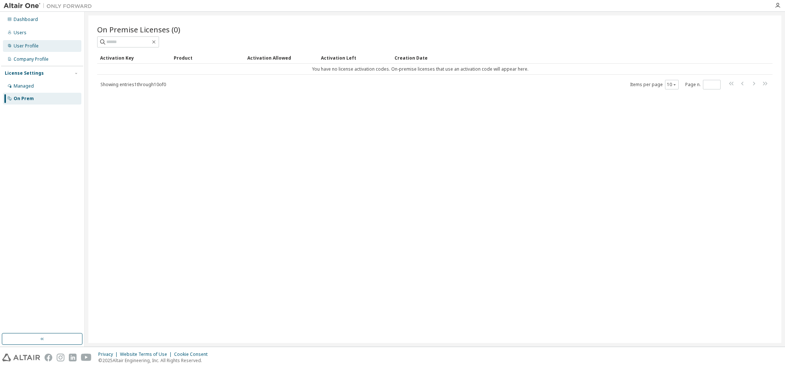
click at [24, 45] on div "User Profile" at bounding box center [26, 46] width 25 height 6
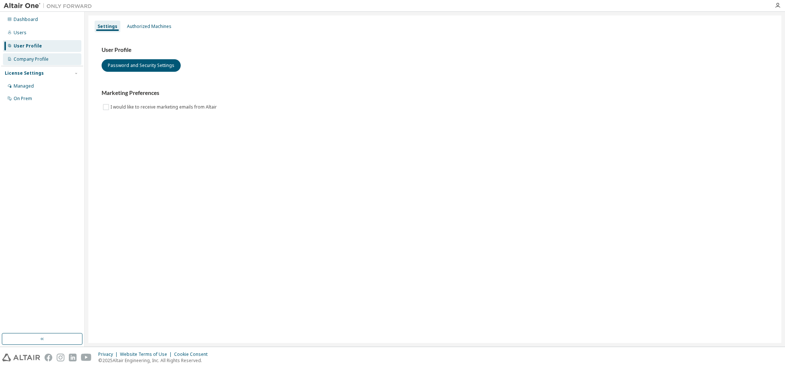
click at [29, 57] on div "Company Profile" at bounding box center [31, 59] width 35 height 6
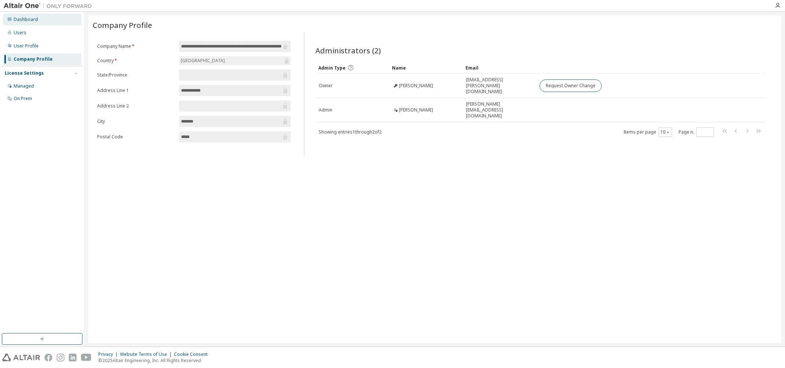
click at [28, 21] on div "Dashboard" at bounding box center [26, 20] width 24 height 6
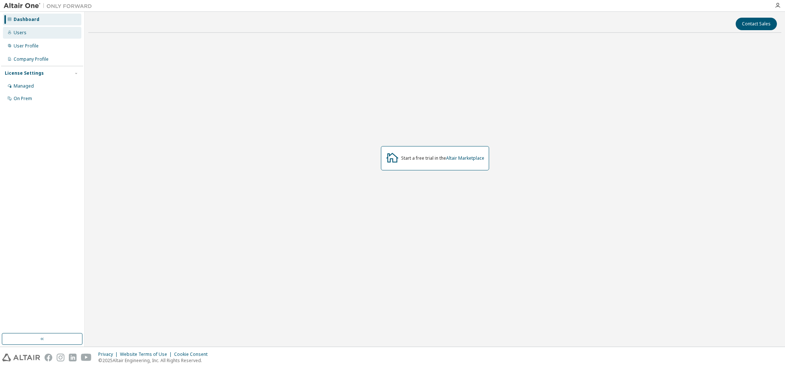
click at [14, 32] on div "Users" at bounding box center [20, 33] width 13 height 6
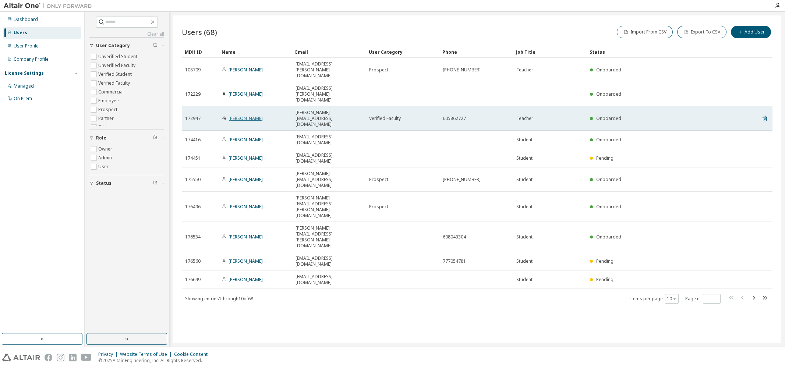
click at [245, 115] on link "[PERSON_NAME]" at bounding box center [246, 118] width 34 height 6
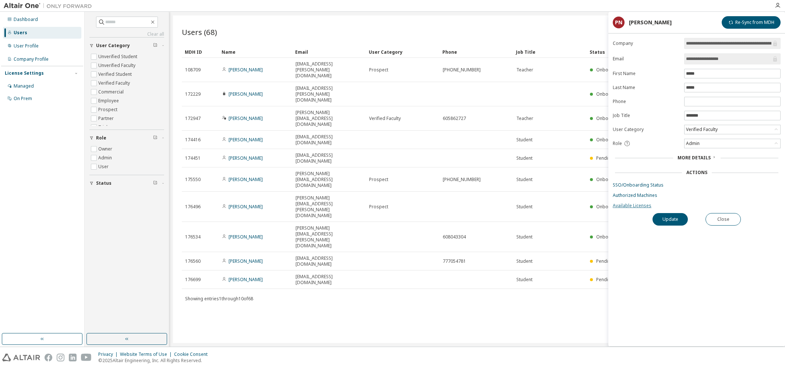
click at [639, 208] on link "Available Licenses" at bounding box center [697, 206] width 168 height 6
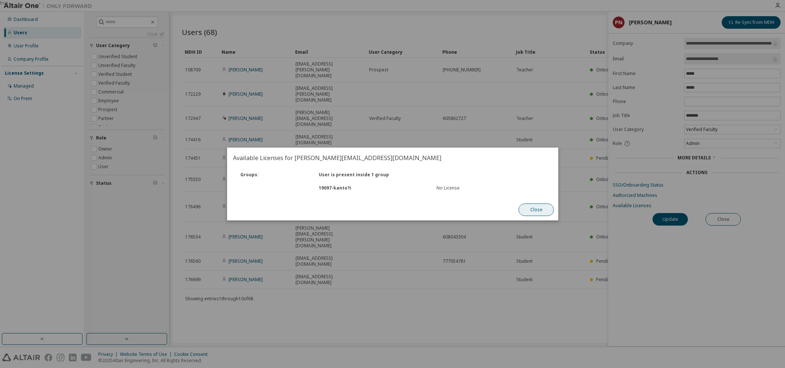
click at [536, 213] on button "Close" at bounding box center [536, 210] width 35 height 13
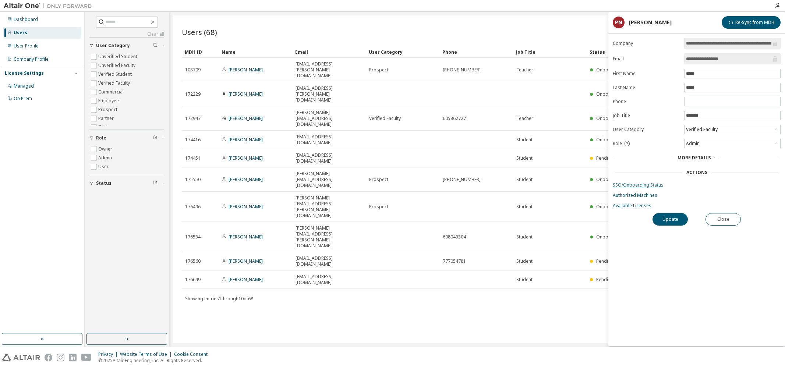
click at [626, 187] on link "SSO/Onboarding Status" at bounding box center [697, 185] width 168 height 6
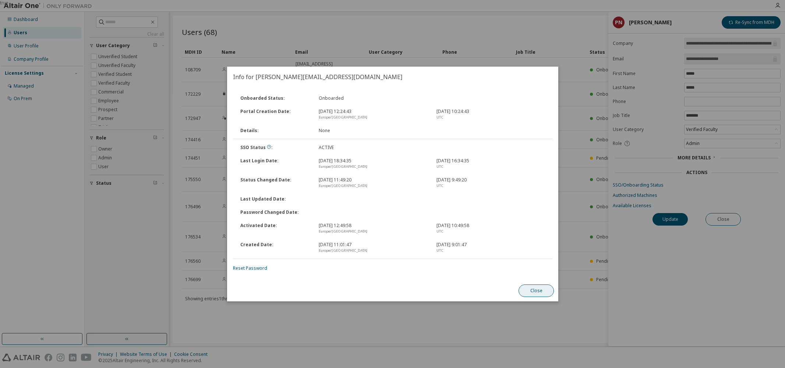
click at [540, 291] on button "Close" at bounding box center [536, 291] width 35 height 13
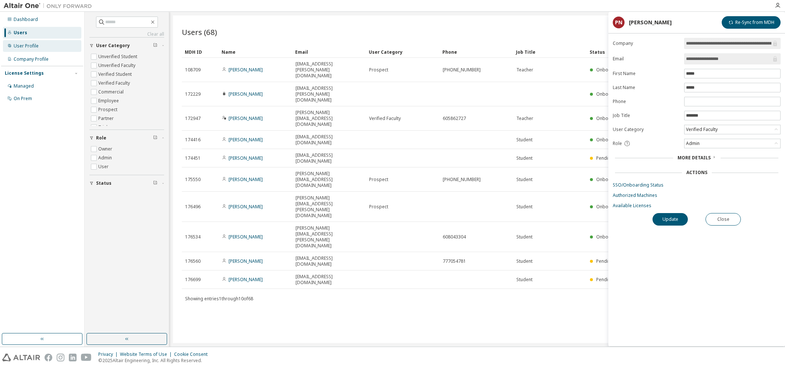
click at [25, 46] on div "User Profile" at bounding box center [26, 46] width 25 height 6
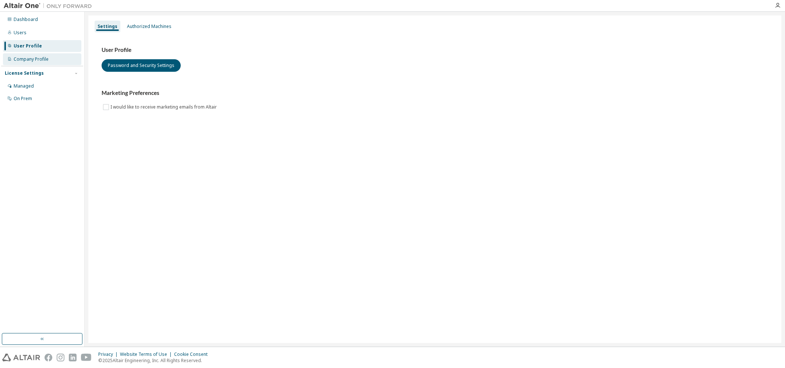
click at [23, 57] on div "Company Profile" at bounding box center [31, 59] width 35 height 6
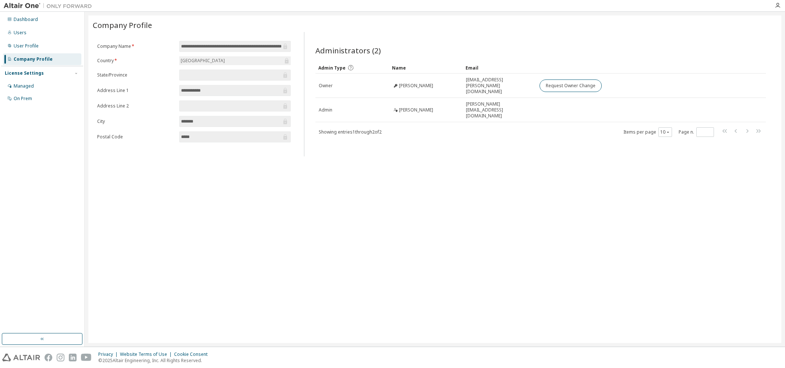
click at [21, 73] on div "License Settings" at bounding box center [24, 73] width 39 height 6
click at [34, 74] on div "License Settings" at bounding box center [24, 73] width 39 height 6
click at [23, 86] on div "Managed" at bounding box center [24, 86] width 20 height 6
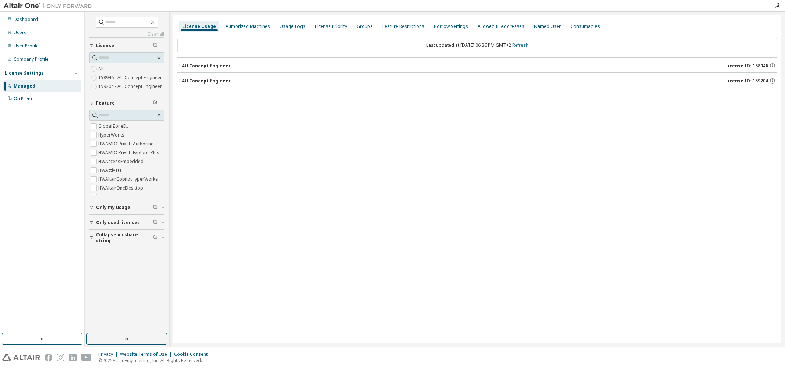
click at [529, 44] on link "Refresh" at bounding box center [521, 45] width 16 height 6
click at [774, 66] on icon "button" at bounding box center [773, 66] width 7 height 7
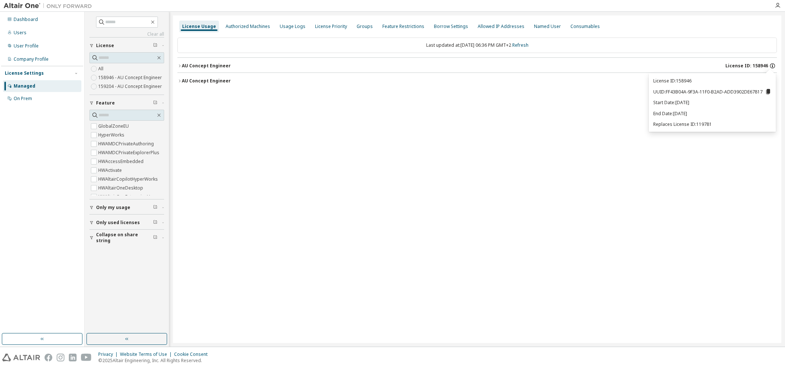
click at [774, 65] on icon "button" at bounding box center [773, 66] width 7 height 7
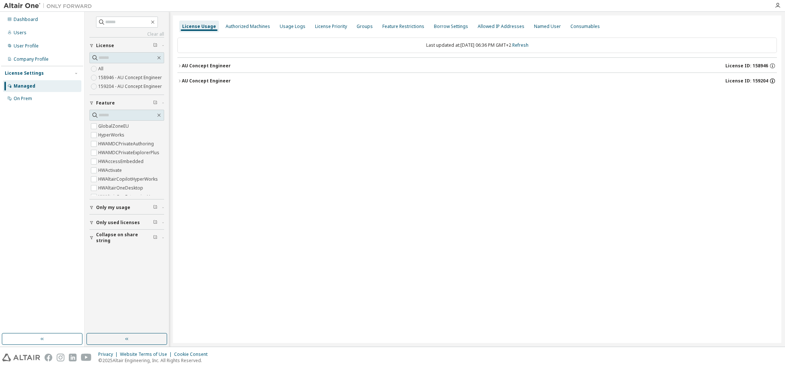
click at [773, 81] on icon "button" at bounding box center [773, 81] width 7 height 7
click at [360, 29] on div "Groups" at bounding box center [365, 27] width 16 height 6
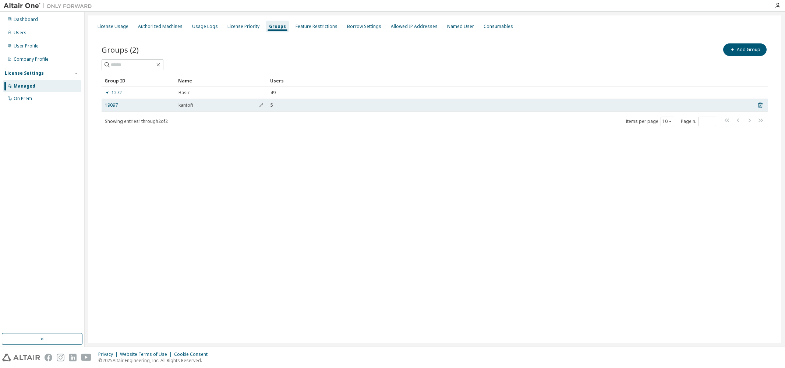
click at [186, 106] on span "kantoři" at bounding box center [186, 105] width 15 height 6
click at [260, 105] on icon "button" at bounding box center [261, 105] width 4 height 4
click at [195, 108] on input "*******" at bounding box center [202, 107] width 44 height 6
type input "******"
click at [250, 107] on icon "button" at bounding box center [249, 107] width 3 height 3
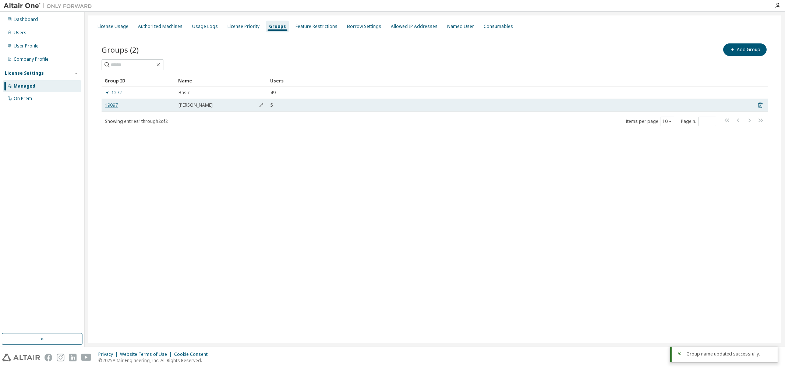
click at [109, 107] on link "19097" at bounding box center [111, 105] width 13 height 6
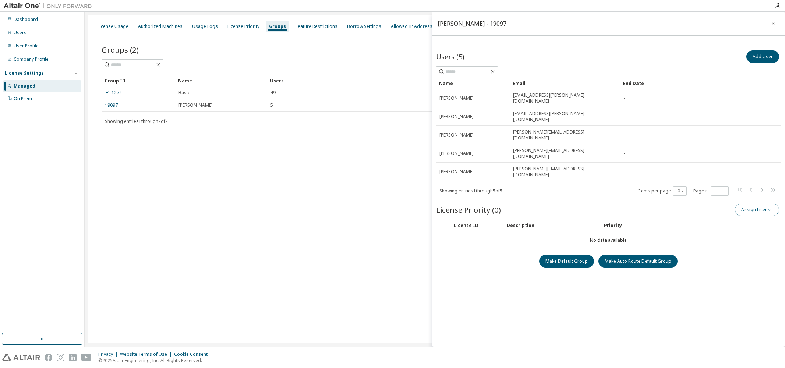
click at [746, 204] on button "Assign License" at bounding box center [757, 210] width 44 height 13
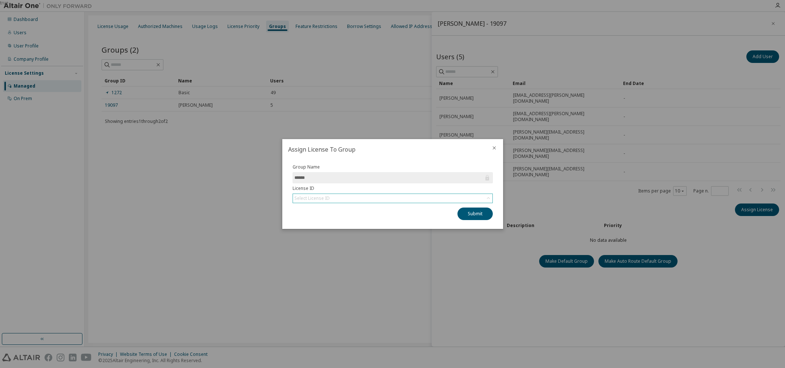
click at [490, 198] on icon at bounding box center [488, 198] width 3 height 2
click at [239, 28] on div "true" at bounding box center [392, 184] width 785 height 368
click at [236, 27] on div "true" at bounding box center [392, 184] width 785 height 368
click at [494, 148] on icon "close" at bounding box center [495, 148] width 6 height 6
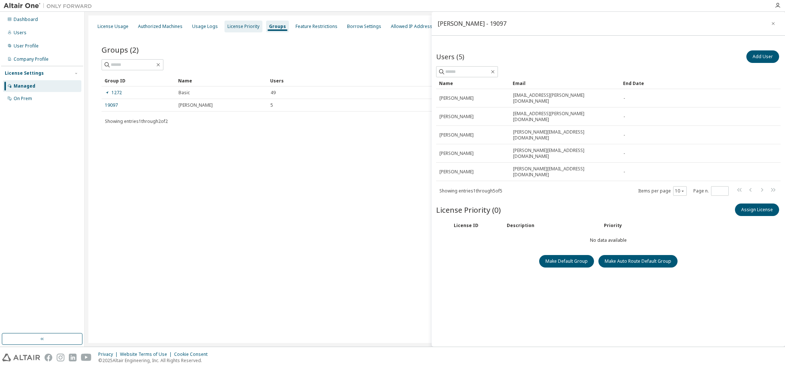
click at [231, 26] on div "License Priority" at bounding box center [244, 27] width 32 height 6
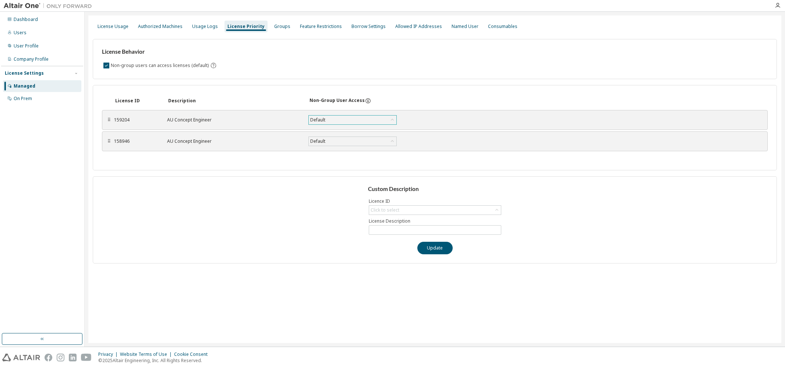
click at [342, 119] on div "Default" at bounding box center [353, 120] width 88 height 9
click at [107, 119] on div "⠿" at bounding box center [109, 120] width 4 height 6
click at [110, 120] on div "⠿" at bounding box center [109, 120] width 4 height 6
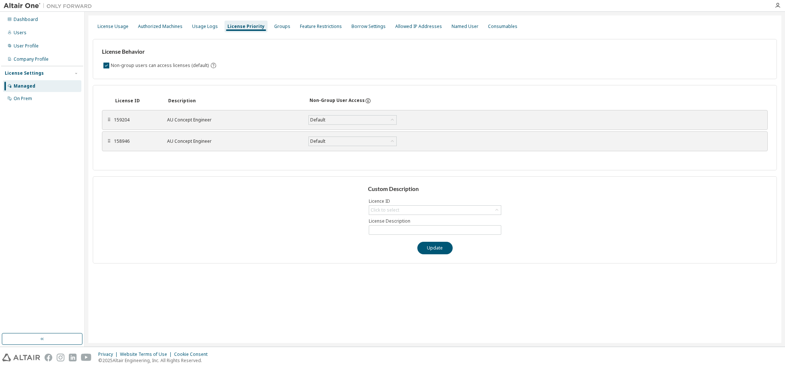
click at [110, 120] on div "⠿" at bounding box center [109, 120] width 4 height 6
click at [108, 29] on div "License Usage" at bounding box center [113, 27] width 31 height 6
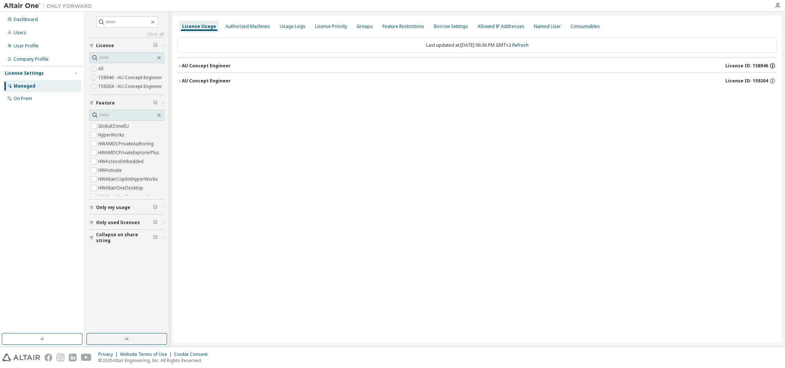
click at [772, 65] on icon "button" at bounding box center [772, 64] width 1 height 1
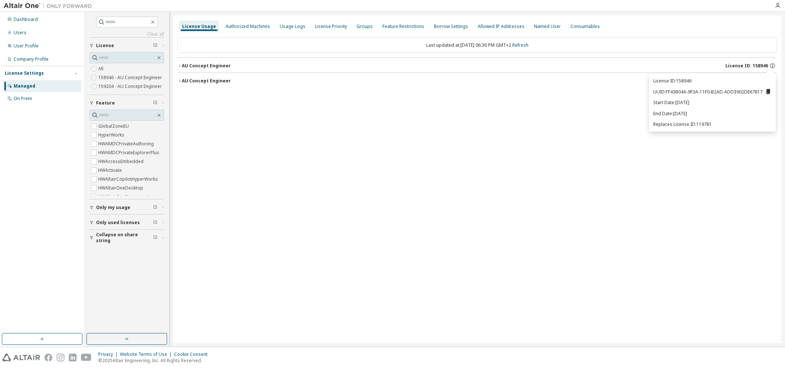
click at [772, 163] on div "License Usage Authorized Machines Usage Logs License Priority Groups Feature Re…" at bounding box center [477, 179] width 609 height 328
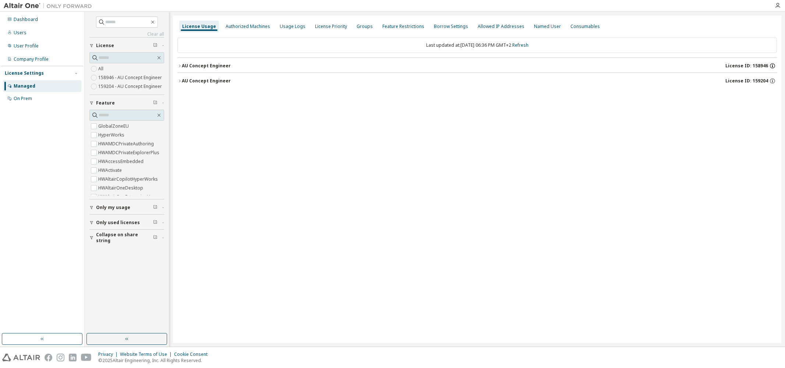
click at [771, 66] on icon "button" at bounding box center [773, 66] width 7 height 7
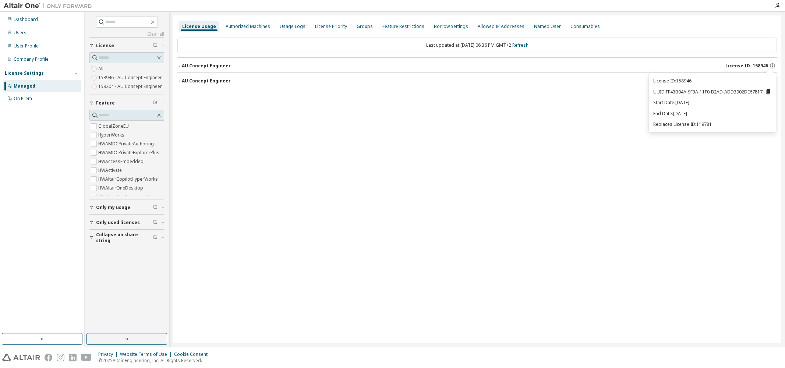
click at [768, 147] on div "License Usage Authorized Machines Usage Logs License Priority Groups Feature Re…" at bounding box center [477, 179] width 609 height 328
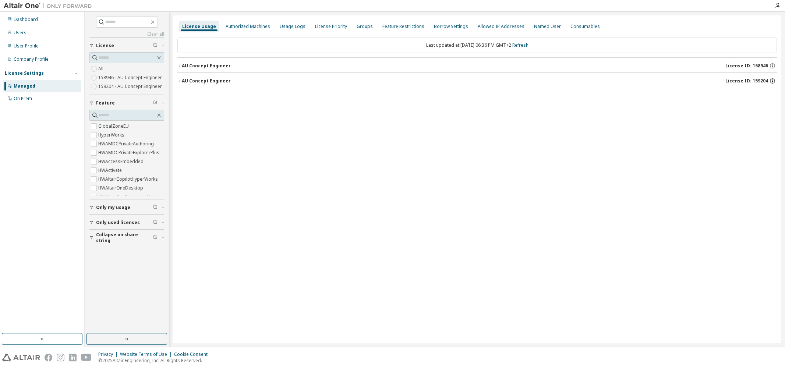
click at [772, 80] on icon "button" at bounding box center [773, 81] width 7 height 7
click at [772, 81] on icon "button" at bounding box center [773, 81] width 7 height 7
click at [362, 24] on div "Groups" at bounding box center [365, 27] width 16 height 6
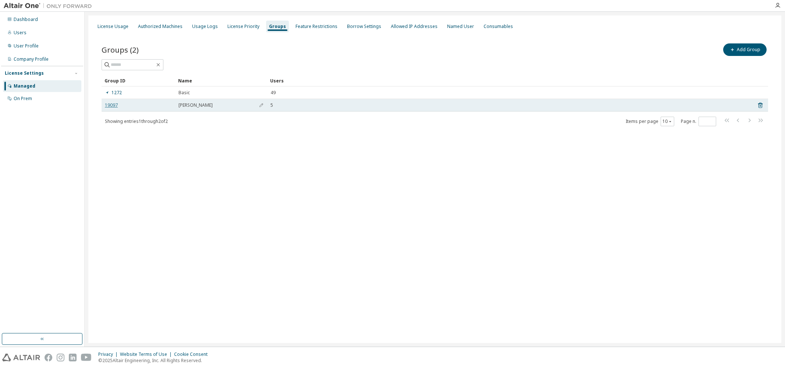
click at [110, 105] on link "19097" at bounding box center [111, 105] width 13 height 6
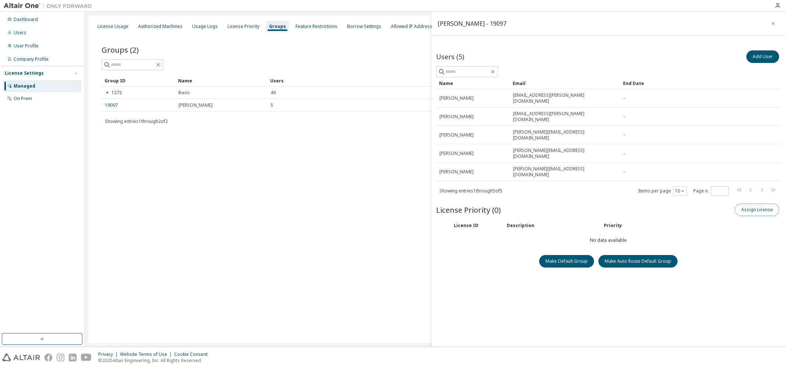
click at [758, 204] on button "Assign License" at bounding box center [757, 210] width 44 height 13
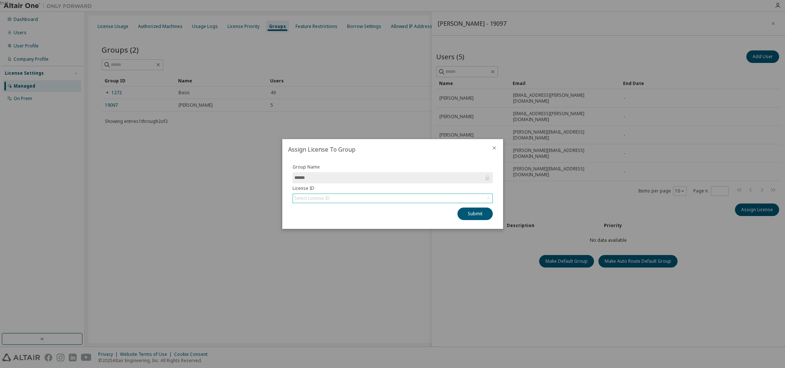
click at [490, 200] on icon at bounding box center [488, 198] width 7 height 7
click at [340, 230] on li "159204 - AU Concept Engineer" at bounding box center [392, 229] width 198 height 10
click at [471, 217] on button "Submit" at bounding box center [475, 214] width 35 height 13
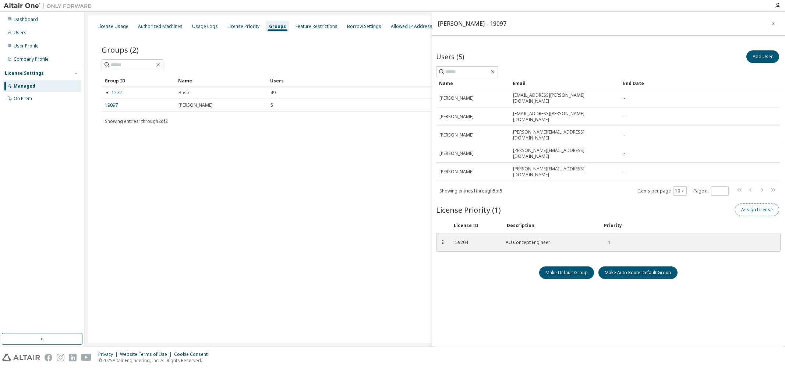
click at [748, 204] on button "Assign License" at bounding box center [757, 210] width 44 height 13
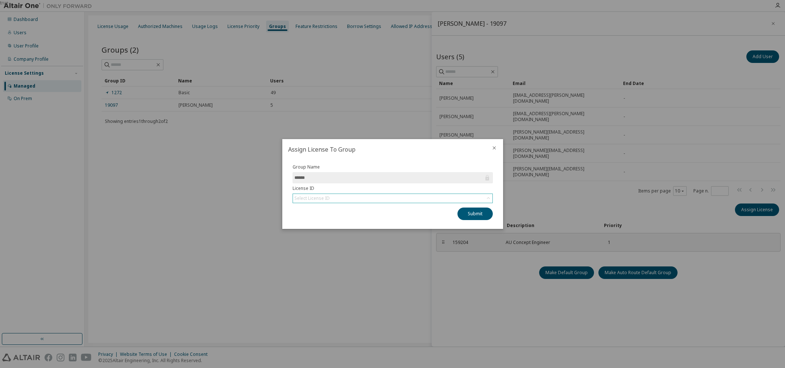
click at [317, 201] on div "Select License ID" at bounding box center [312, 199] width 35 height 6
click at [315, 221] on li "158946 - AU Concept Engineer" at bounding box center [392, 219] width 198 height 10
click at [469, 215] on button "Submit" at bounding box center [475, 214] width 35 height 13
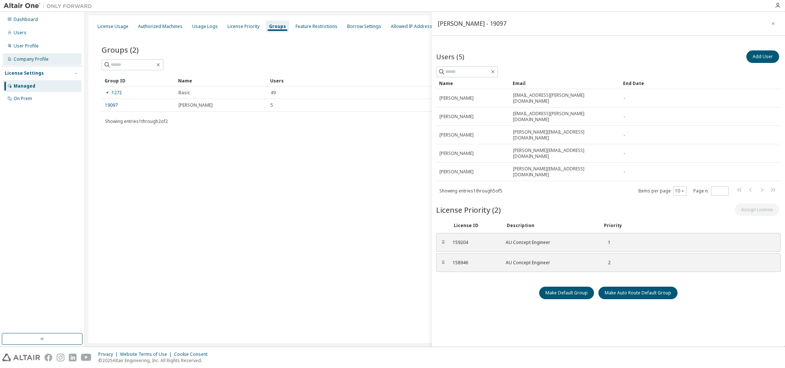
click at [34, 59] on div "Company Profile" at bounding box center [31, 59] width 35 height 6
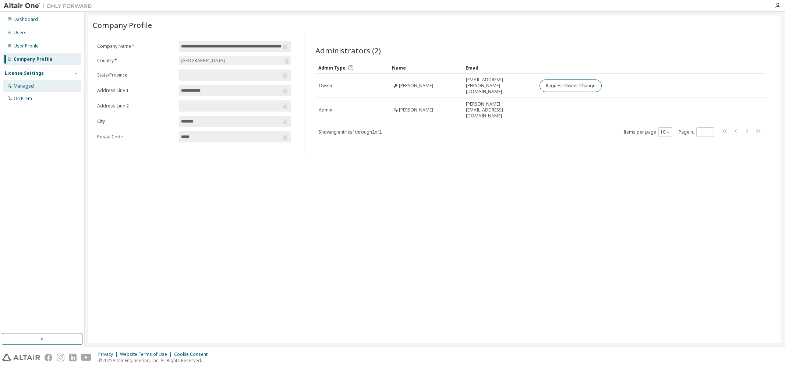
click at [22, 84] on div "Managed" at bounding box center [24, 86] width 20 height 6
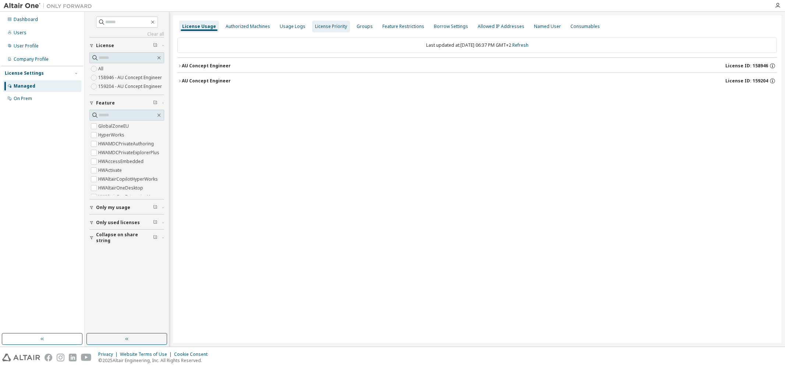
click at [337, 27] on div "License Priority" at bounding box center [331, 27] width 32 height 6
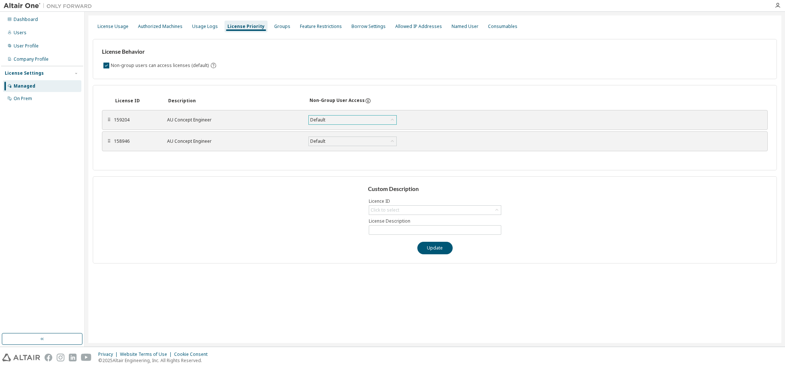
click at [328, 120] on div "Default" at bounding box center [353, 120] width 88 height 9
click at [319, 139] on li "True" at bounding box center [352, 139] width 86 height 10
click at [346, 122] on div "True" at bounding box center [353, 120] width 88 height 9
click at [328, 129] on li "Default" at bounding box center [352, 130] width 86 height 10
click at [314, 188] on div "Custom Description Licence ID Click to select License Description Update" at bounding box center [435, 219] width 684 height 87
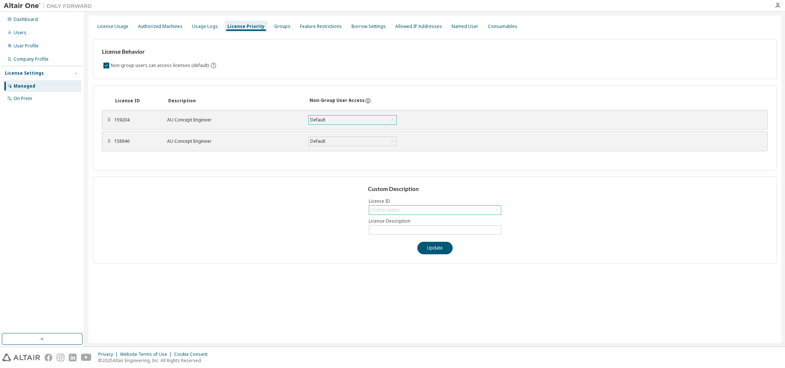
click at [401, 210] on div "Click to select" at bounding box center [435, 210] width 132 height 9
click at [397, 230] on li "159204 - AU Concept Engineer" at bounding box center [435, 231] width 130 height 10
type input "**********"
click at [499, 211] on icon at bounding box center [496, 210] width 7 height 7
click at [336, 197] on div "**********" at bounding box center [435, 219] width 684 height 87
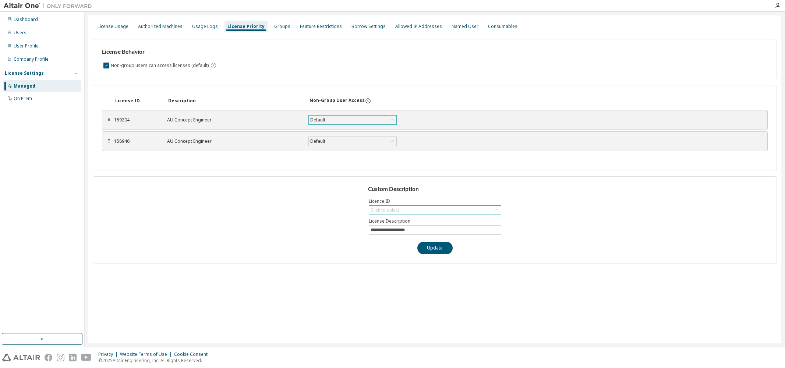
click at [309, 204] on div "**********" at bounding box center [435, 219] width 684 height 87
click at [166, 25] on div "Authorized Machines" at bounding box center [160, 27] width 45 height 6
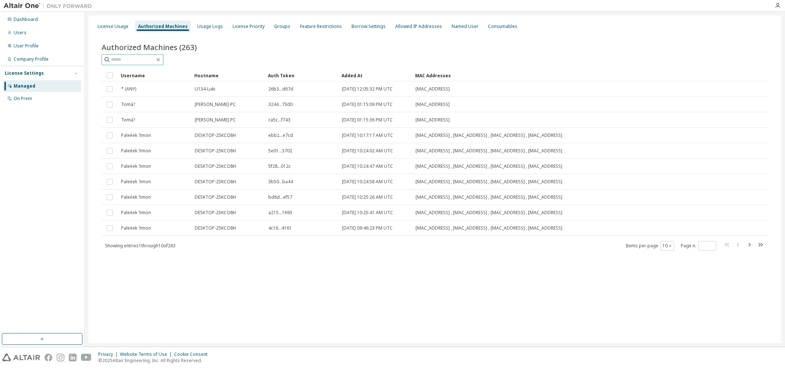
click at [138, 61] on input "text" at bounding box center [133, 59] width 44 height 7
type input "****"
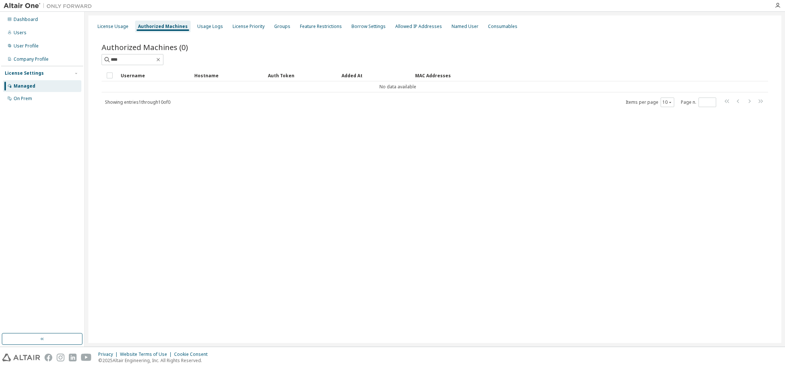
click at [23, 52] on div "Dashboard Users User Profile Company Profile License Settings Managed On Prem" at bounding box center [42, 59] width 82 height 92
click at [22, 46] on div "User Profile" at bounding box center [26, 46] width 25 height 6
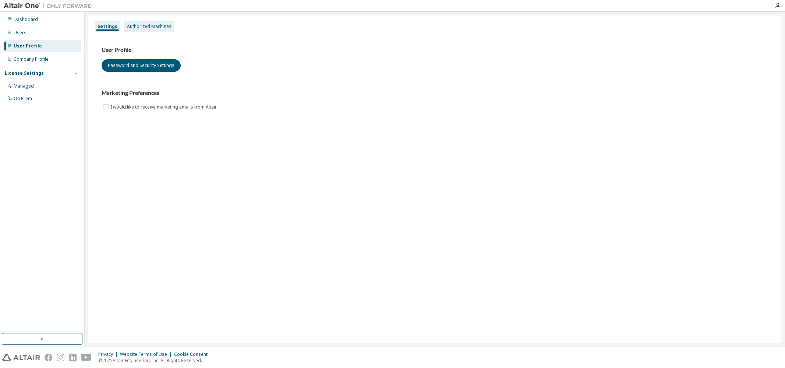
click at [145, 24] on div "Authorized Machines" at bounding box center [149, 27] width 45 height 6
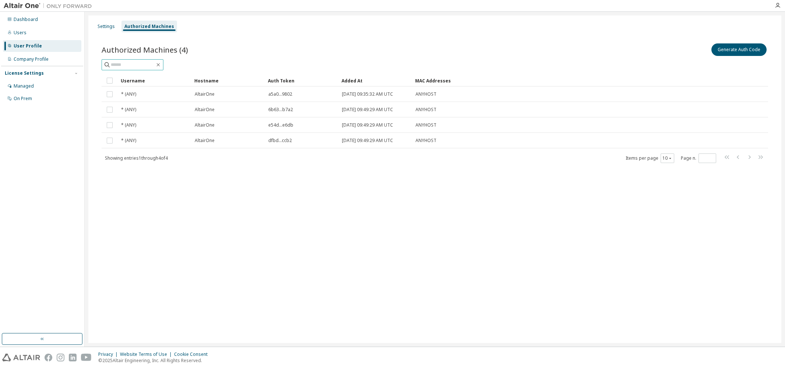
click at [144, 67] on input "text" at bounding box center [133, 64] width 44 height 7
type input "****"
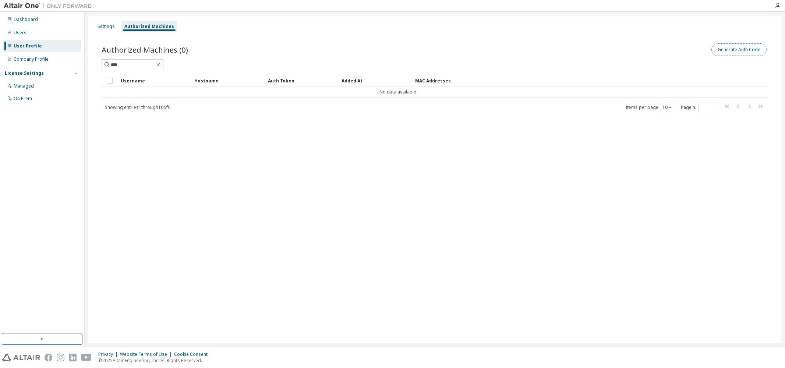
click at [738, 49] on button "Generate Auth Code" at bounding box center [739, 49] width 55 height 13
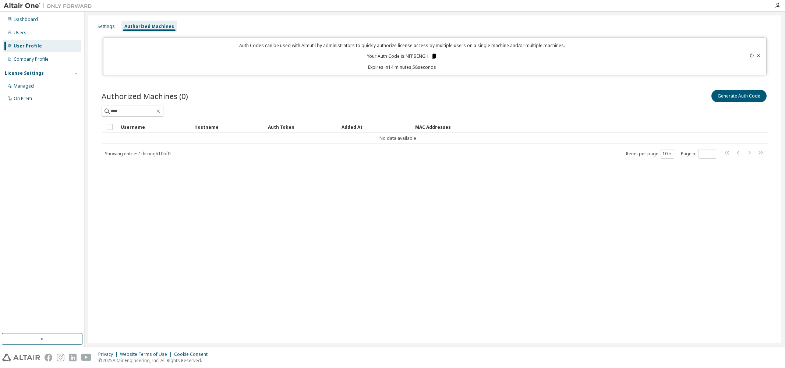
click at [434, 56] on icon at bounding box center [434, 56] width 4 height 5
click at [22, 89] on div "Managed" at bounding box center [24, 86] width 20 height 6
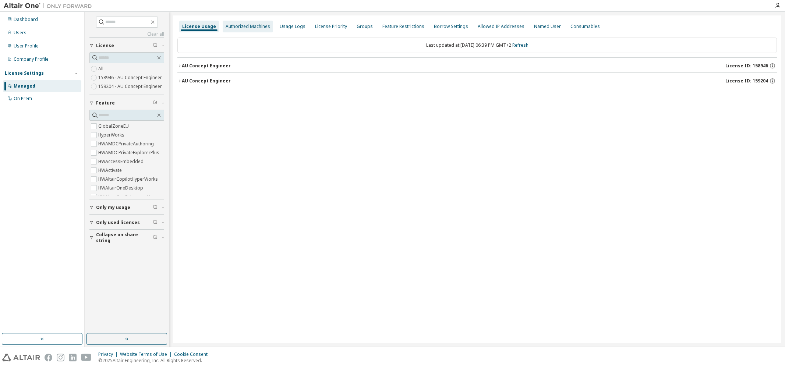
click at [228, 28] on div "Authorized Machines" at bounding box center [248, 27] width 45 height 6
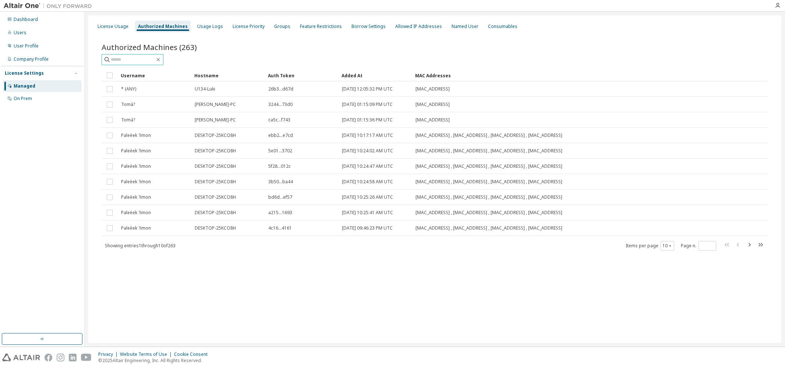
click at [141, 60] on input "text" at bounding box center [133, 59] width 44 height 7
type input "****"
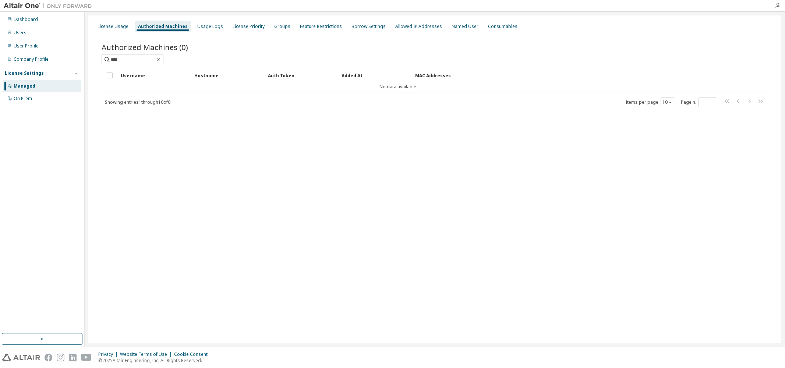
click at [778, 4] on icon "button" at bounding box center [778, 6] width 6 height 6
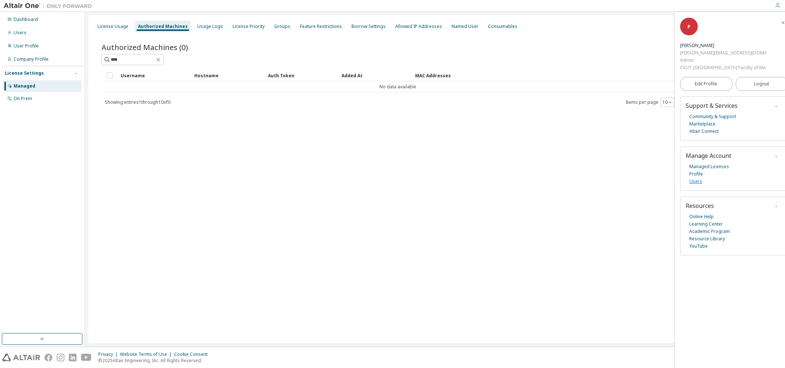
click at [693, 183] on link "Users" at bounding box center [696, 181] width 13 height 7
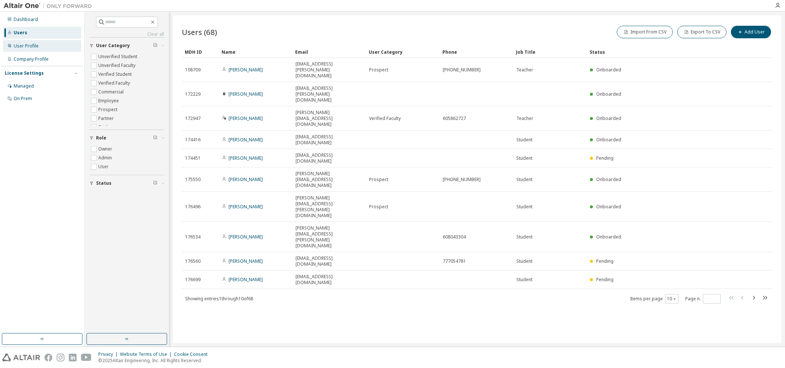
click at [28, 45] on div "User Profile" at bounding box center [26, 46] width 25 height 6
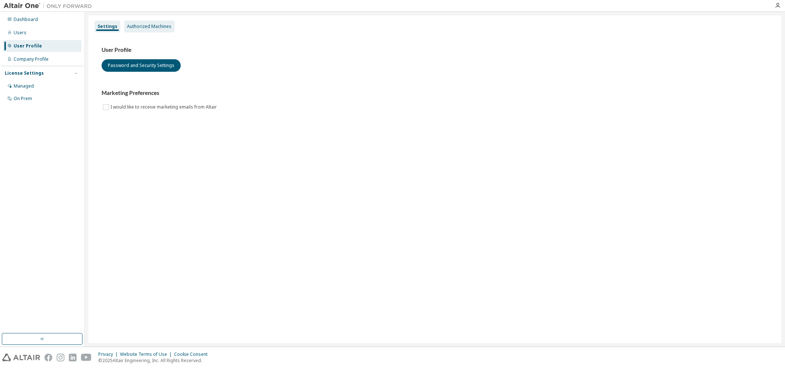
click at [154, 27] on div "Authorized Machines" at bounding box center [149, 27] width 45 height 6
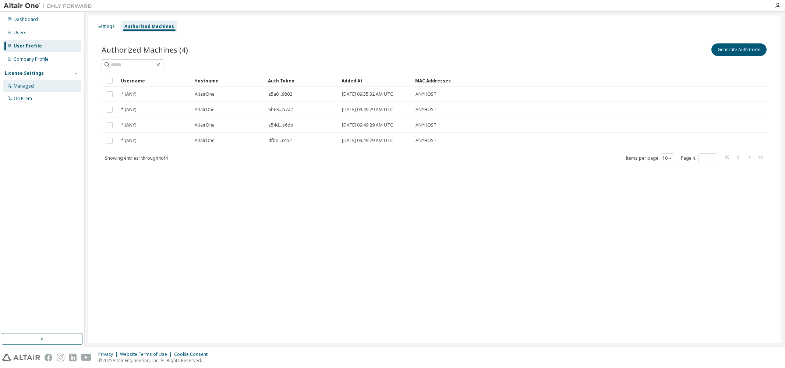
click at [26, 85] on div "Managed" at bounding box center [24, 86] width 20 height 6
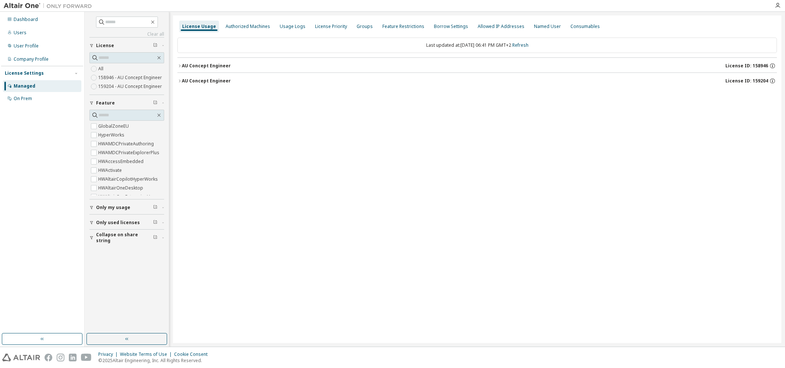
click at [143, 80] on label "158946 - AU Concept Engineer" at bounding box center [130, 77] width 65 height 9
click at [240, 25] on div "Authorized Machines" at bounding box center [248, 27] width 45 height 6
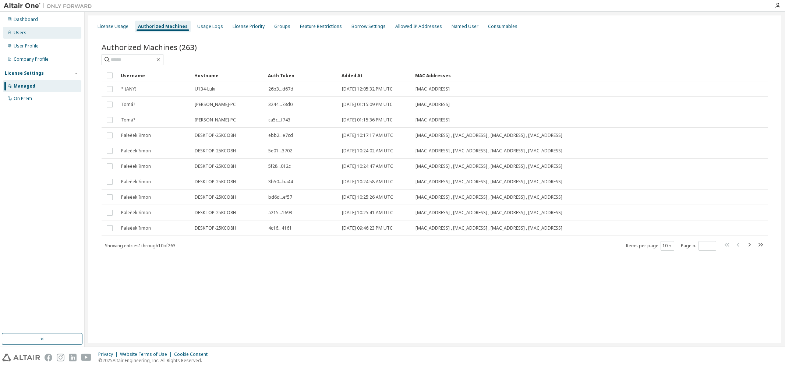
click at [21, 35] on div "Users" at bounding box center [20, 33] width 13 height 6
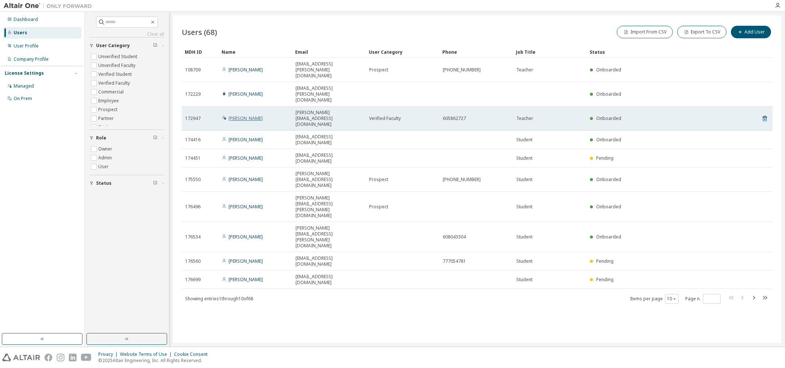
click at [240, 115] on link "[PERSON_NAME]" at bounding box center [246, 118] width 34 height 6
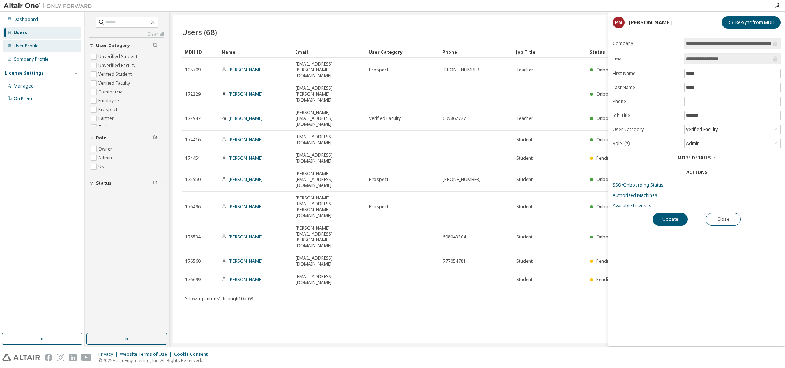
click at [23, 47] on div "User Profile" at bounding box center [26, 46] width 25 height 6
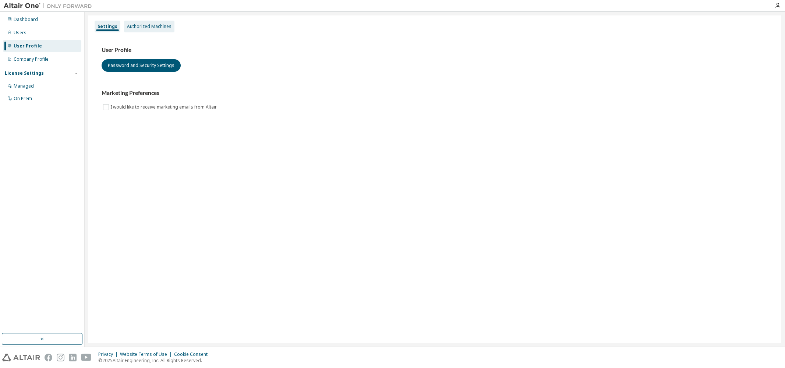
click at [152, 27] on div "Authorized Machines" at bounding box center [149, 27] width 45 height 6
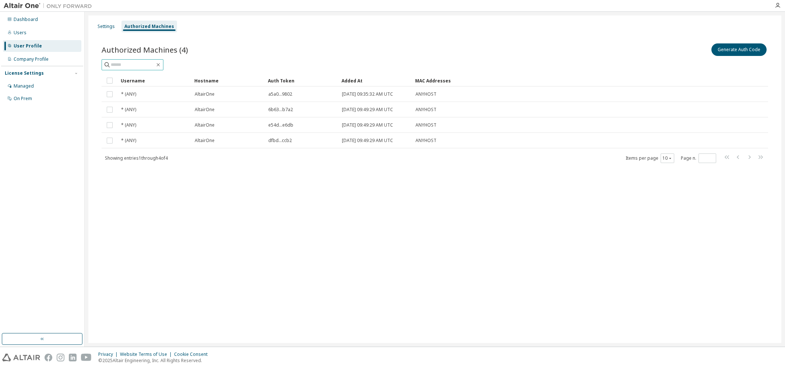
click at [132, 67] on input "text" at bounding box center [133, 64] width 44 height 7
click at [103, 23] on div "Settings" at bounding box center [106, 27] width 23 height 12
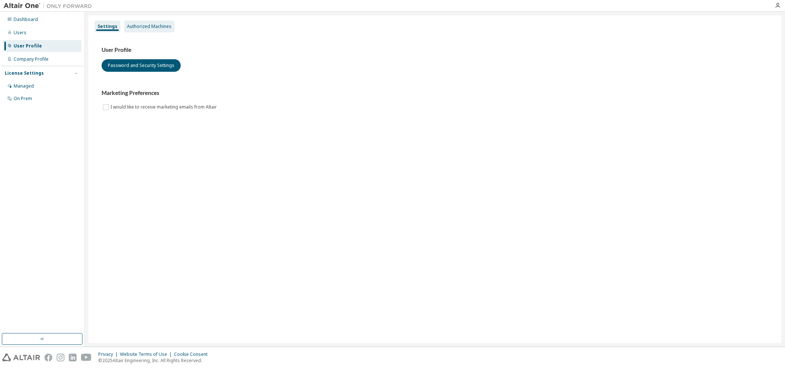
click at [136, 27] on div "Authorized Machines" at bounding box center [149, 27] width 45 height 6
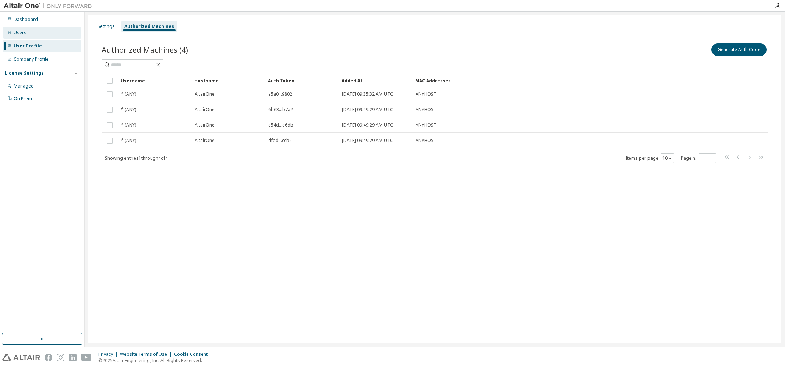
click at [29, 35] on div "Users" at bounding box center [42, 33] width 78 height 12
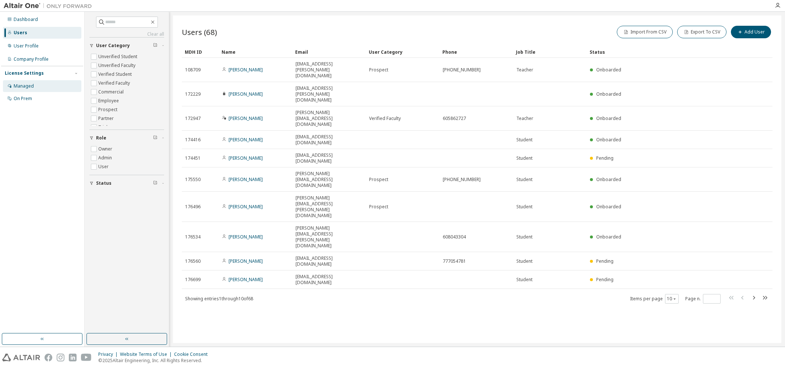
click at [26, 87] on div "Managed" at bounding box center [24, 86] width 20 height 6
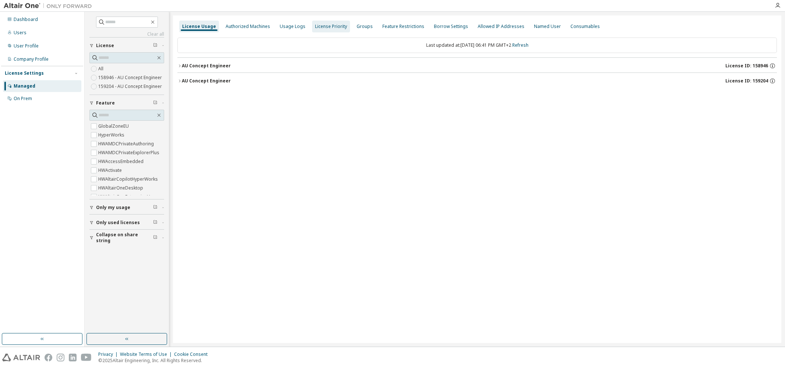
click at [324, 24] on div "License Priority" at bounding box center [331, 27] width 32 height 6
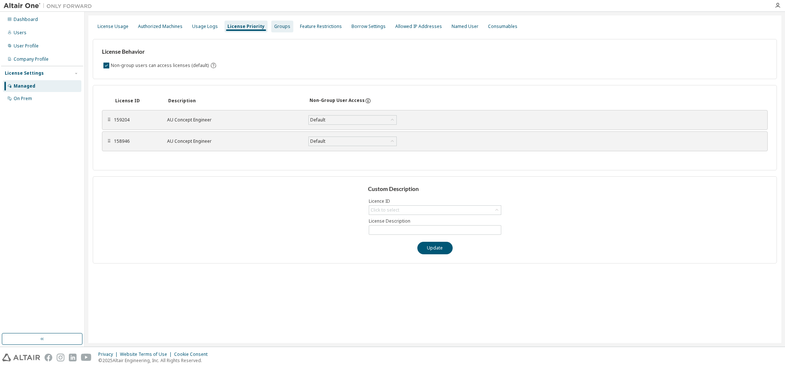
click at [281, 22] on div "Groups" at bounding box center [282, 27] width 22 height 12
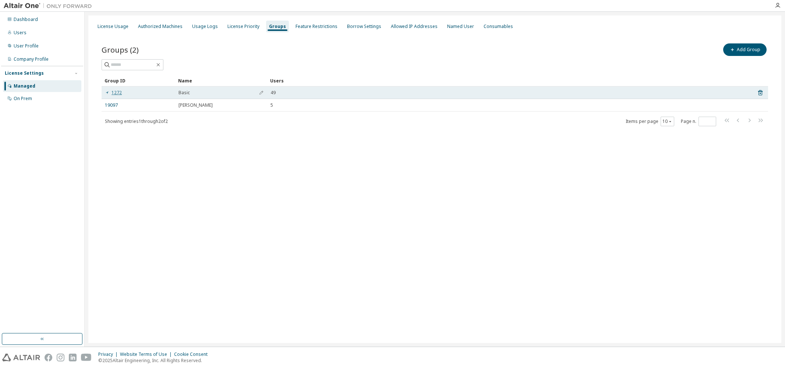
click at [115, 91] on link "1272" at bounding box center [113, 93] width 17 height 6
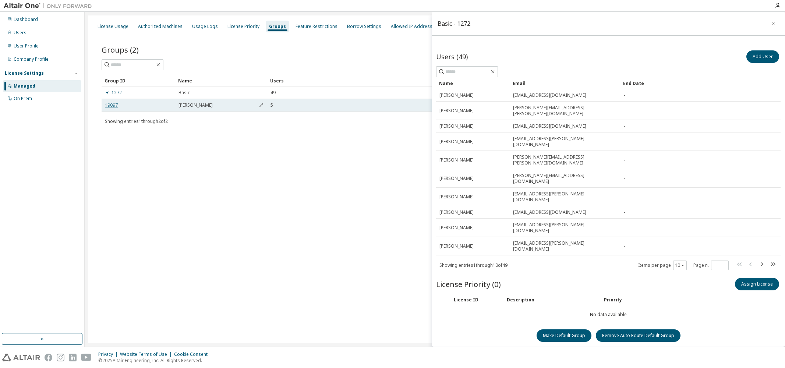
click at [107, 106] on link "19097" at bounding box center [111, 105] width 13 height 6
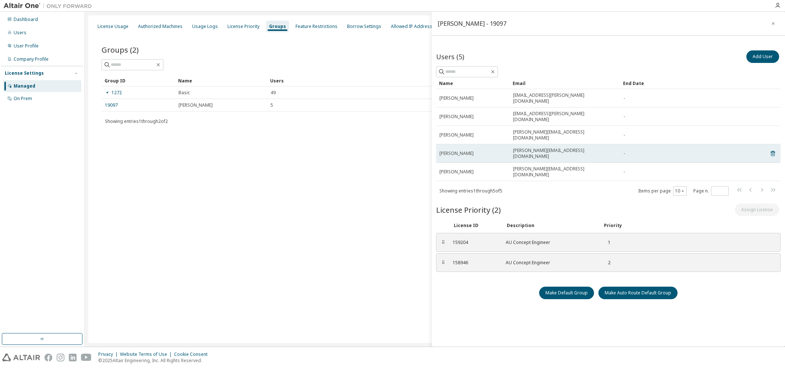
click at [464, 151] on span "[PERSON_NAME]" at bounding box center [457, 154] width 34 height 6
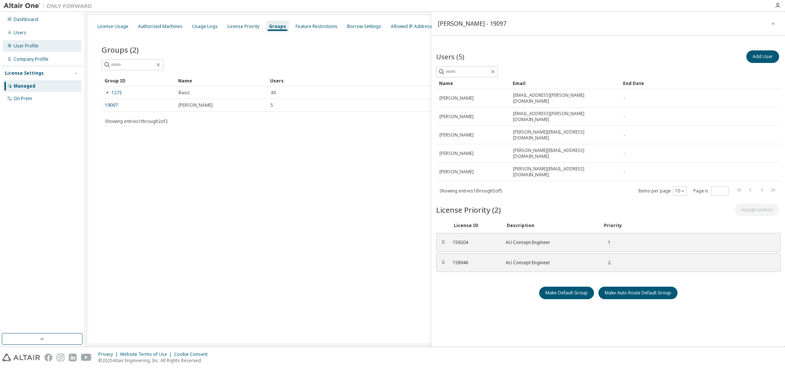
click at [23, 43] on div "User Profile" at bounding box center [26, 46] width 25 height 6
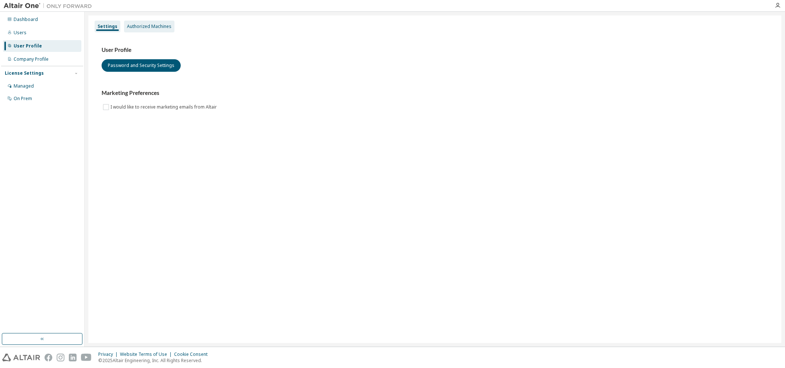
click at [132, 28] on div "Authorized Machines" at bounding box center [149, 27] width 45 height 6
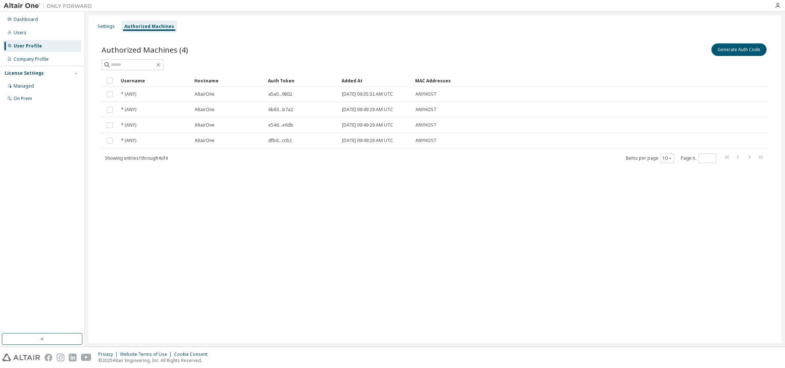
click at [194, 265] on div "Settings Authorized Machines Authorized Machines (4) Generate Auth Code Clear L…" at bounding box center [434, 179] width 693 height 328
click at [215, 268] on div "Settings Authorized Machines Authorized Machines (4) Generate Auth Code Clear L…" at bounding box center [434, 179] width 693 height 328
click at [18, 34] on div "Users" at bounding box center [20, 33] width 13 height 6
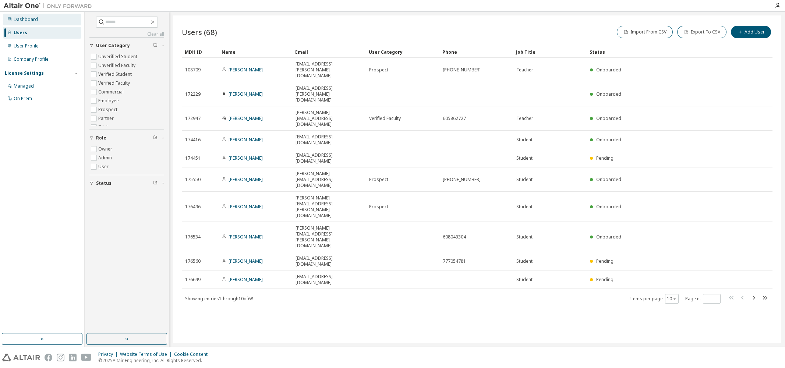
click at [20, 19] on div "Dashboard" at bounding box center [26, 20] width 24 height 6
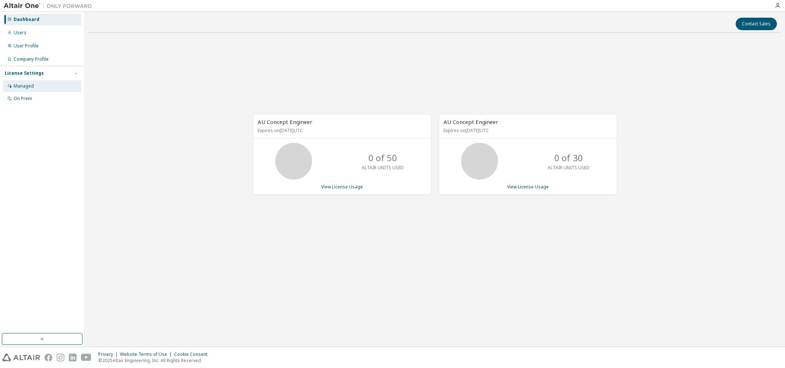
click at [19, 87] on div "Managed" at bounding box center [24, 86] width 20 height 6
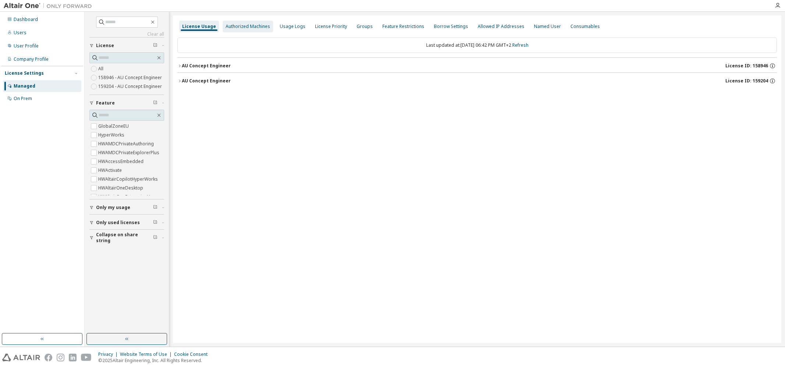
click at [238, 29] on div "Authorized Machines" at bounding box center [248, 27] width 45 height 6
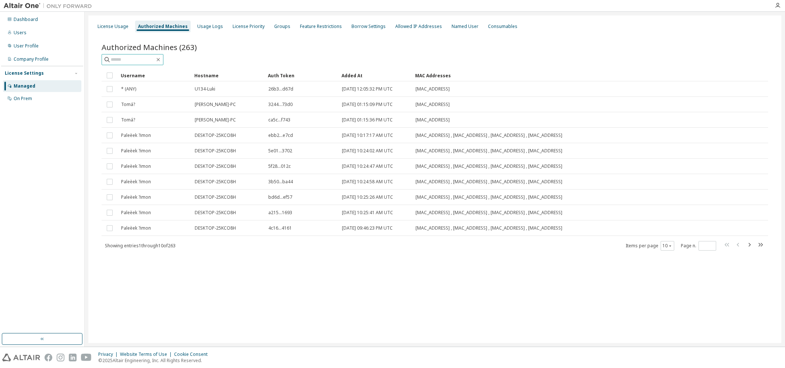
click at [145, 56] on input "text" at bounding box center [133, 59] width 44 height 7
type input "****"
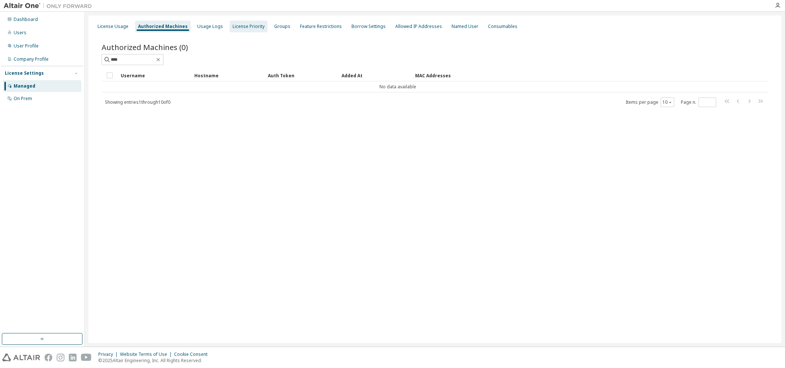
click at [239, 28] on div "License Priority" at bounding box center [249, 27] width 32 height 6
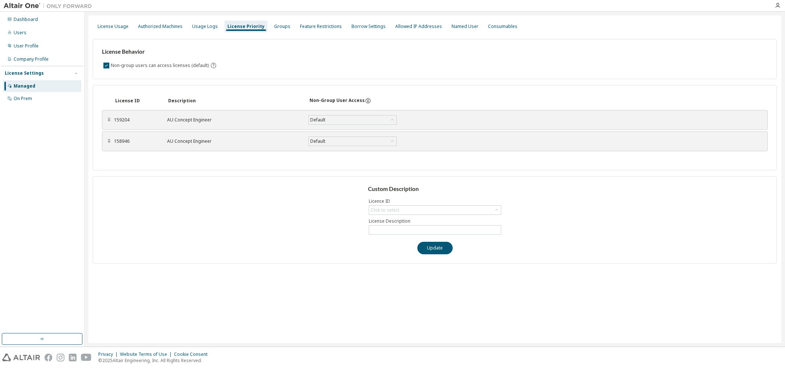
click at [179, 166] on div "License ID Description Non-Group User Access ⠿ 159204 AU Concept Engineer Defau…" at bounding box center [435, 127] width 684 height 85
click at [172, 166] on div "License ID Description Non-Group User Access ⠿ 159204 AU Concept Engineer Defau…" at bounding box center [435, 127] width 684 height 85
click at [28, 45] on div "User Profile" at bounding box center [26, 46] width 25 height 6
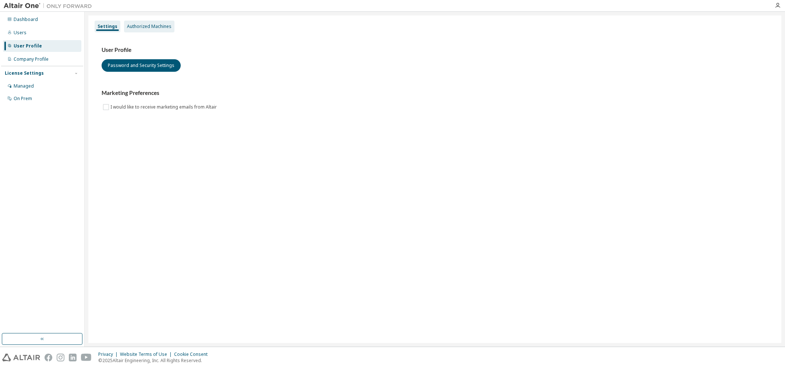
click at [151, 28] on div "Authorized Machines" at bounding box center [149, 27] width 45 height 6
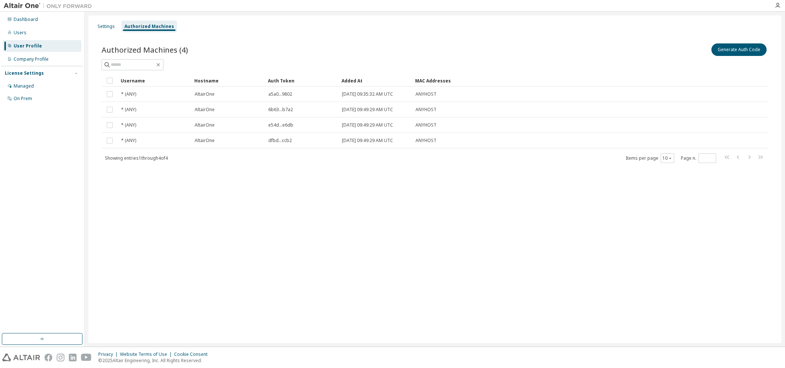
click at [294, 53] on div "Authorized Machines (4) Generate Auth Code" at bounding box center [435, 49] width 667 height 15
click at [109, 29] on div "Settings" at bounding box center [106, 27] width 17 height 6
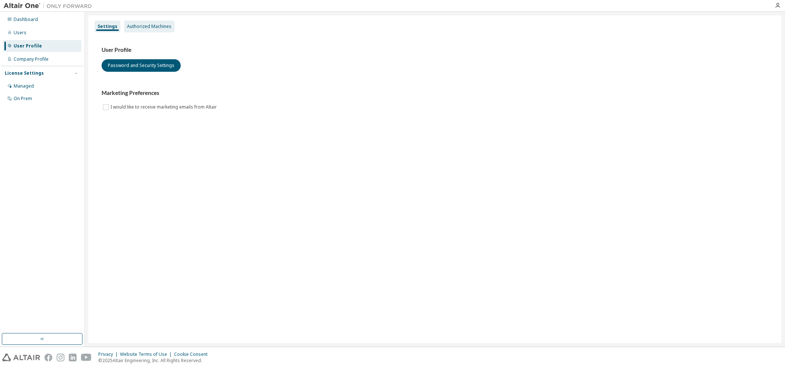
click at [141, 28] on div "Authorized Machines" at bounding box center [149, 27] width 45 height 6
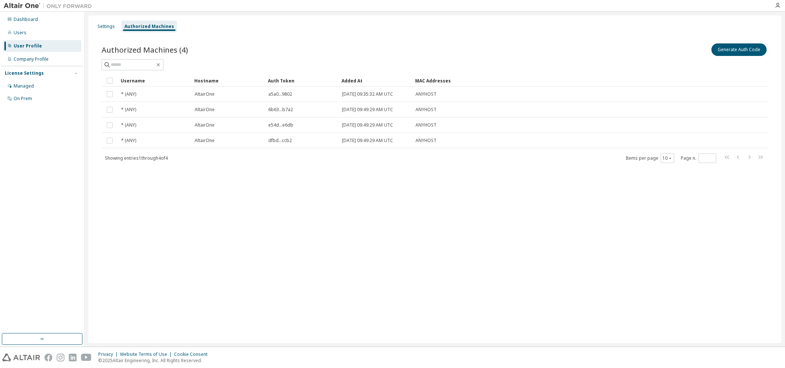
click at [274, 35] on div "Authorized Machines (4) Generate Auth Code Clear Load Save Save As Field Operat…" at bounding box center [435, 107] width 684 height 149
click at [285, 40] on div "Authorized Machines (4) Generate Auth Code Clear Load Save Save As Field Operat…" at bounding box center [435, 107] width 684 height 149
